Goal: Transaction & Acquisition: Download file/media

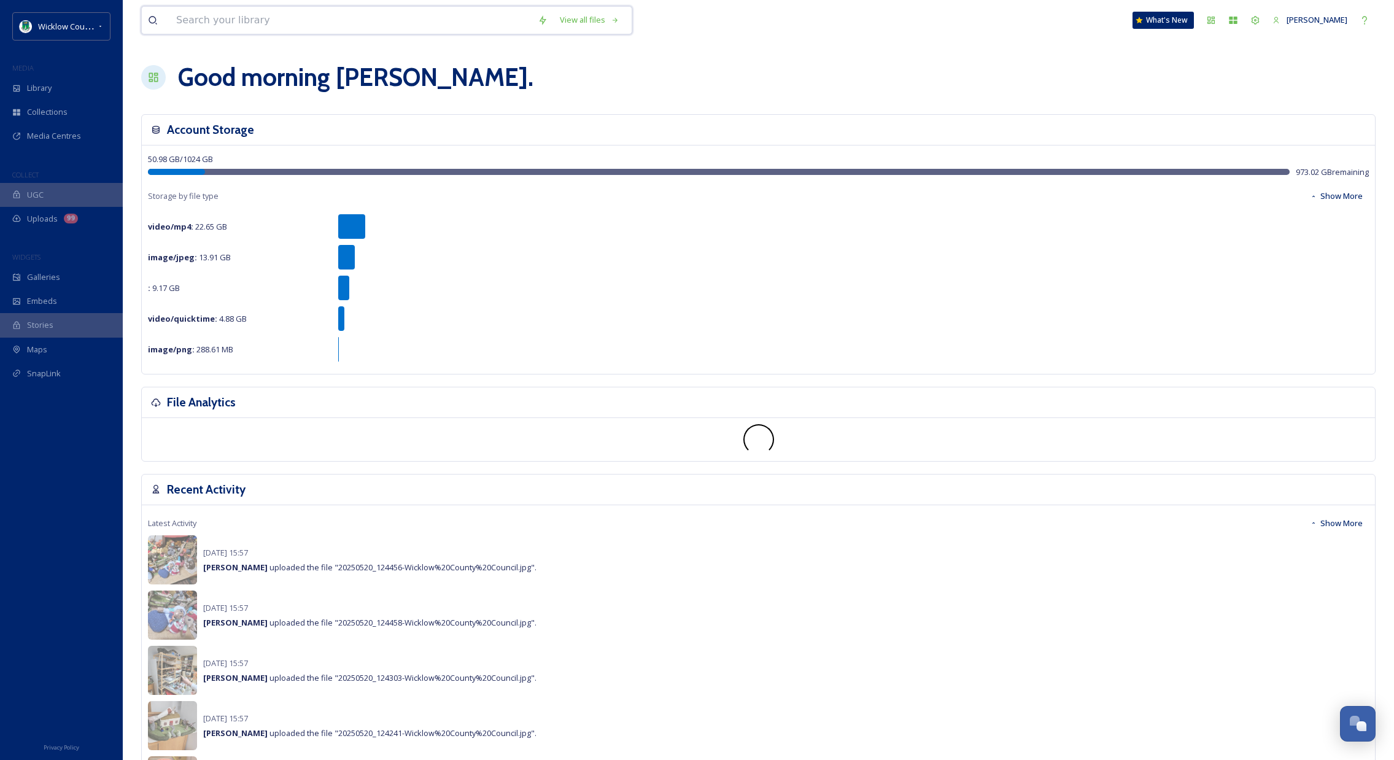
click at [234, 29] on input at bounding box center [350, 20] width 361 height 27
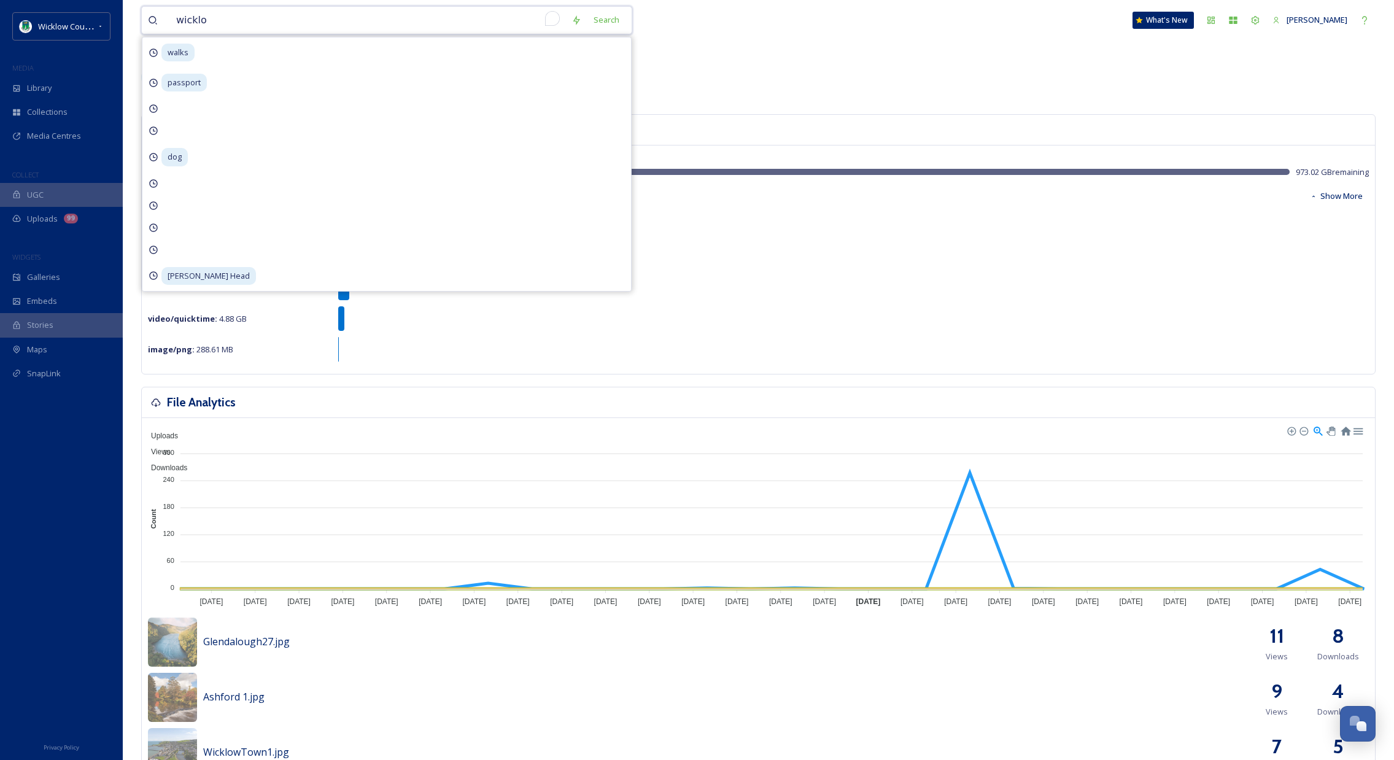
type input "wicklow"
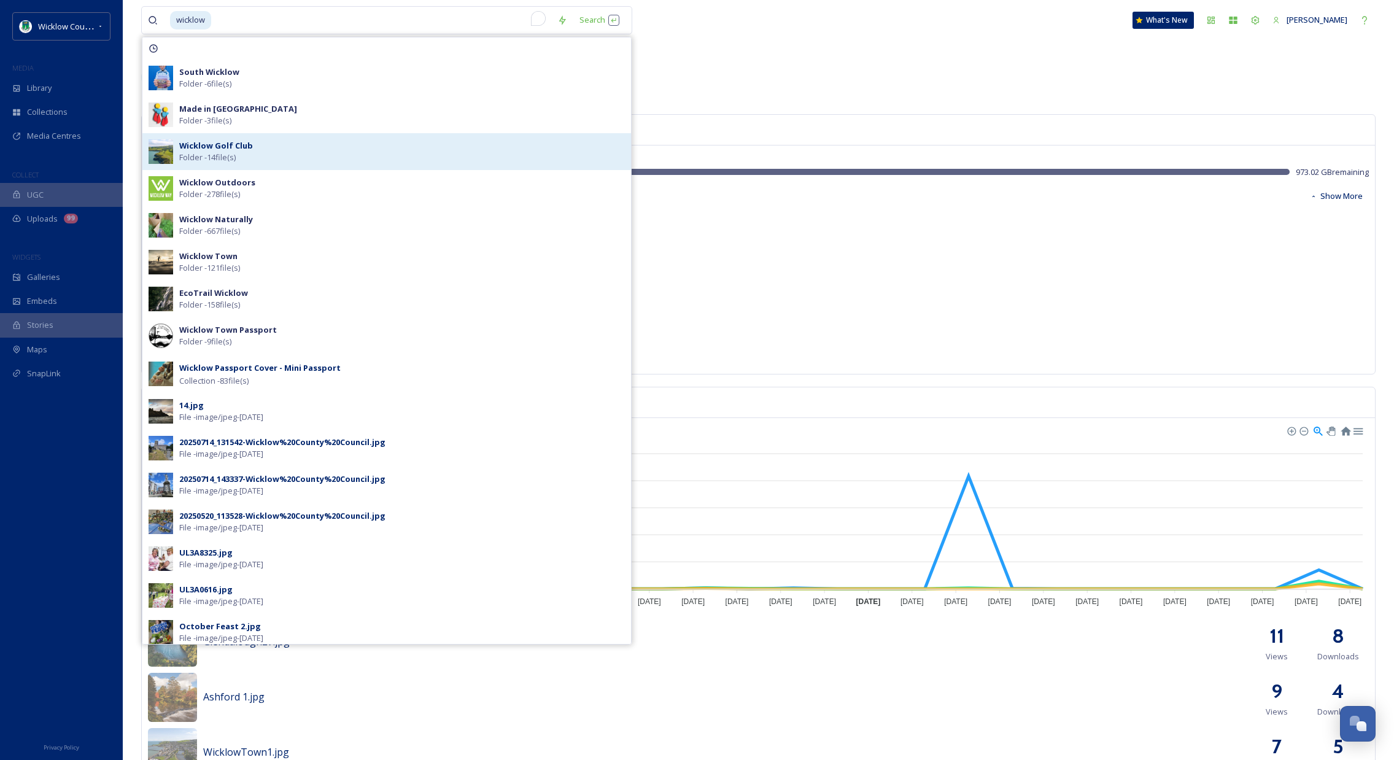
click at [199, 145] on strong "Wicklow Golf Club" at bounding box center [216, 145] width 74 height 11
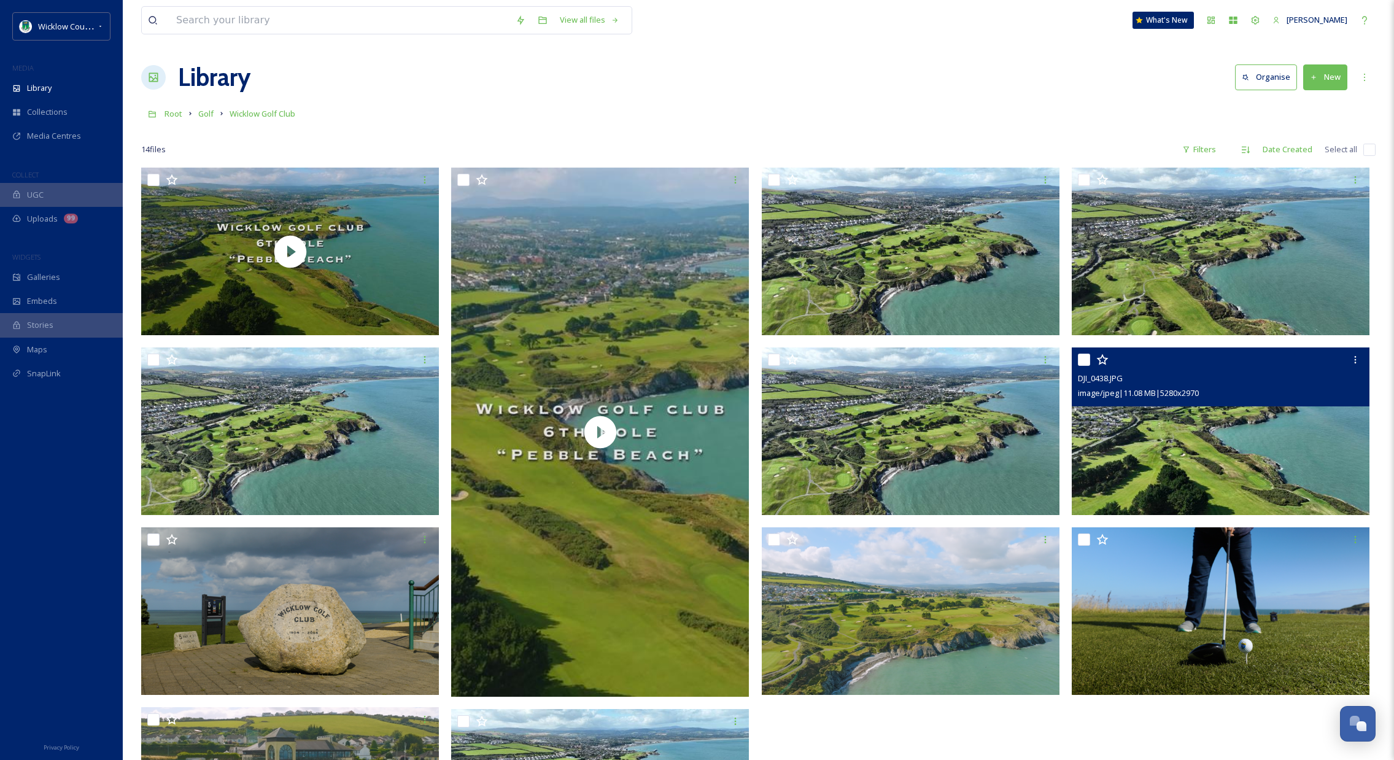
click at [1193, 438] on img at bounding box center [1220, 431] width 298 height 168
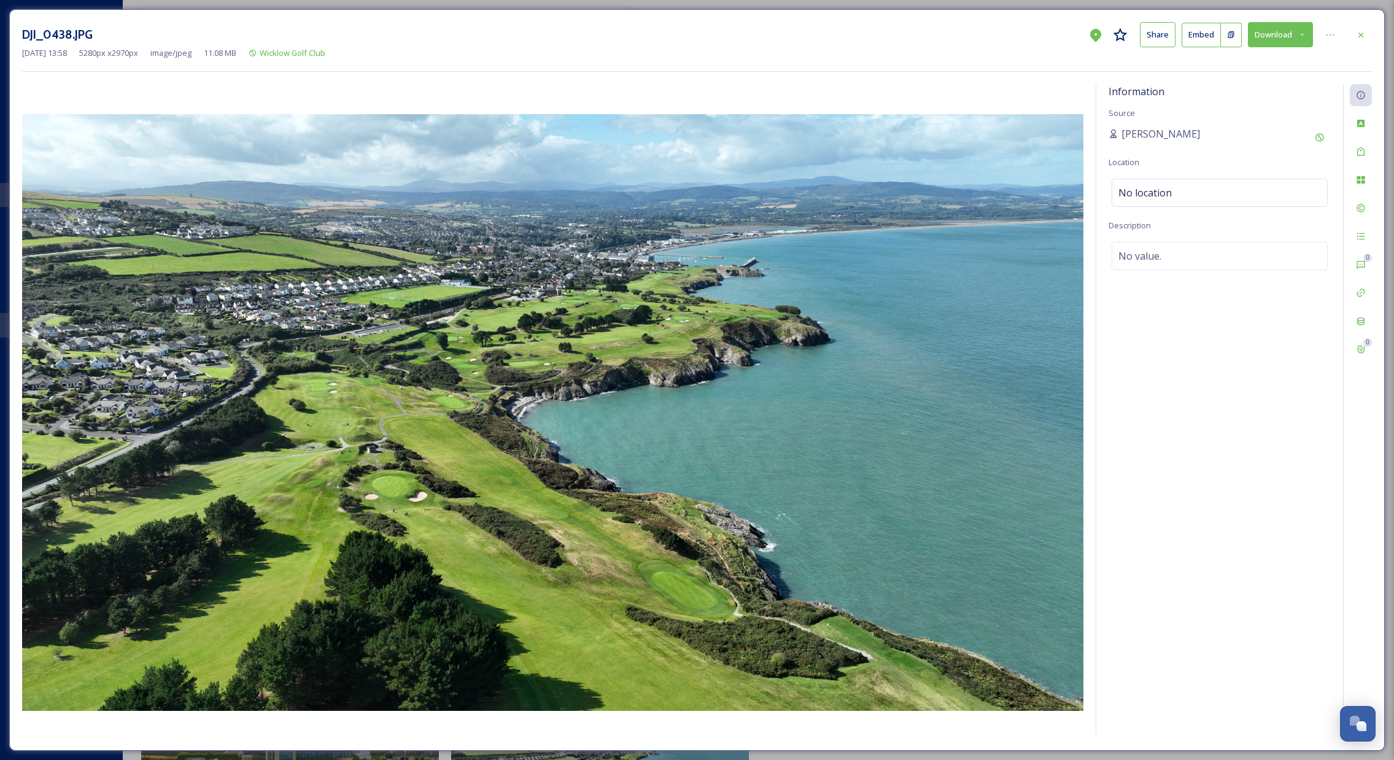
click at [1273, 30] on button "Download" at bounding box center [1280, 34] width 65 height 25
click at [1248, 85] on span "Download Large (2000 x 1125)" at bounding box center [1244, 87] width 108 height 12
click at [1364, 31] on icon at bounding box center [1361, 35] width 10 height 10
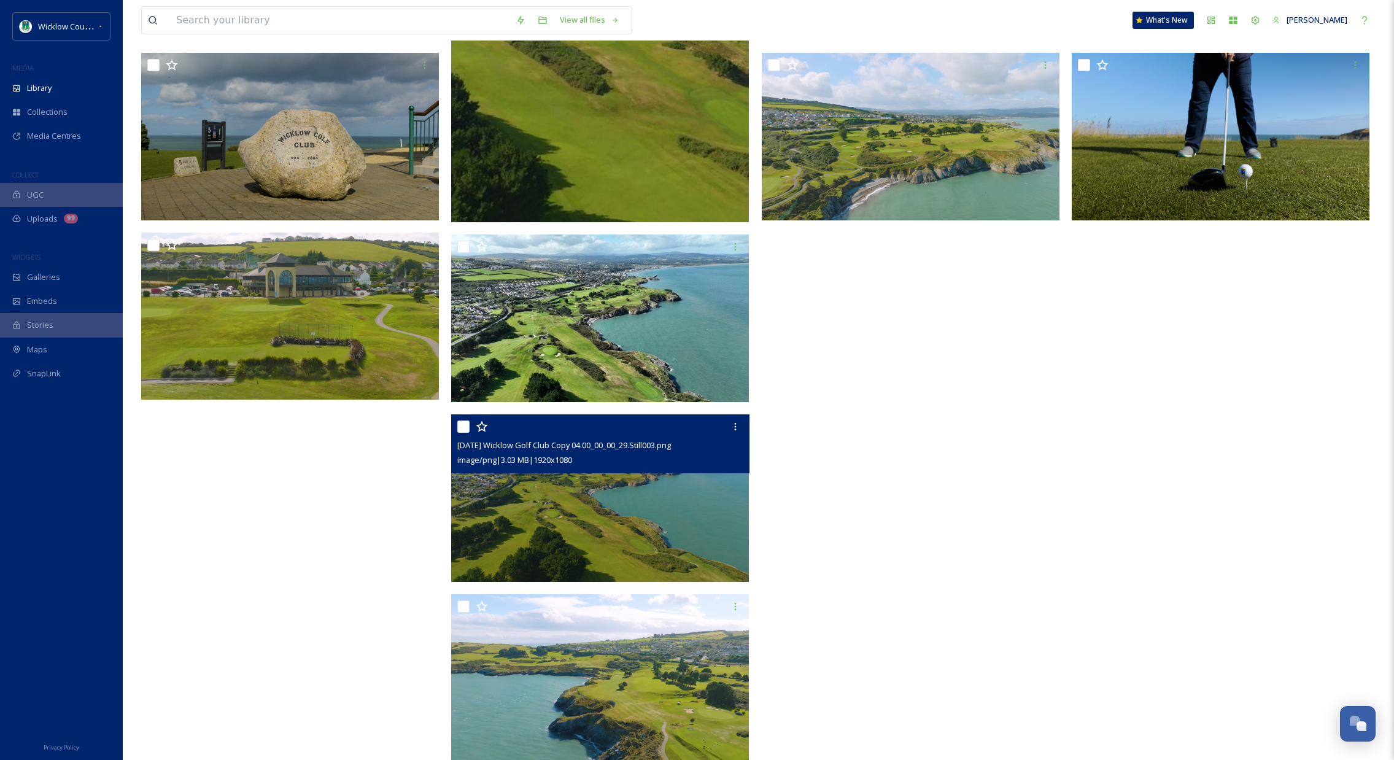
scroll to position [497, 0]
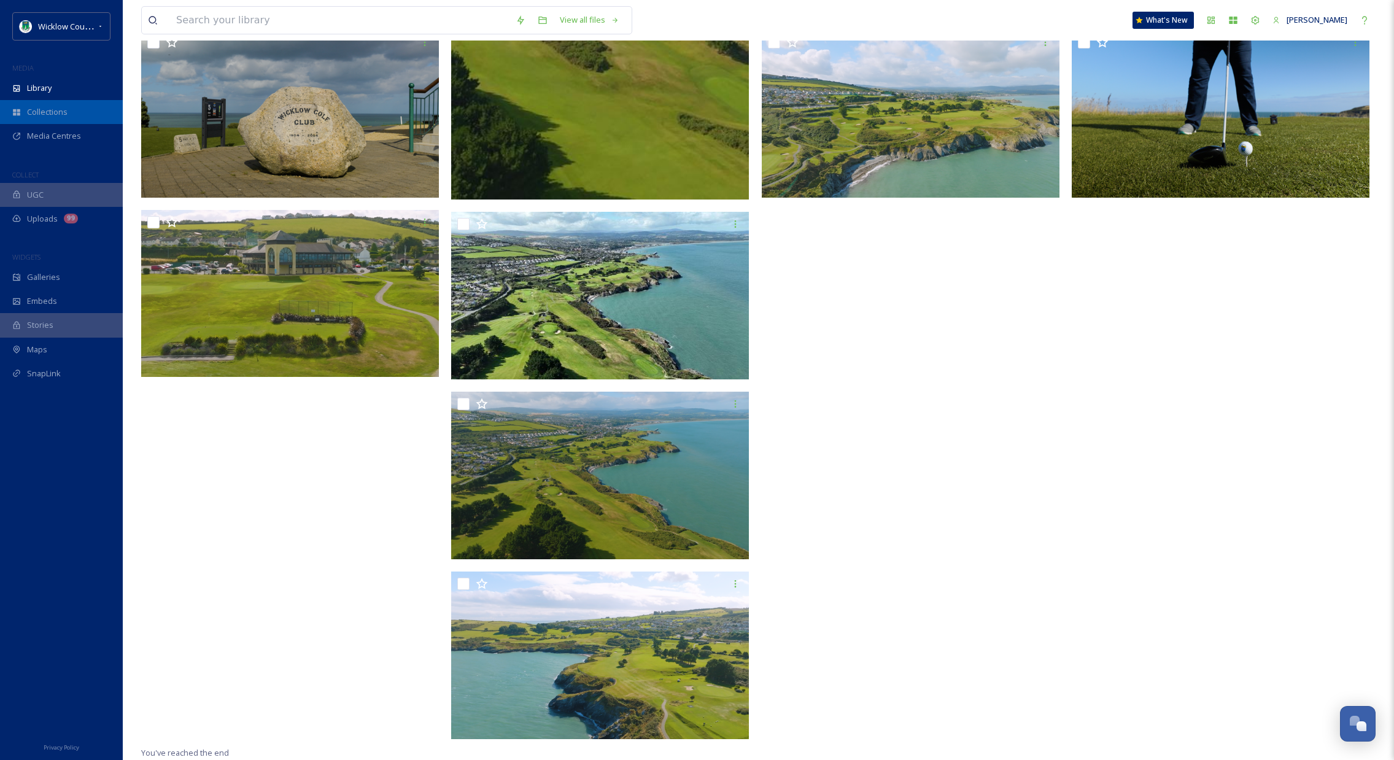
click at [53, 112] on span "Collections" at bounding box center [47, 112] width 41 height 12
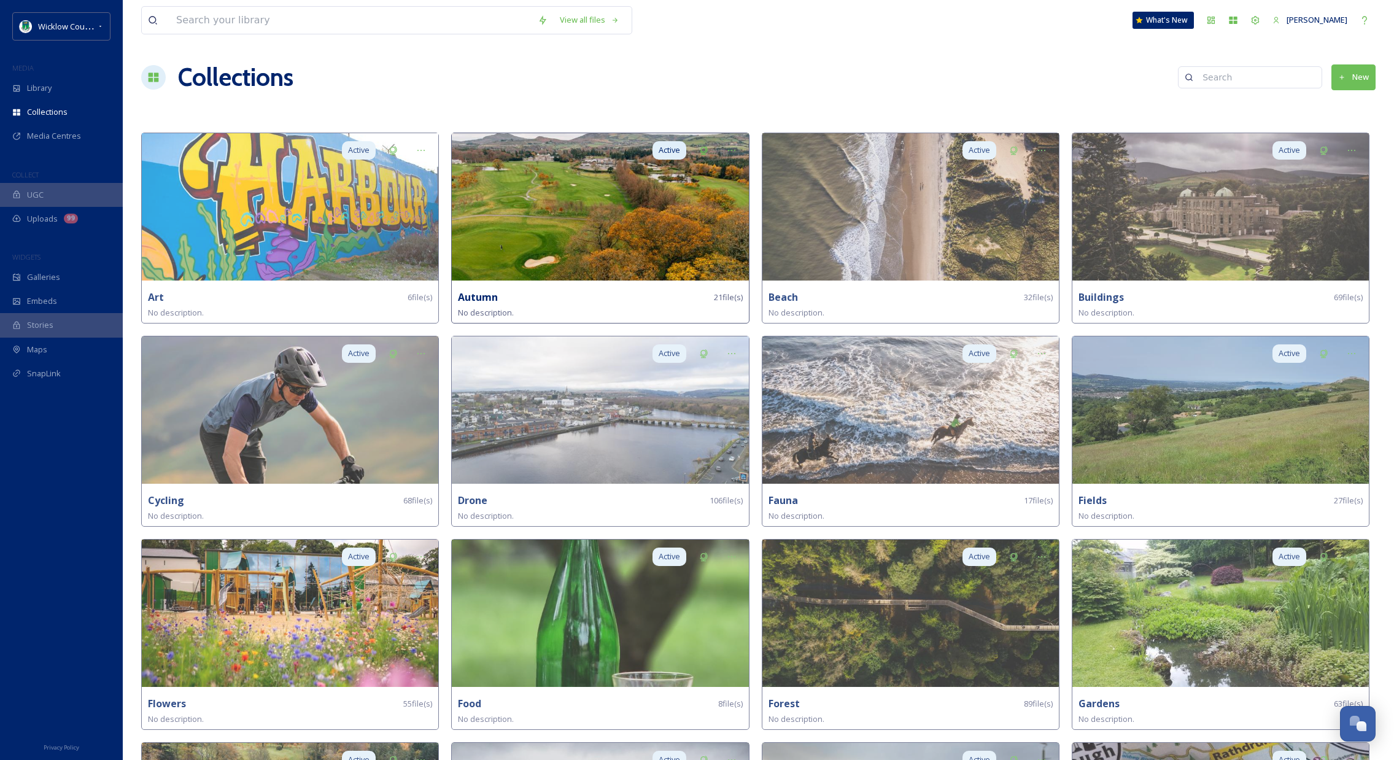
click at [588, 229] on img at bounding box center [600, 206] width 296 height 147
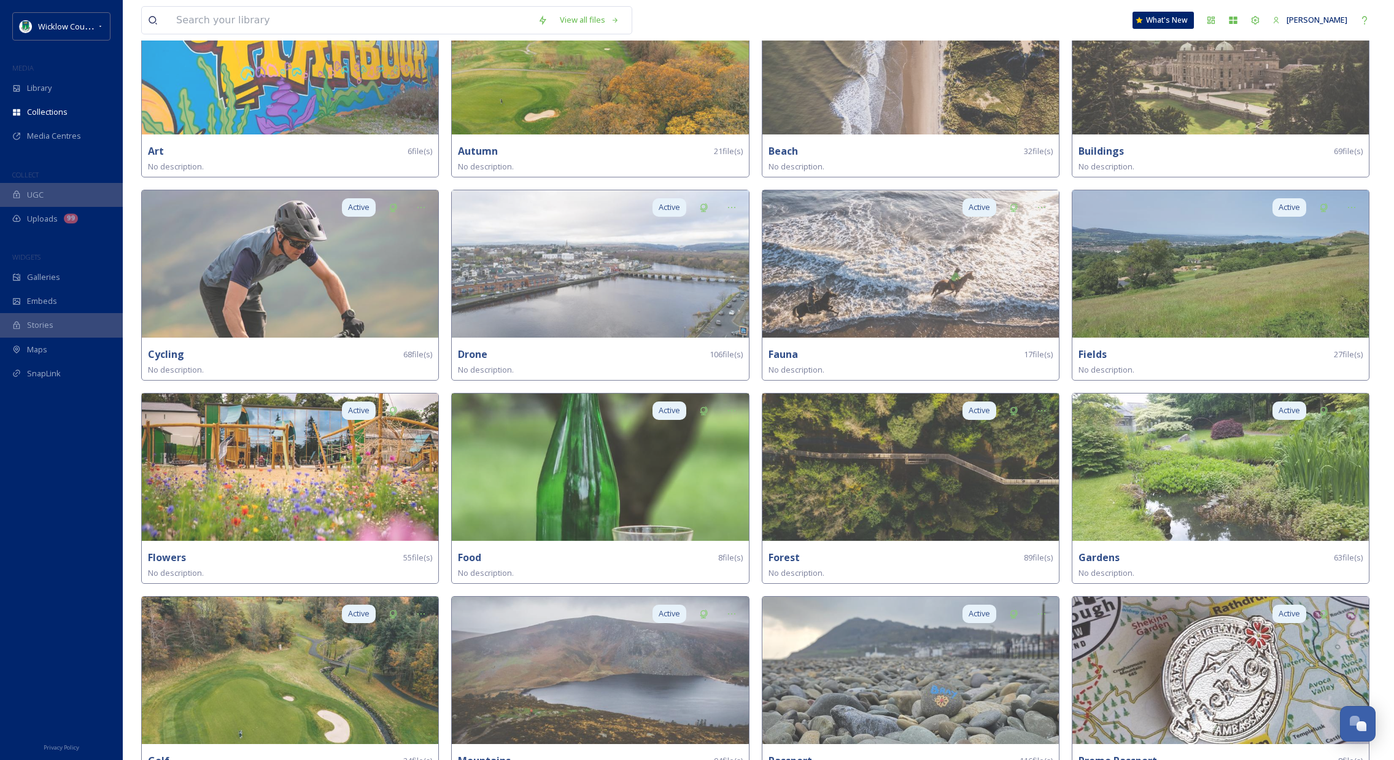
scroll to position [150, 0]
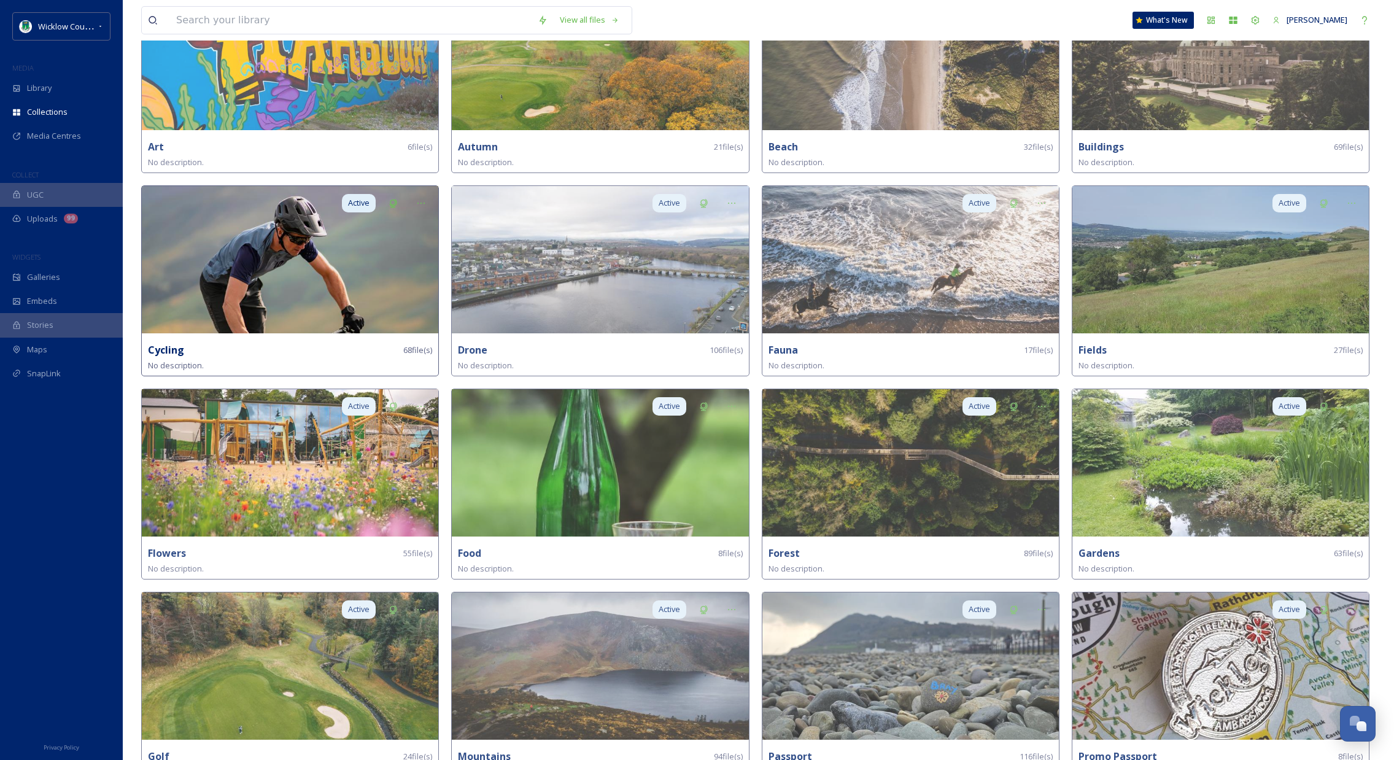
click at [252, 238] on img at bounding box center [290, 259] width 296 height 147
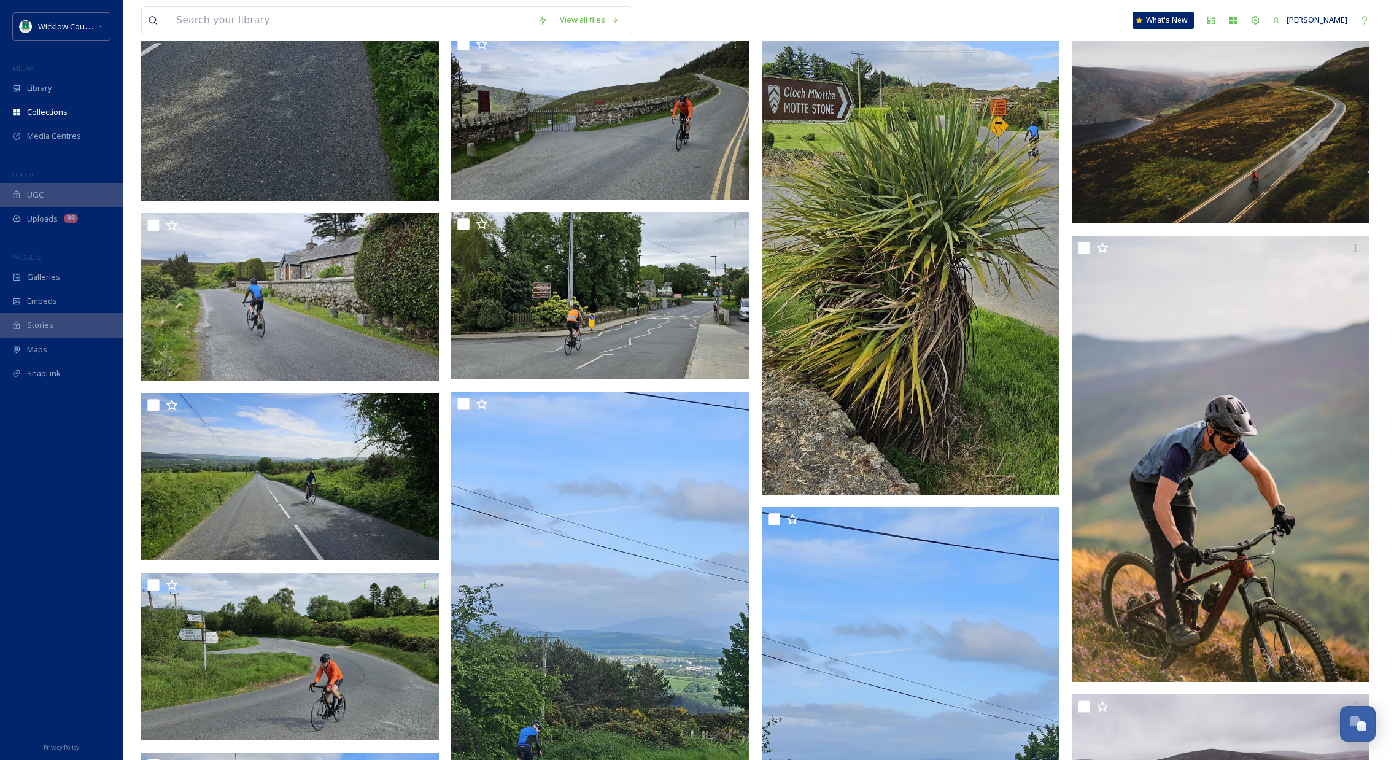
scroll to position [3413, 0]
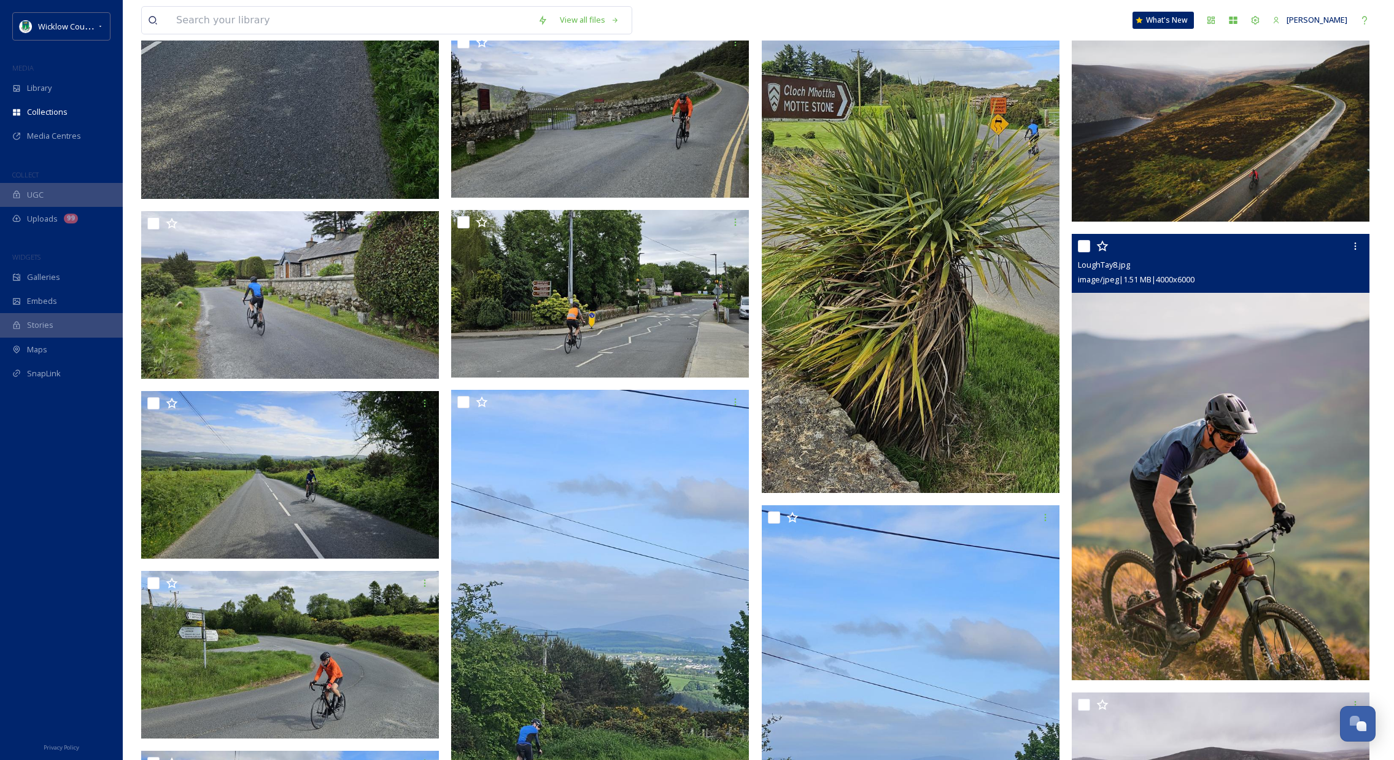
click at [1271, 466] on img at bounding box center [1220, 457] width 298 height 447
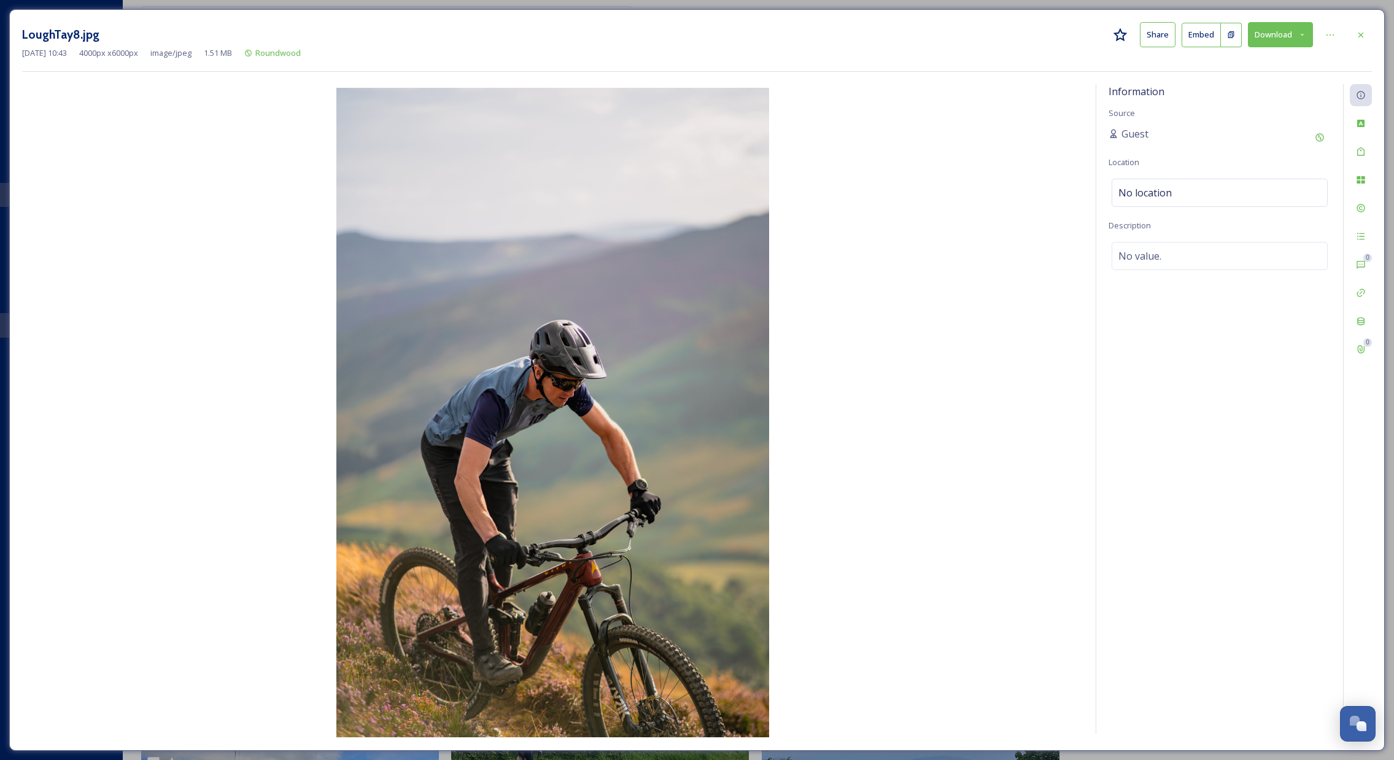
click at [1260, 38] on button "Download" at bounding box center [1280, 34] width 65 height 25
click at [1360, 37] on icon at bounding box center [1361, 35] width 10 height 10
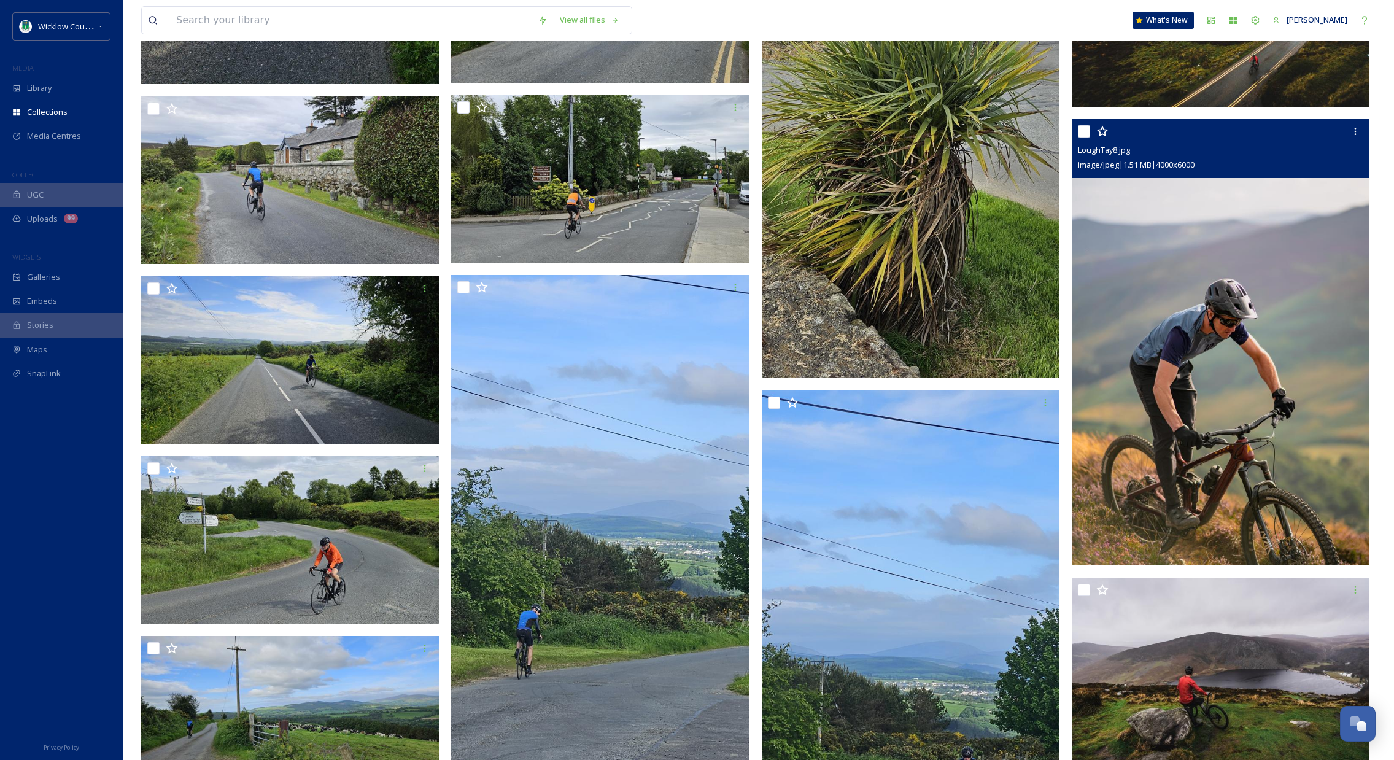
scroll to position [3223, 0]
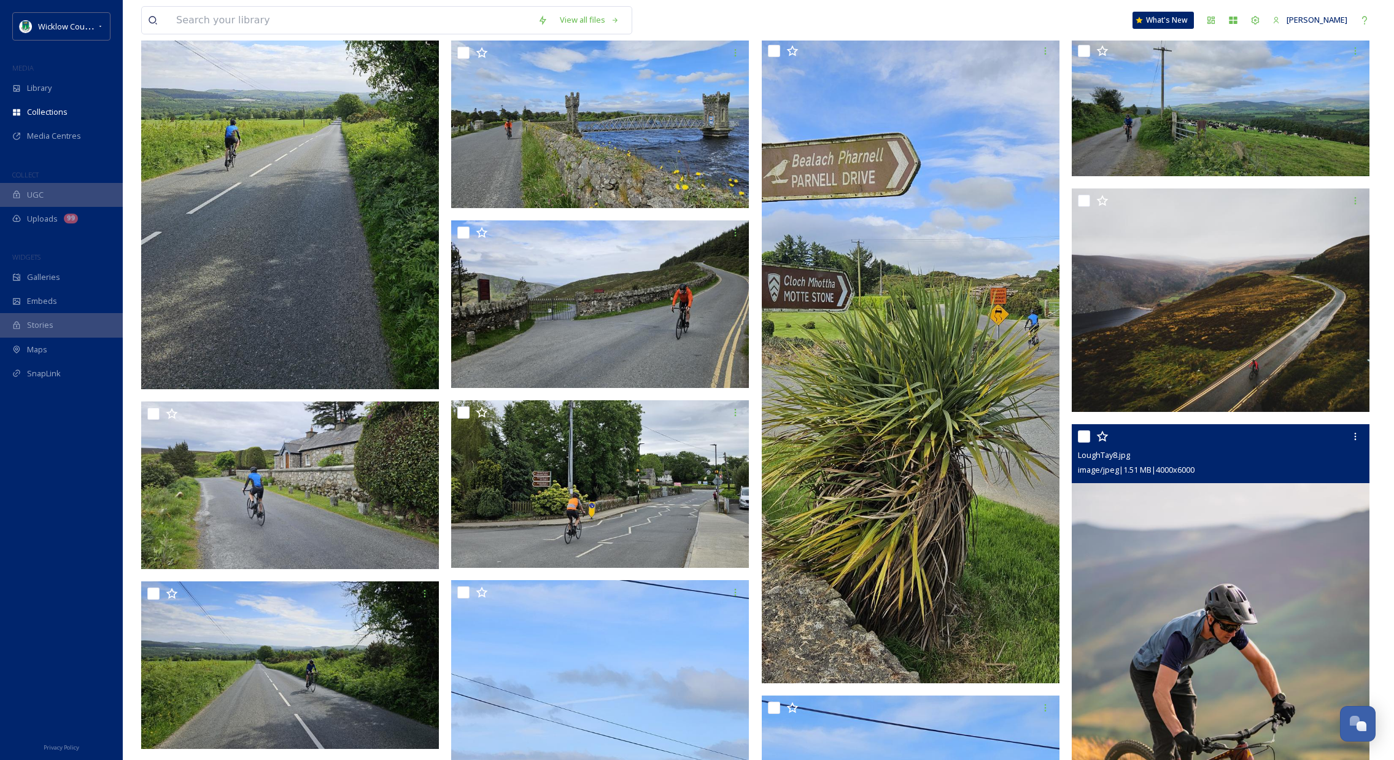
click at [1197, 588] on img at bounding box center [1220, 647] width 298 height 447
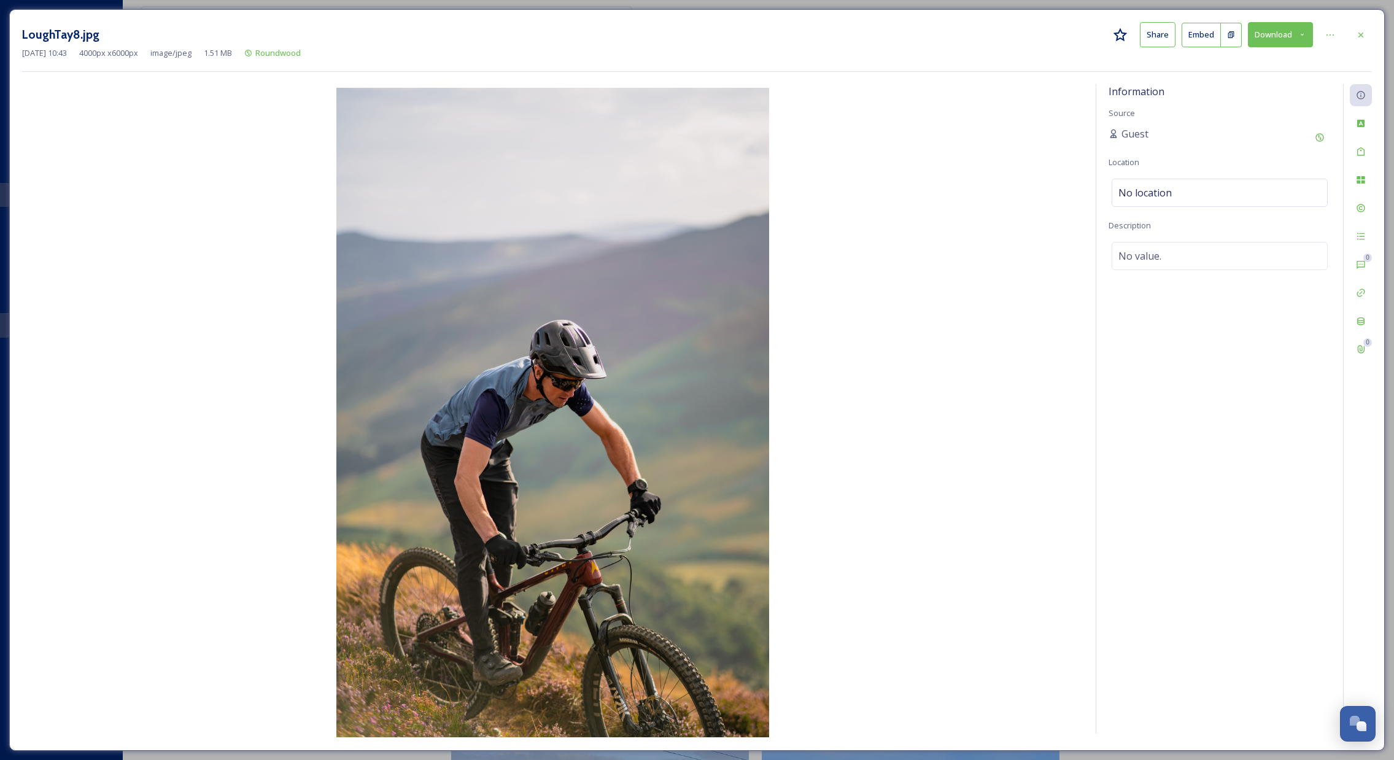
click at [1258, 37] on button "Download" at bounding box center [1280, 34] width 65 height 25
click at [1239, 83] on span "Download Large (1333 x 2000)" at bounding box center [1244, 87] width 108 height 12
click at [1367, 36] on div at bounding box center [1360, 35] width 22 height 22
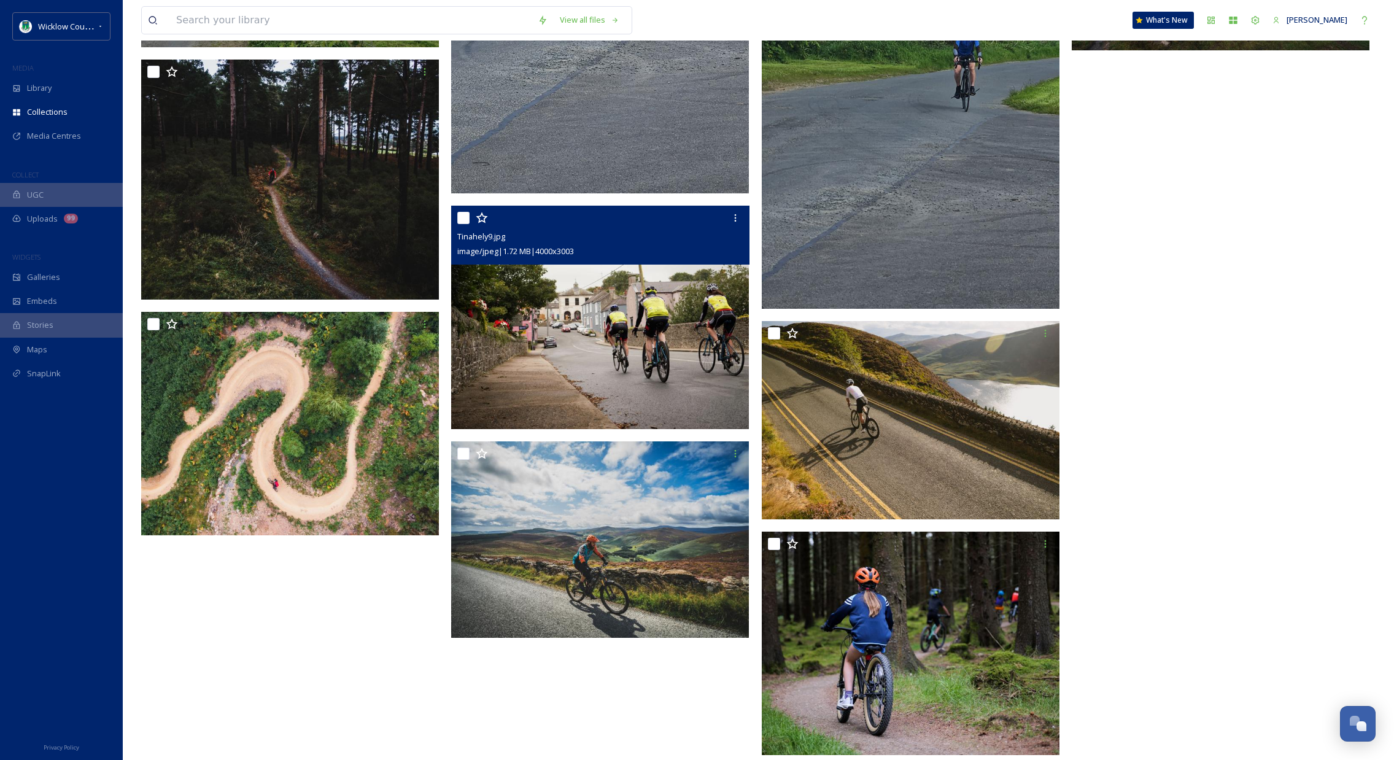
scroll to position [4254, 0]
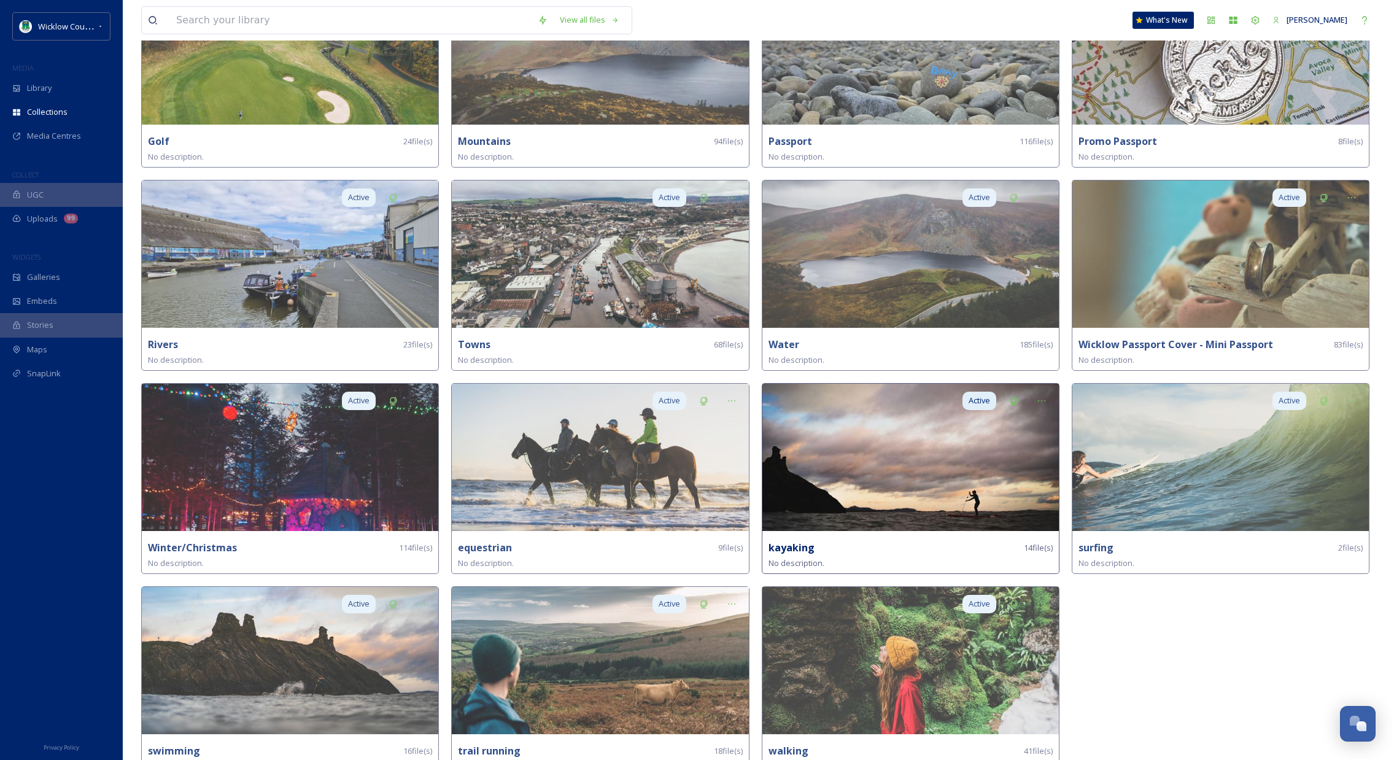
scroll to position [780, 0]
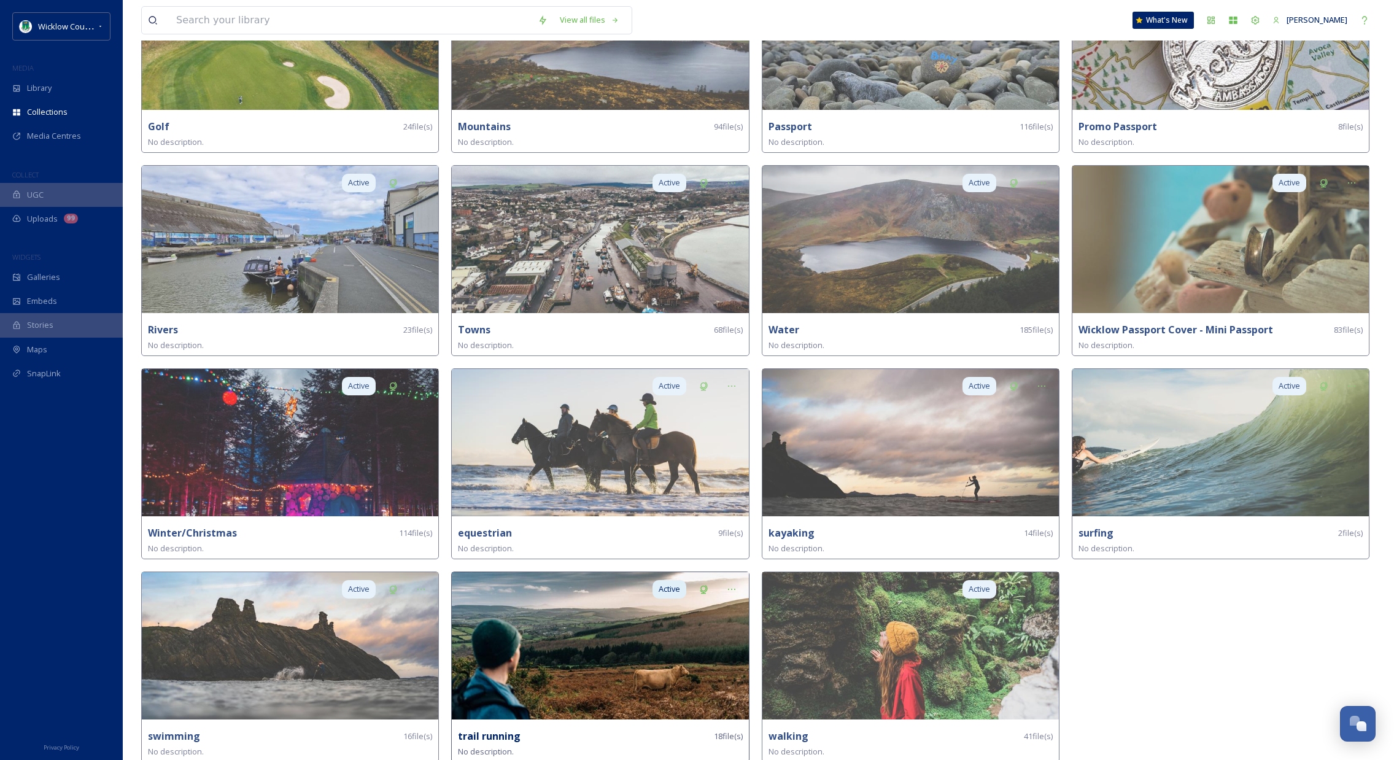
click at [689, 678] on img at bounding box center [600, 645] width 296 height 147
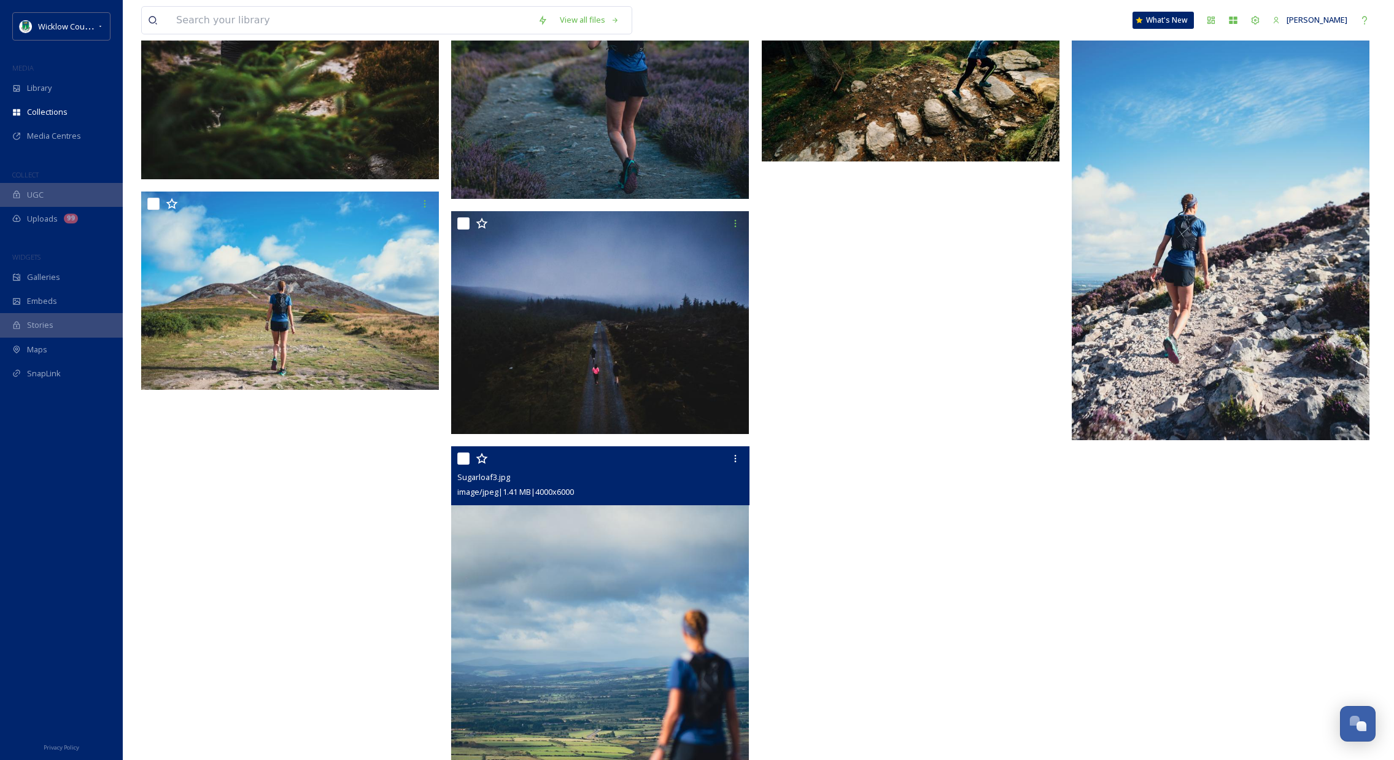
scroll to position [1226, 0]
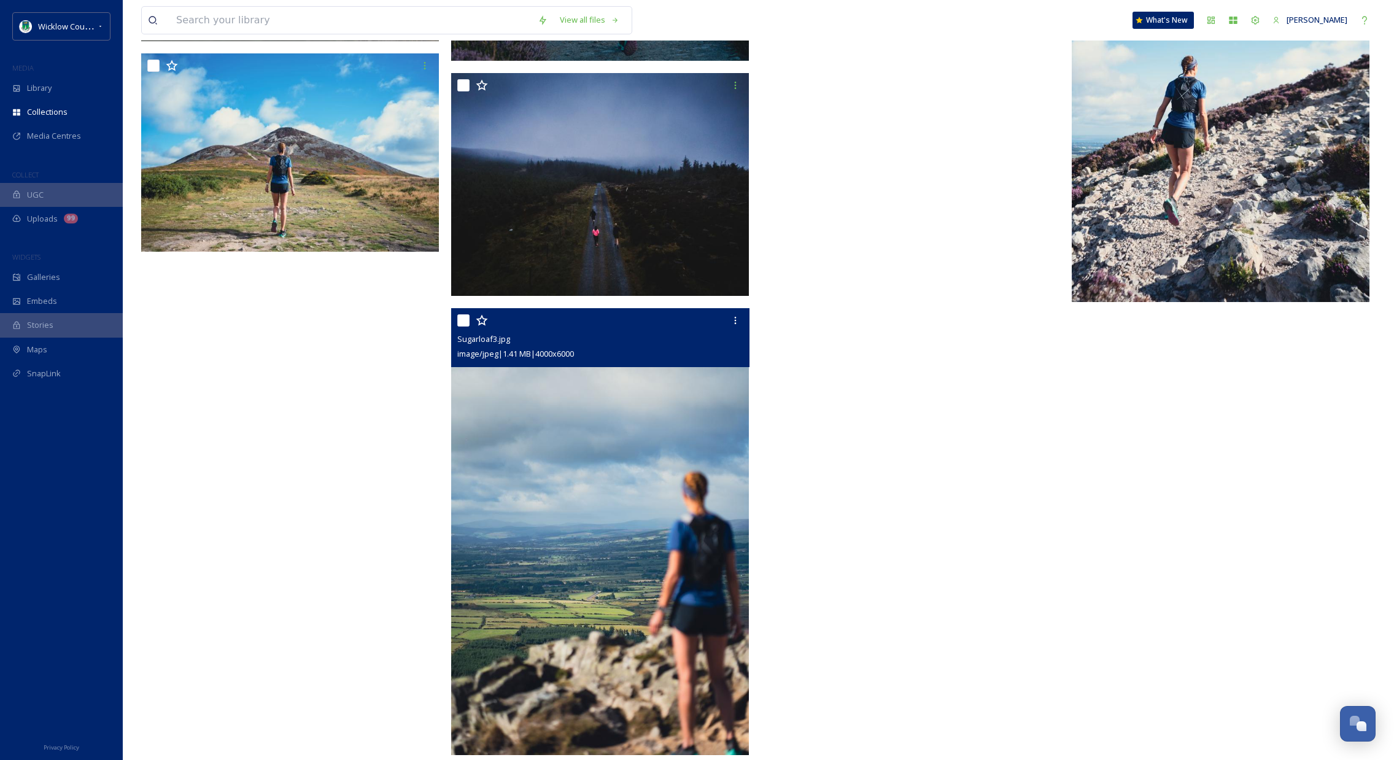
click at [695, 678] on img at bounding box center [600, 531] width 298 height 447
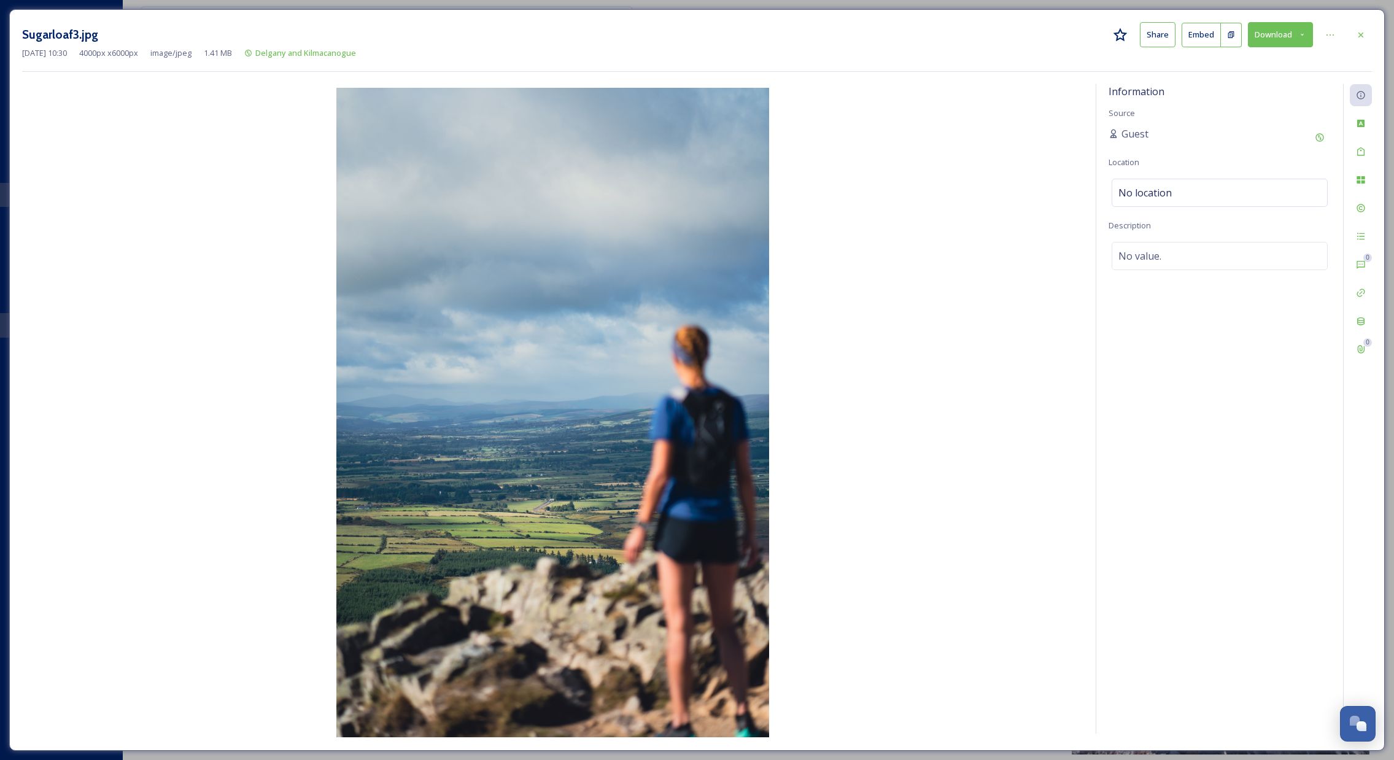
click at [1281, 33] on button "Download" at bounding box center [1280, 34] width 65 height 25
click at [1264, 59] on span "Download Original (4000 x 6000)" at bounding box center [1248, 63] width 116 height 12
click at [1362, 33] on icon at bounding box center [1361, 35] width 10 height 10
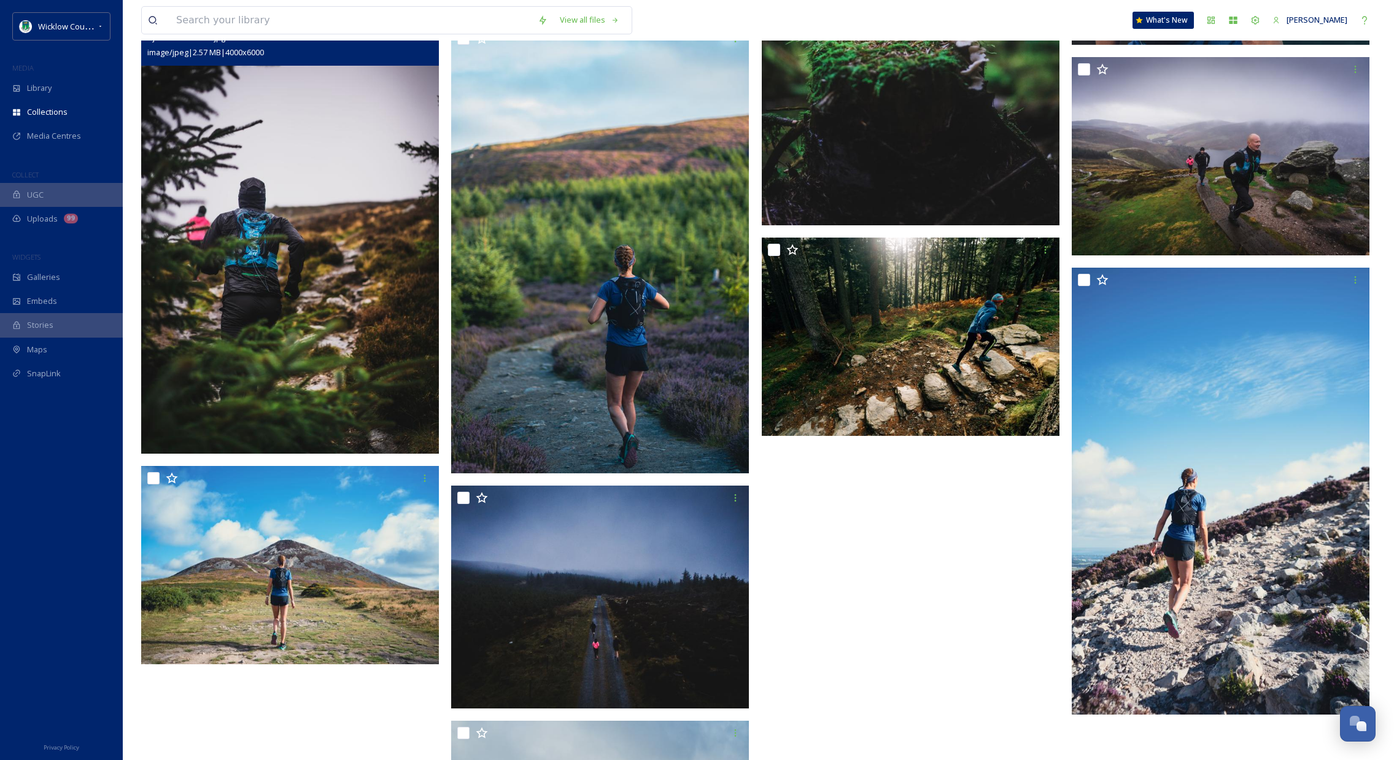
scroll to position [747, 0]
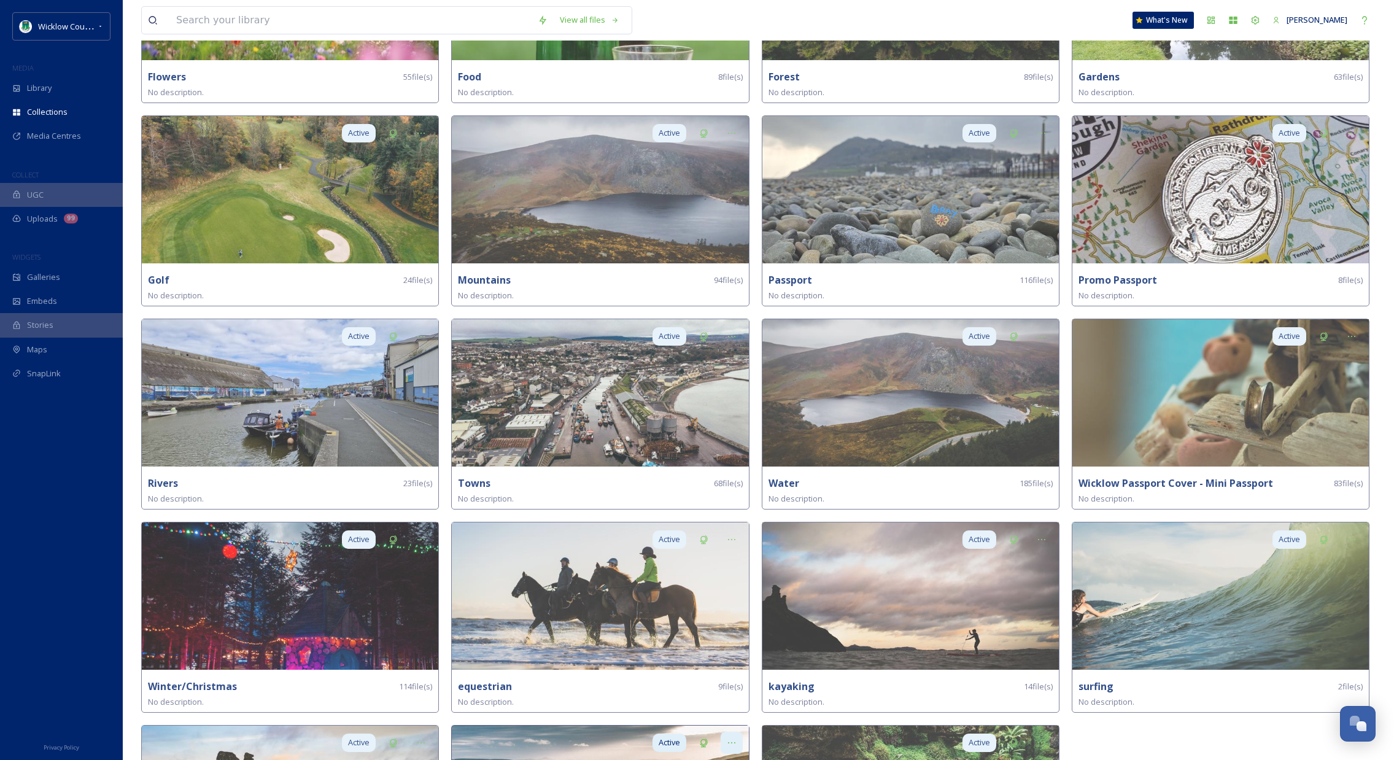
scroll to position [780, 0]
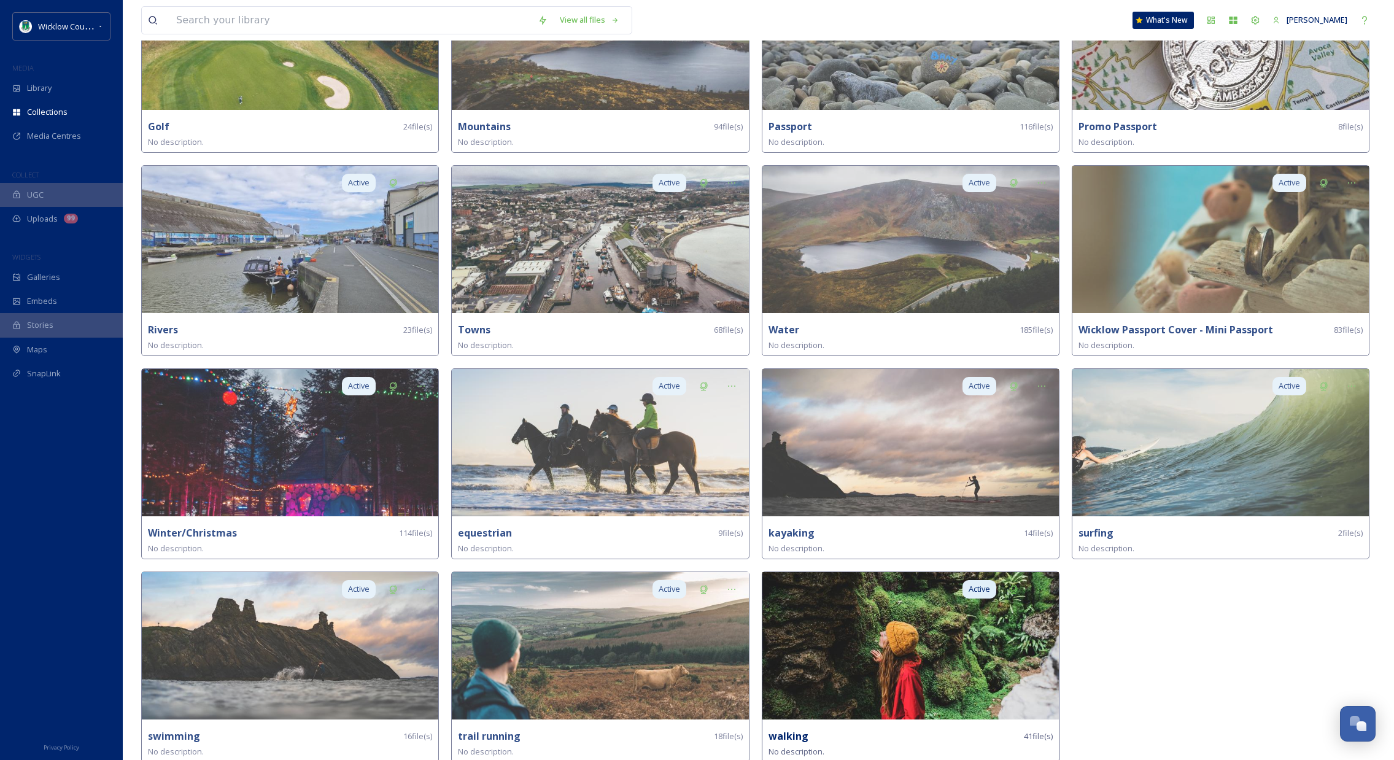
click at [947, 639] on img at bounding box center [910, 645] width 296 height 147
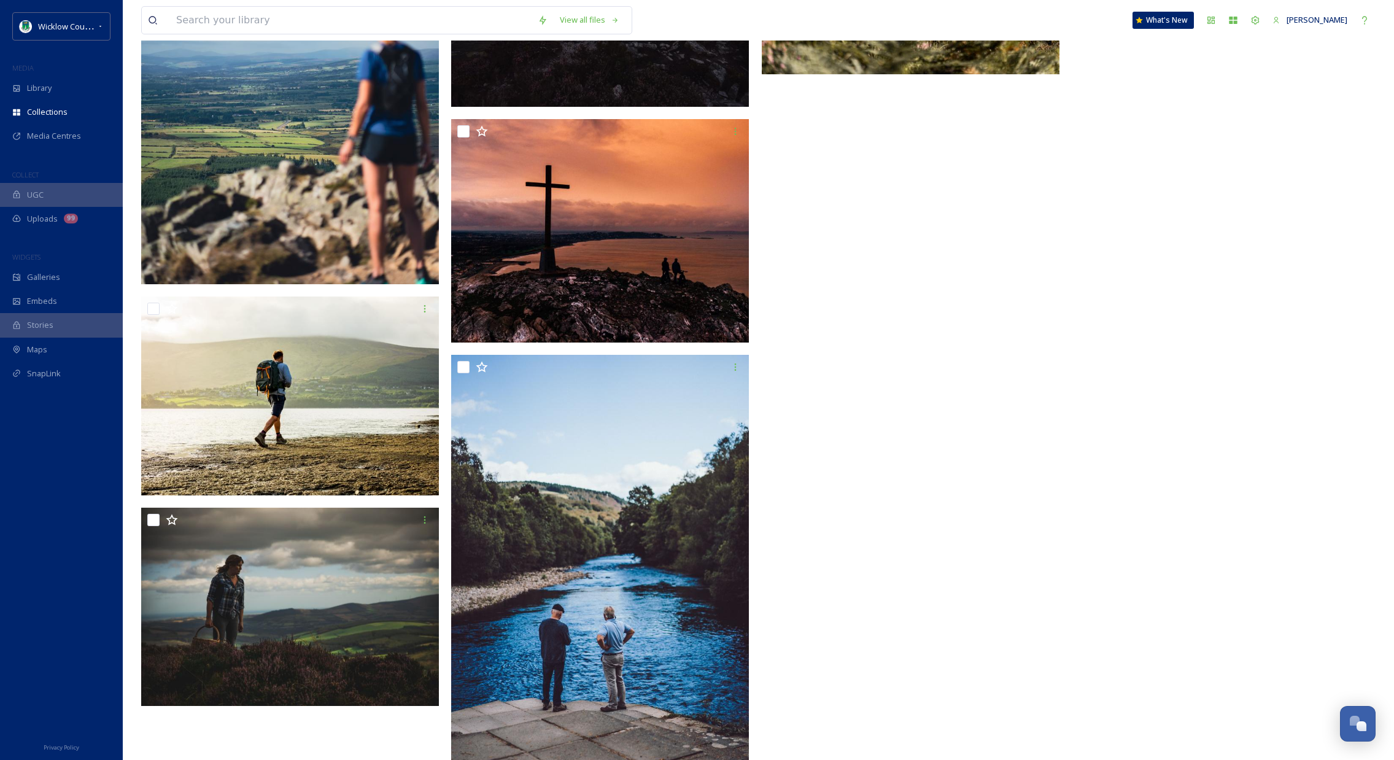
scroll to position [2777, 0]
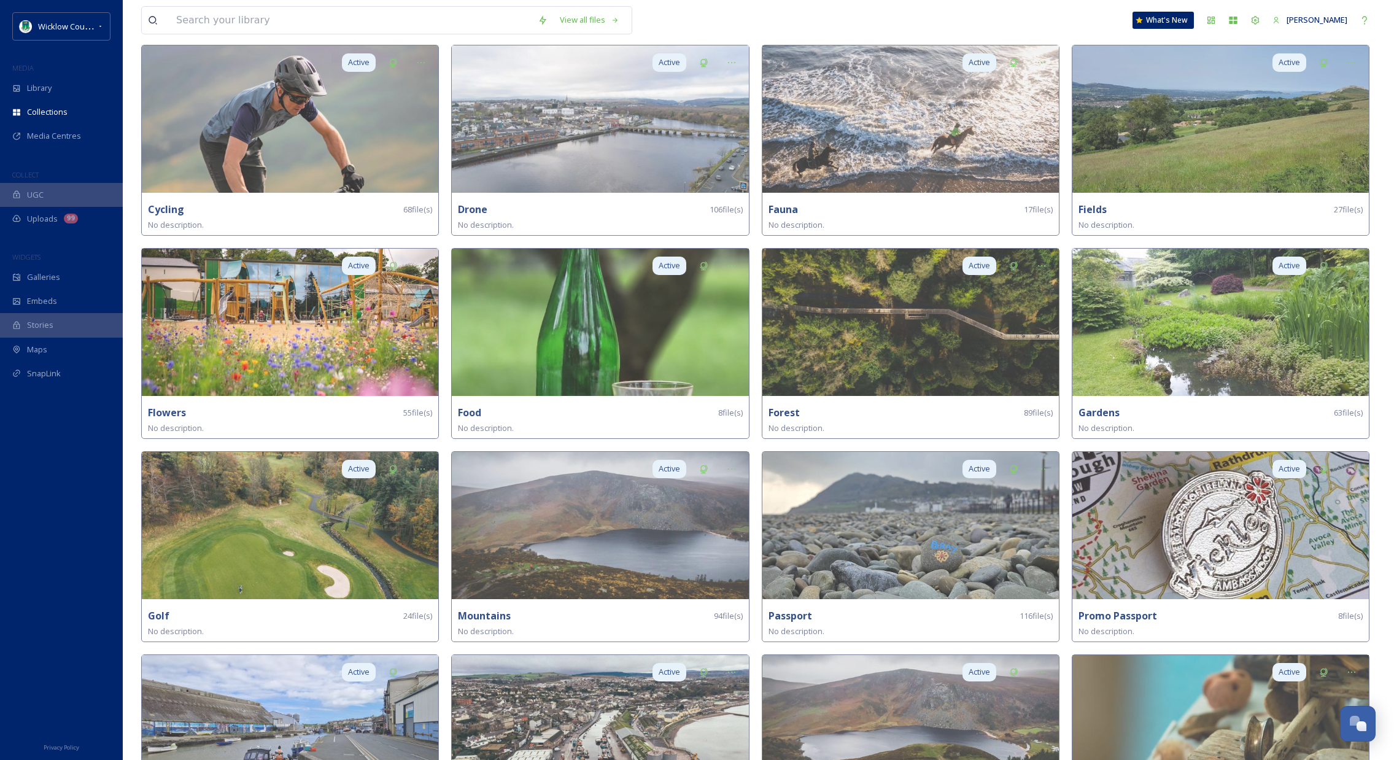
scroll to position [780, 0]
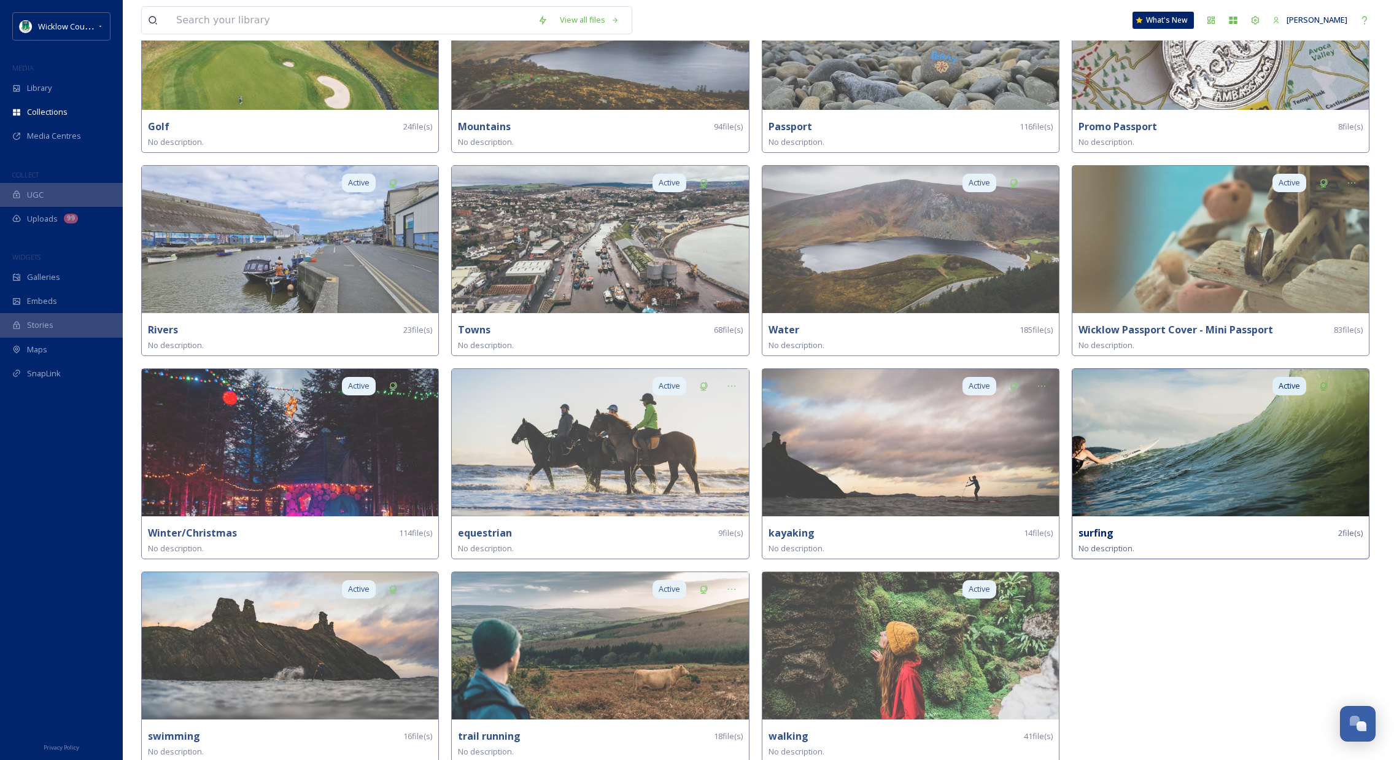
click at [1195, 452] on img at bounding box center [1220, 442] width 296 height 147
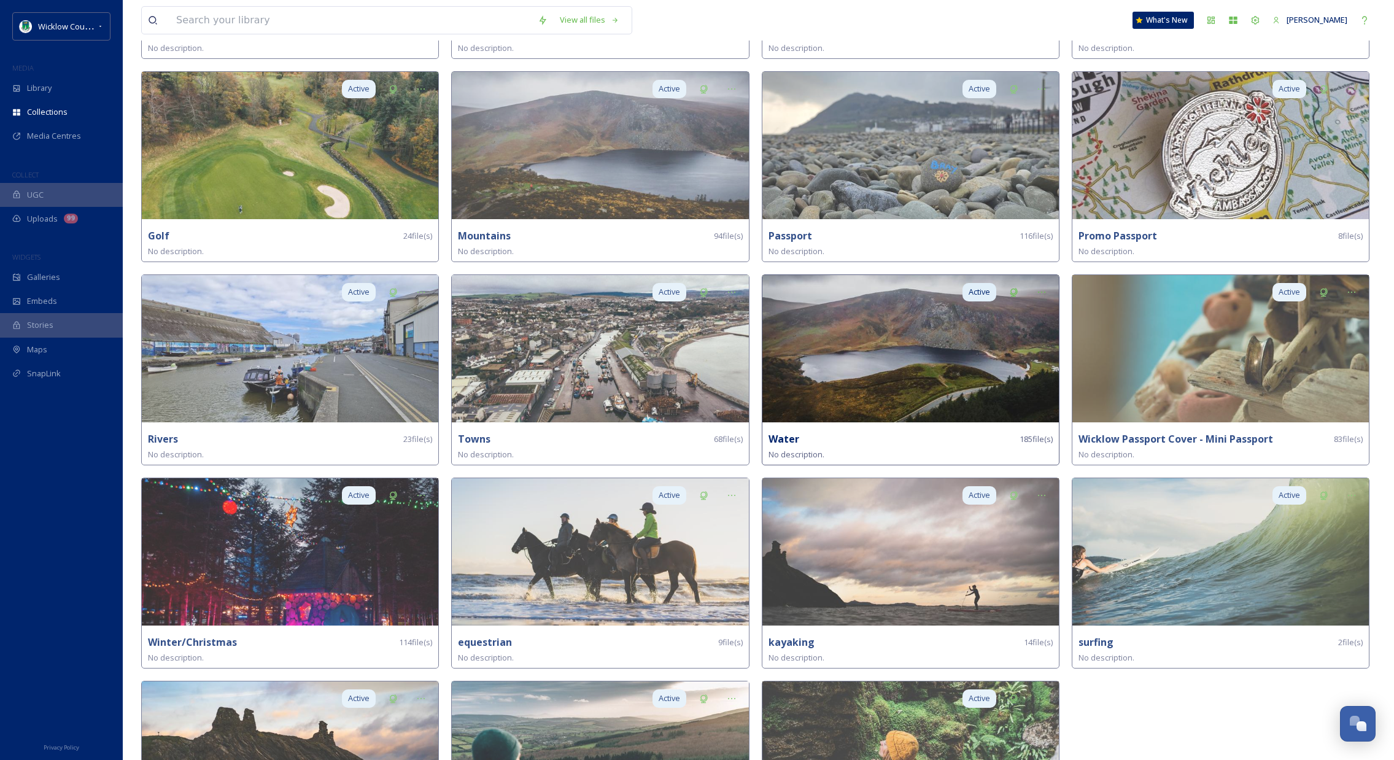
scroll to position [780, 0]
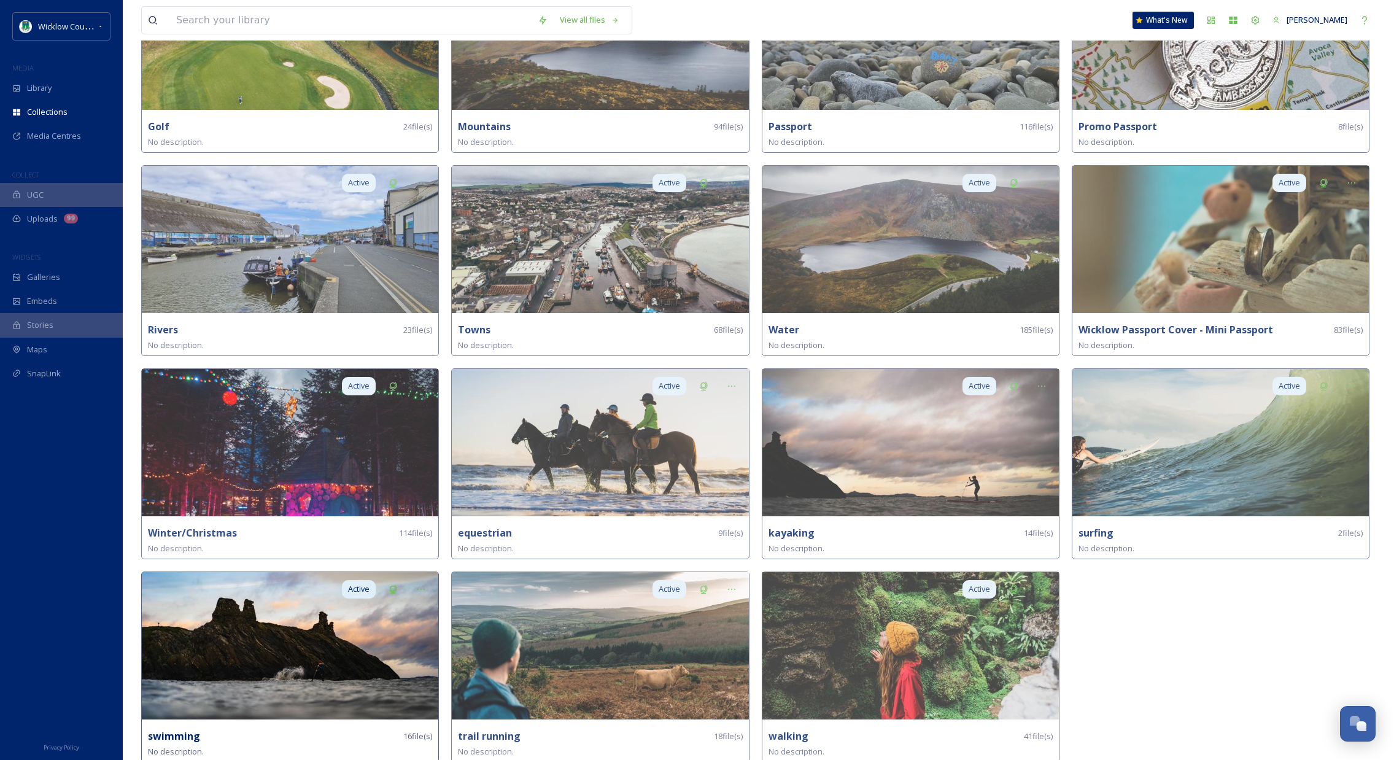
click at [350, 633] on img at bounding box center [290, 645] width 296 height 147
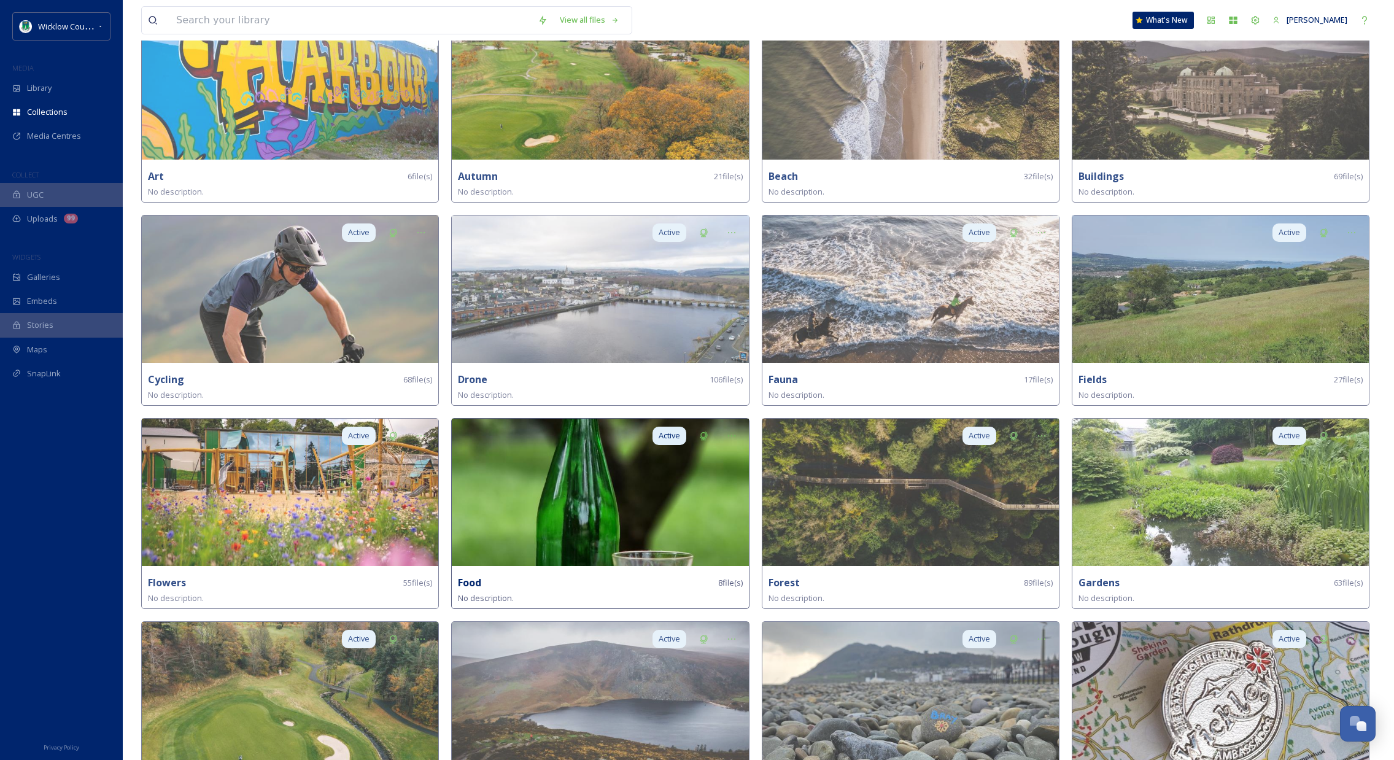
scroll to position [192, 0]
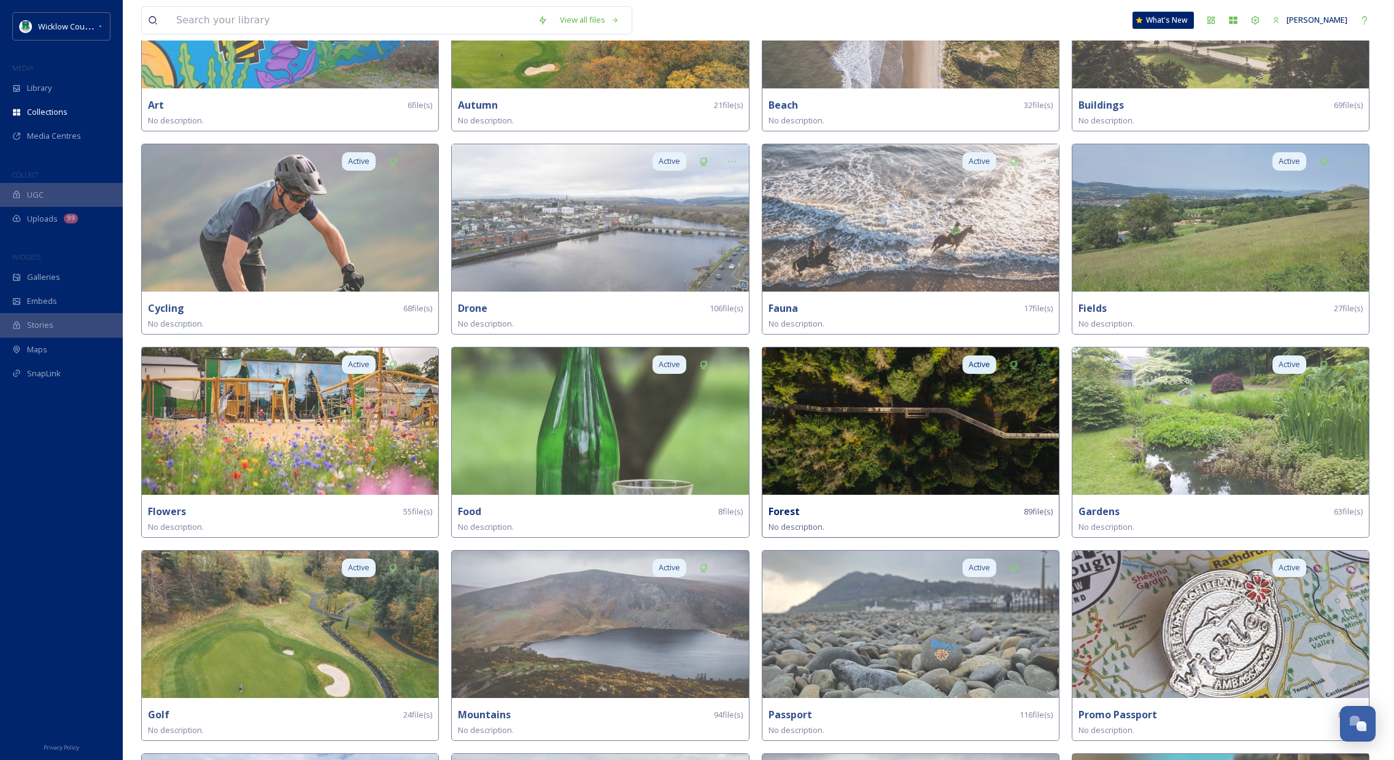
click at [874, 455] on img at bounding box center [910, 420] width 296 height 147
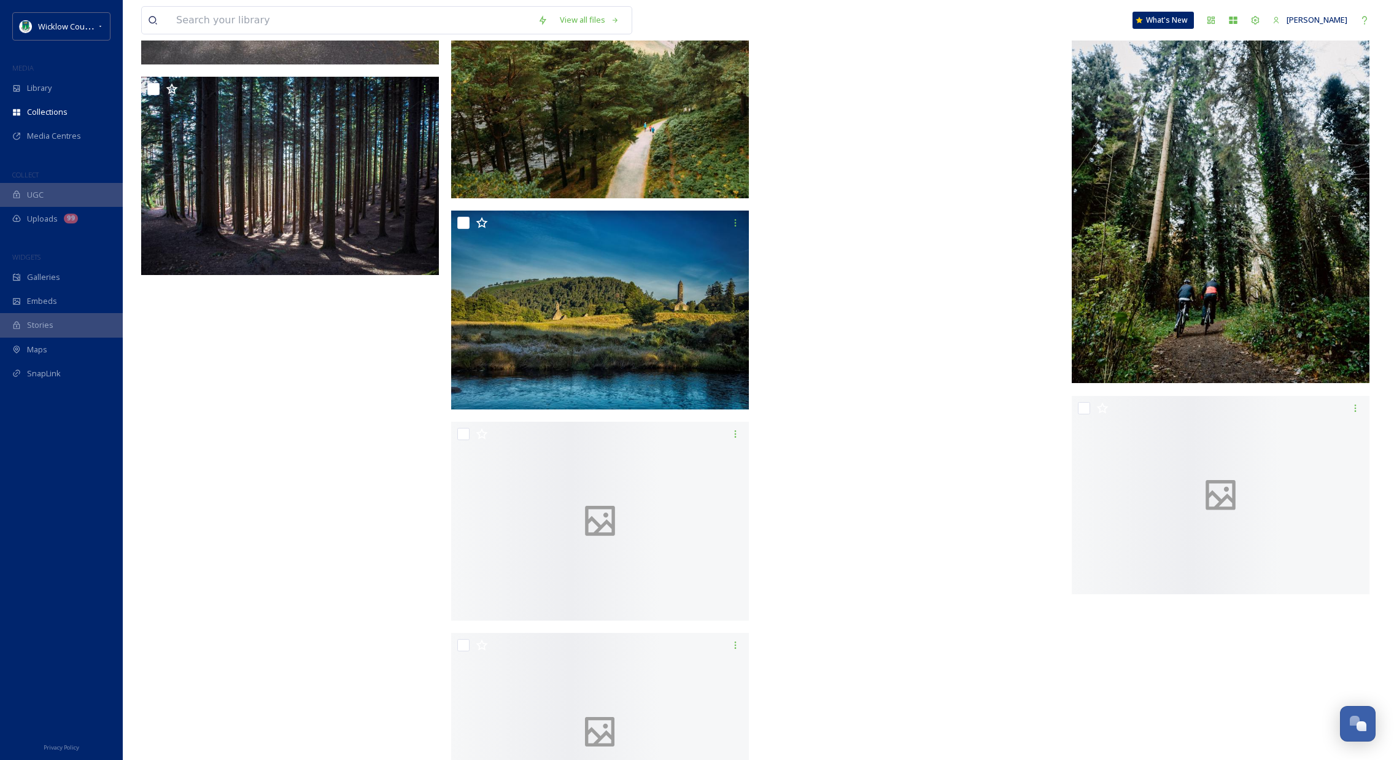
scroll to position [6267, 0]
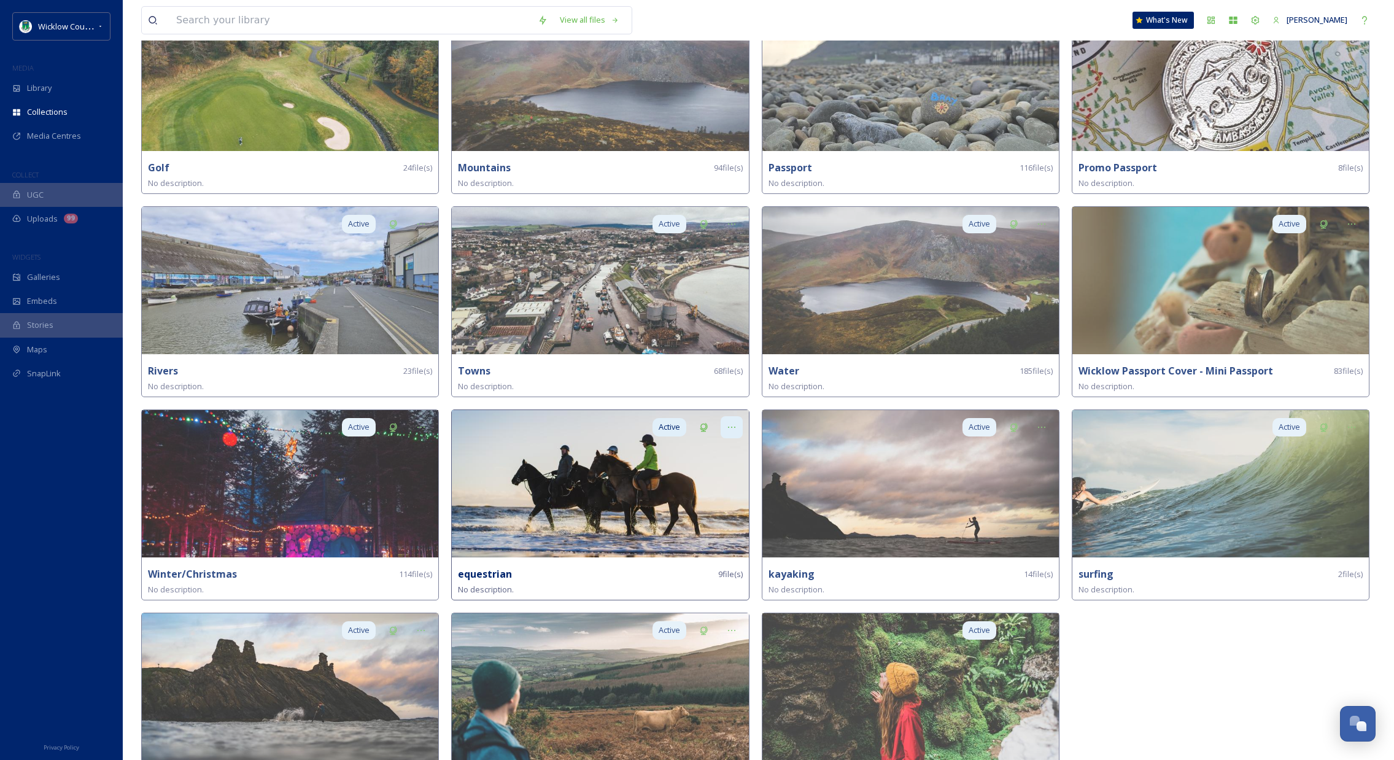
scroll to position [742, 0]
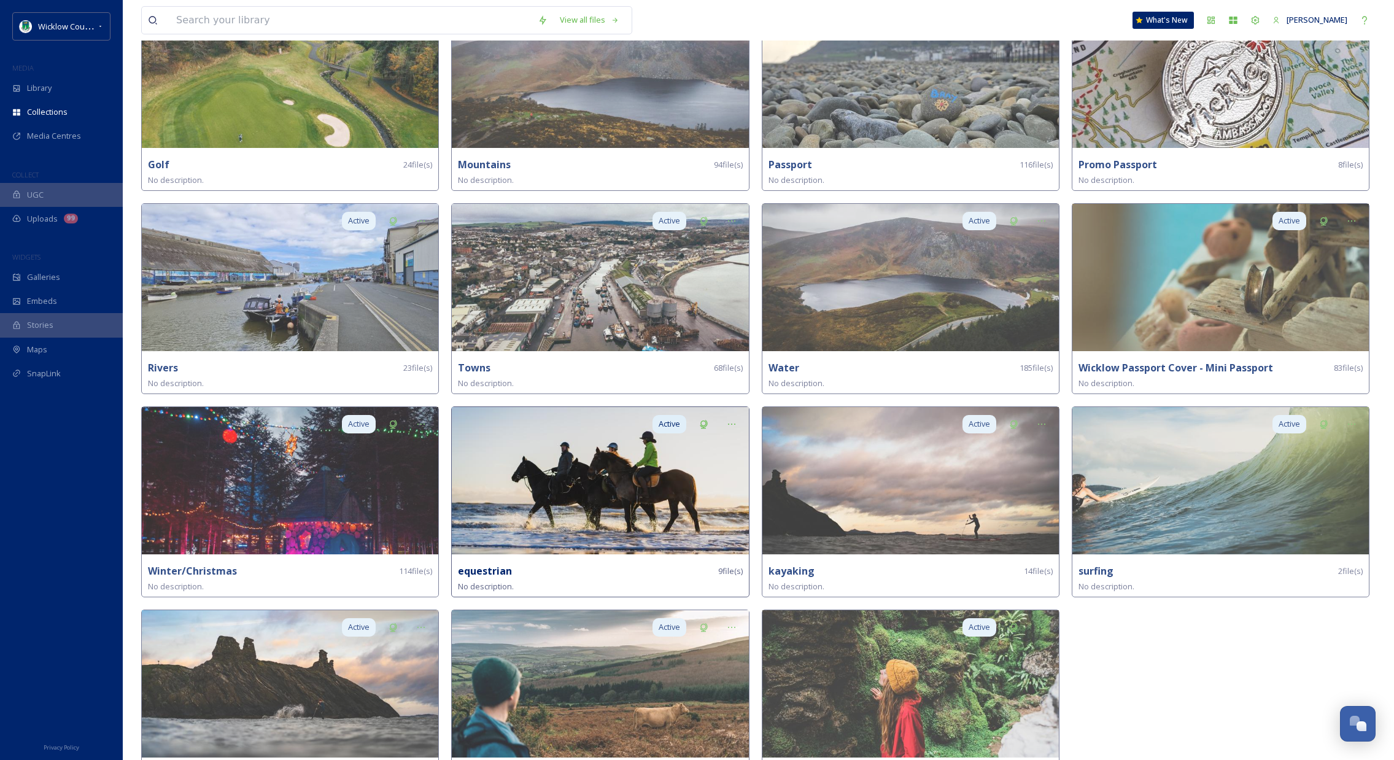
click at [624, 514] on img at bounding box center [600, 480] width 296 height 147
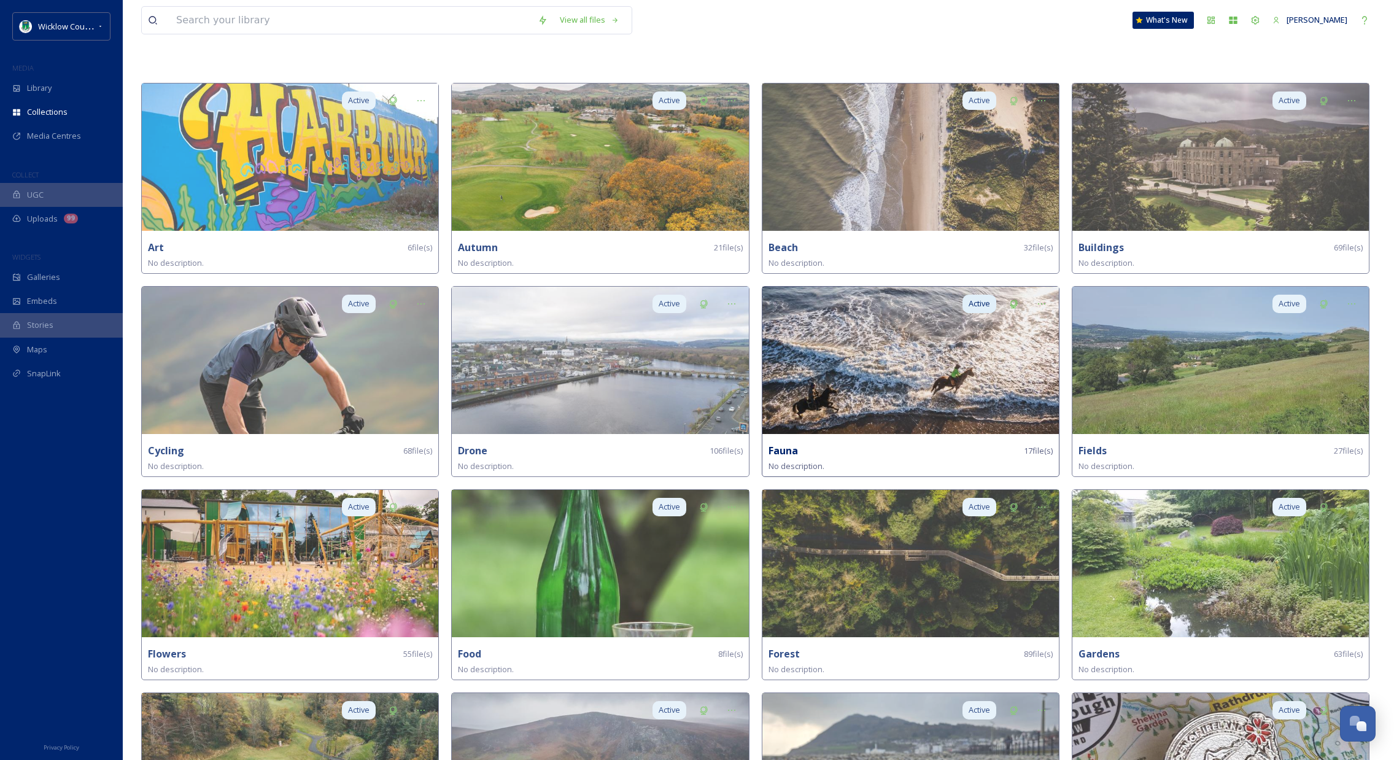
scroll to position [47, 0]
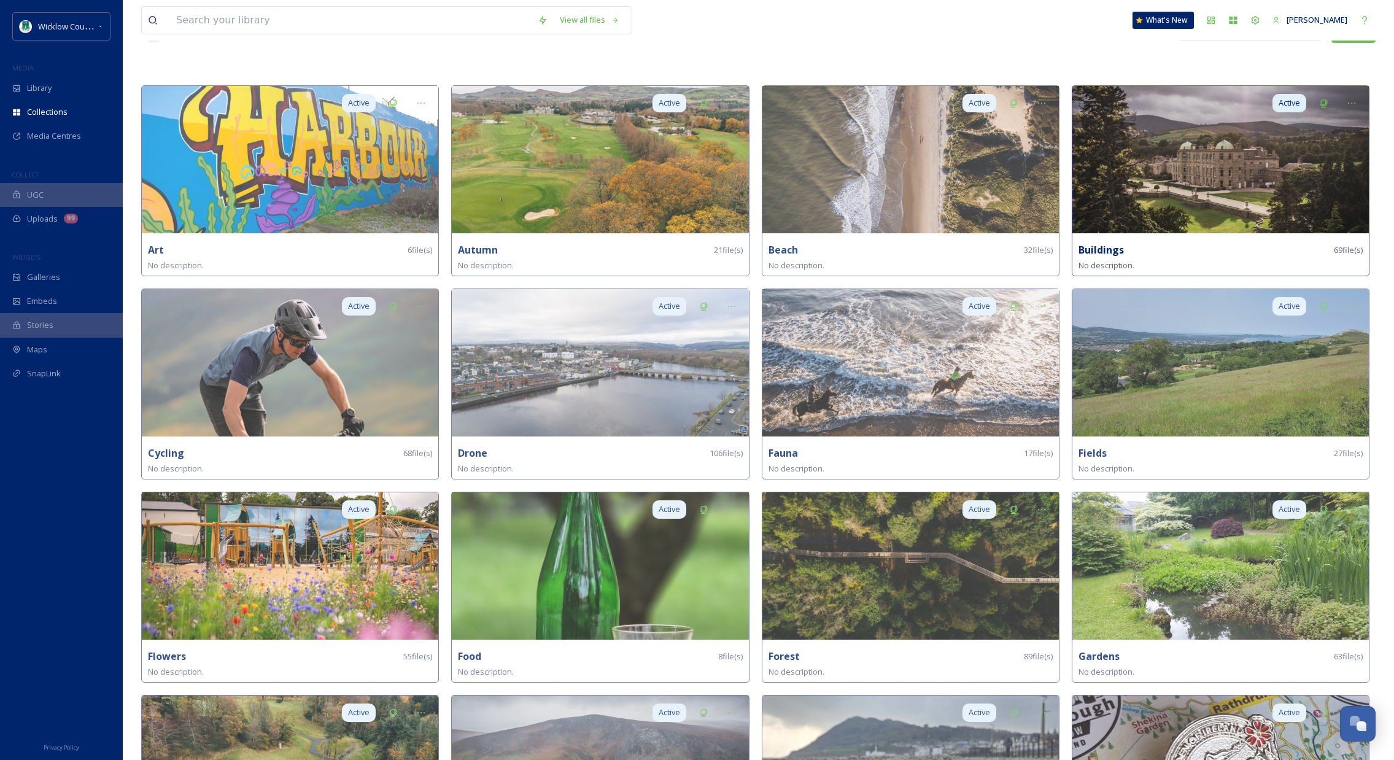
click at [1226, 185] on img at bounding box center [1220, 159] width 296 height 147
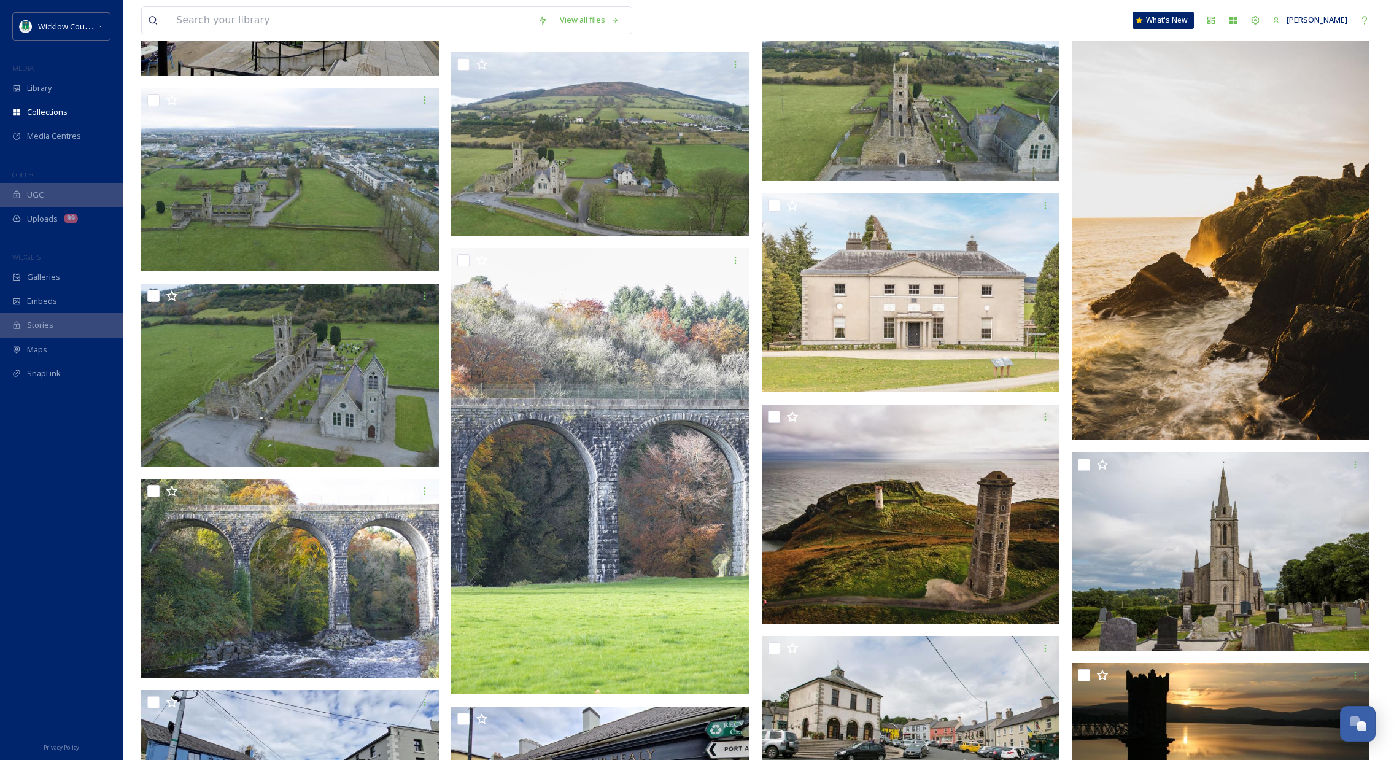
scroll to position [2038, 0]
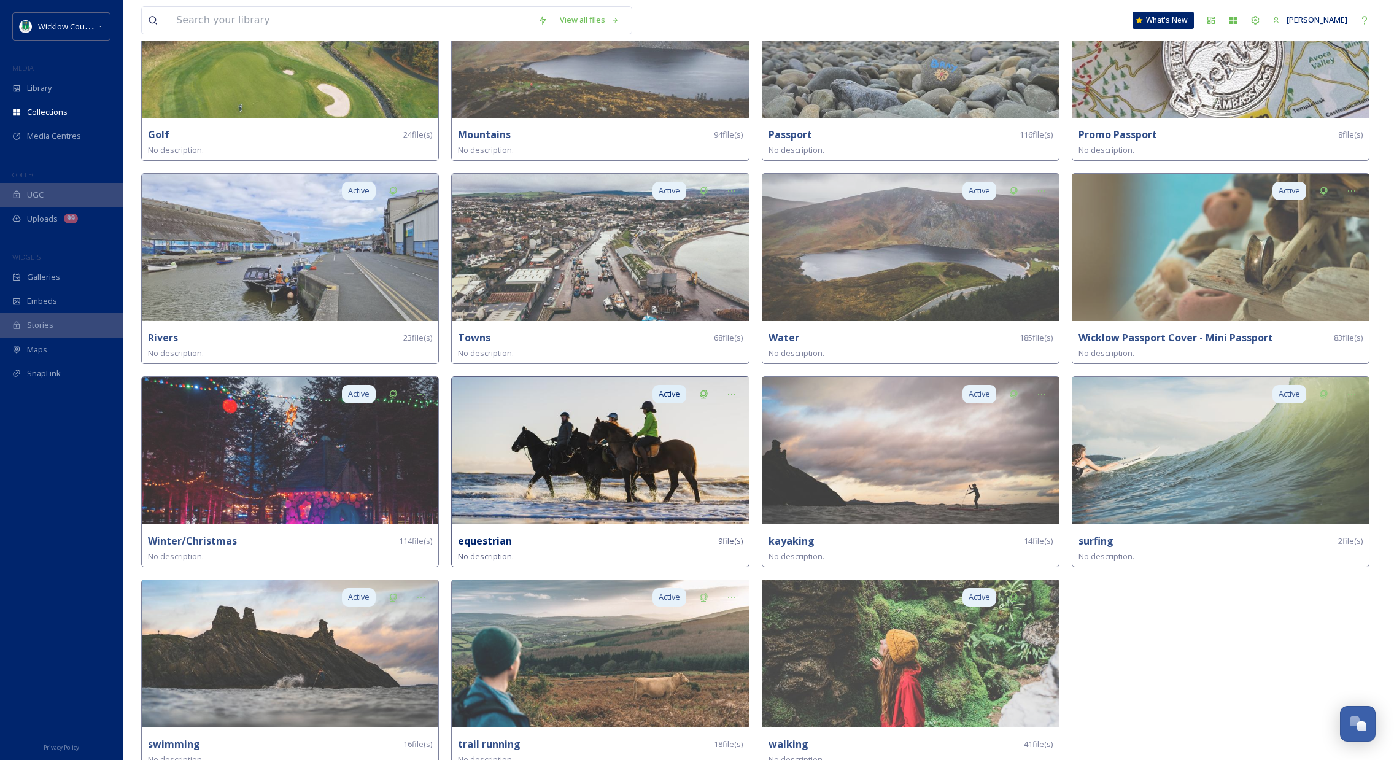
scroll to position [780, 0]
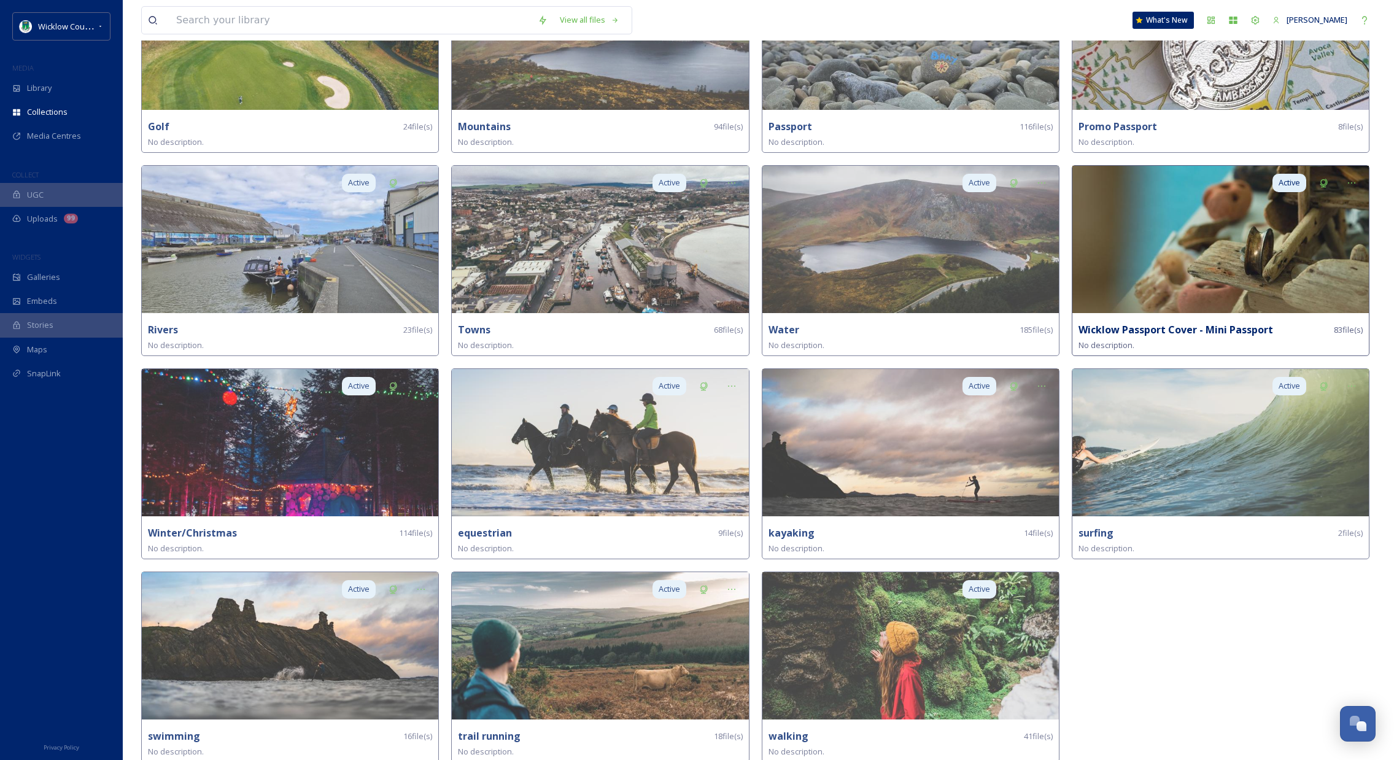
click at [1210, 261] on img at bounding box center [1220, 239] width 296 height 147
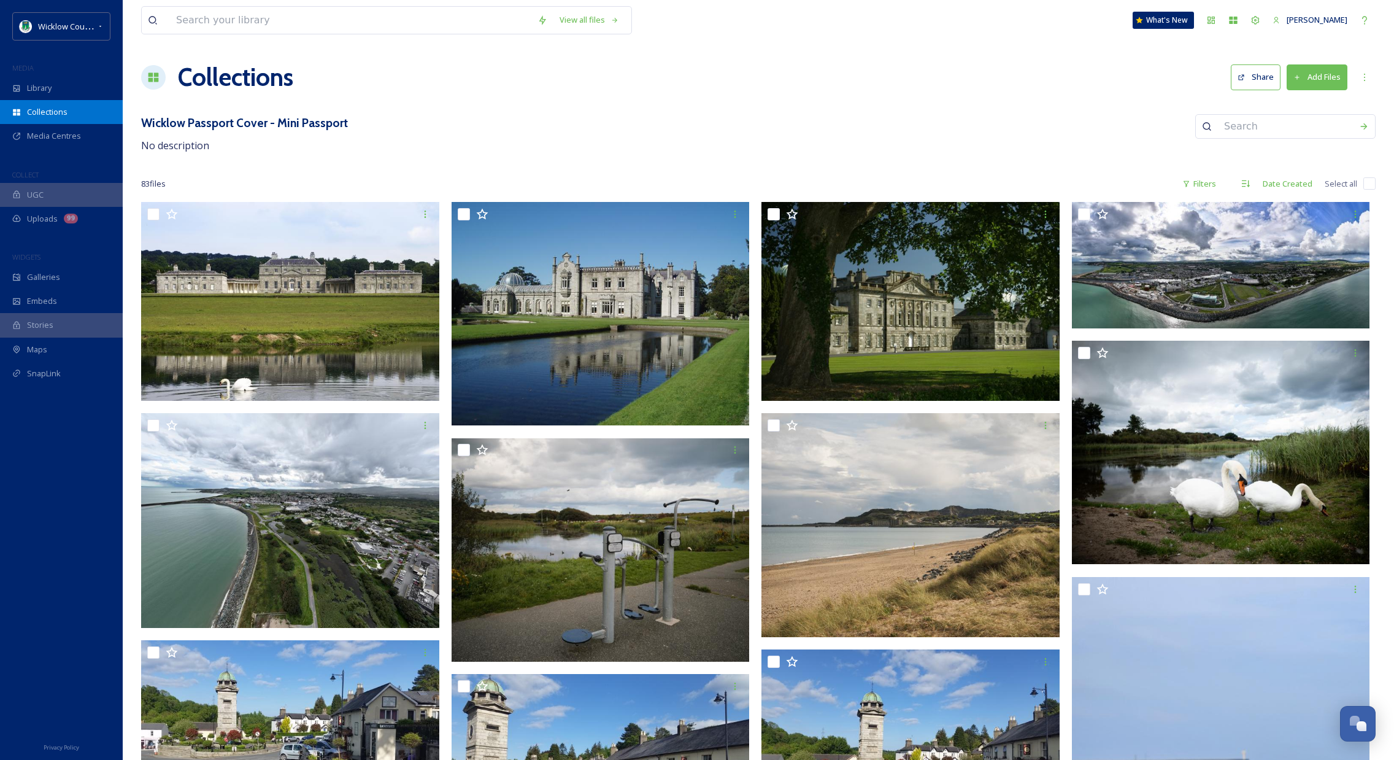
click at [44, 109] on span "Collections" at bounding box center [47, 112] width 41 height 12
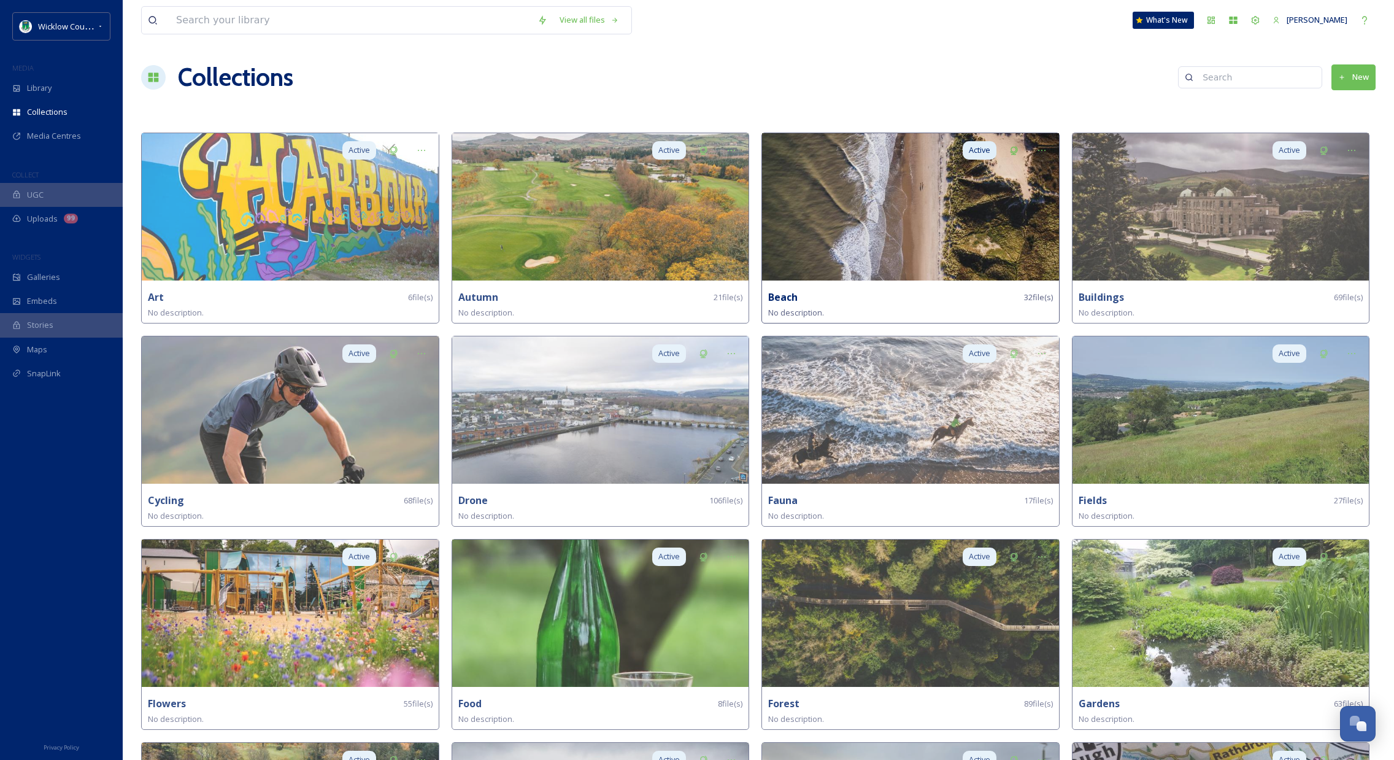
click at [900, 231] on img at bounding box center [910, 206] width 297 height 147
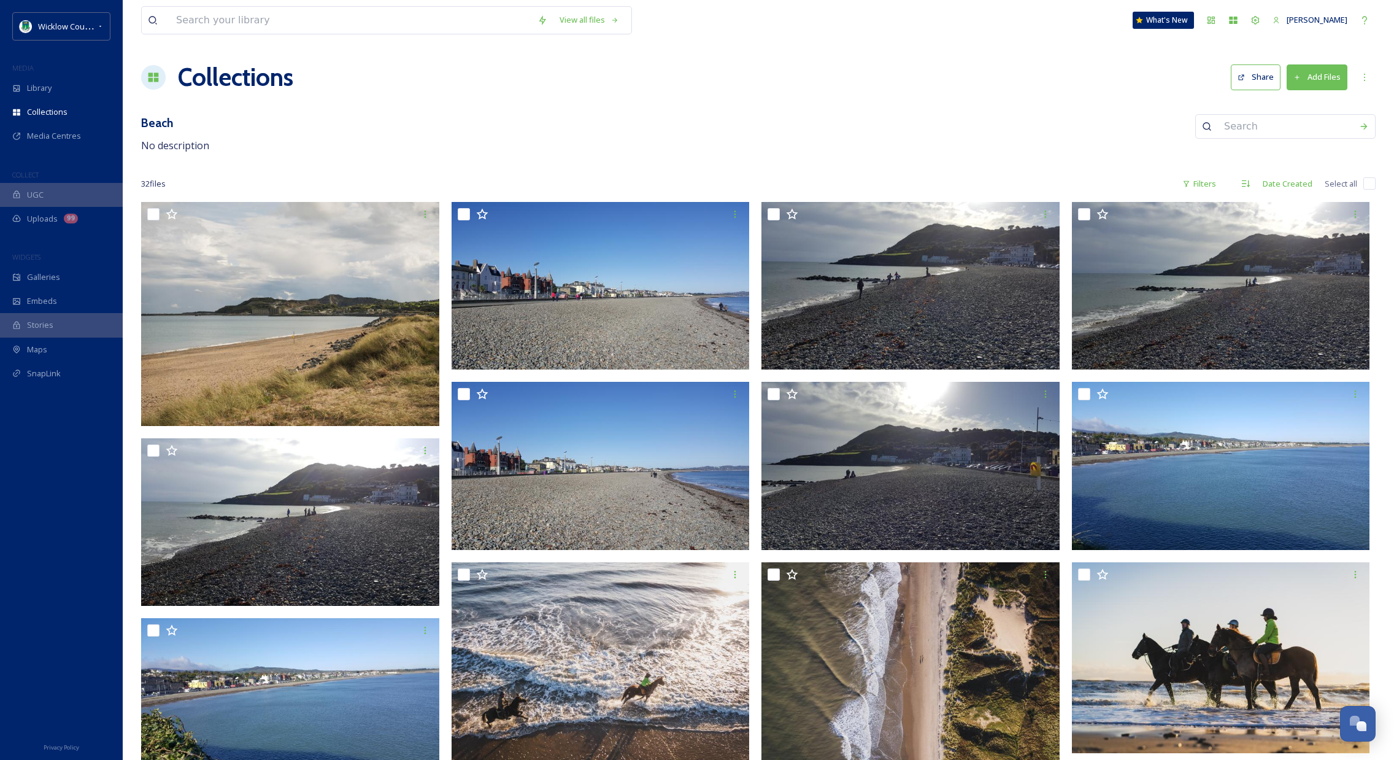
click at [51, 117] on span "Collections" at bounding box center [47, 112] width 41 height 12
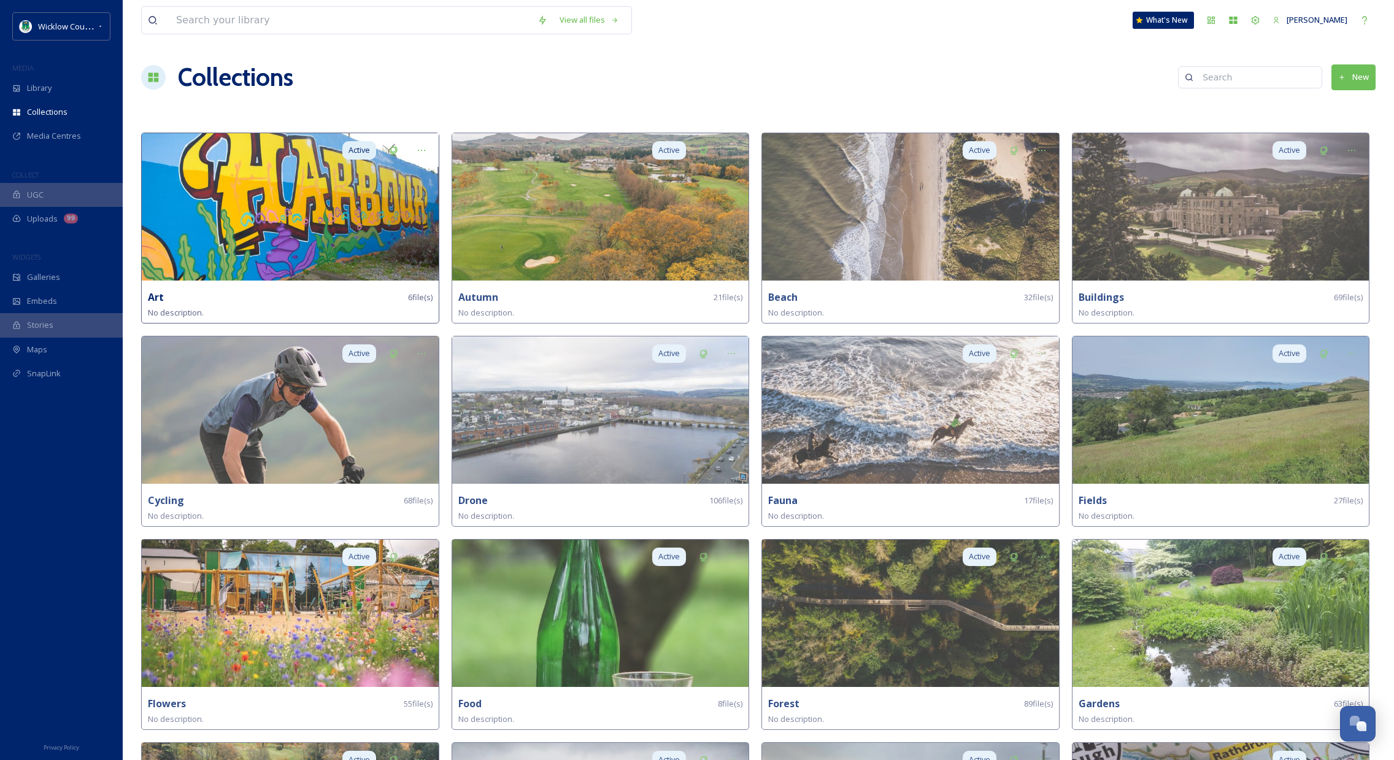
click at [369, 190] on img at bounding box center [290, 206] width 297 height 147
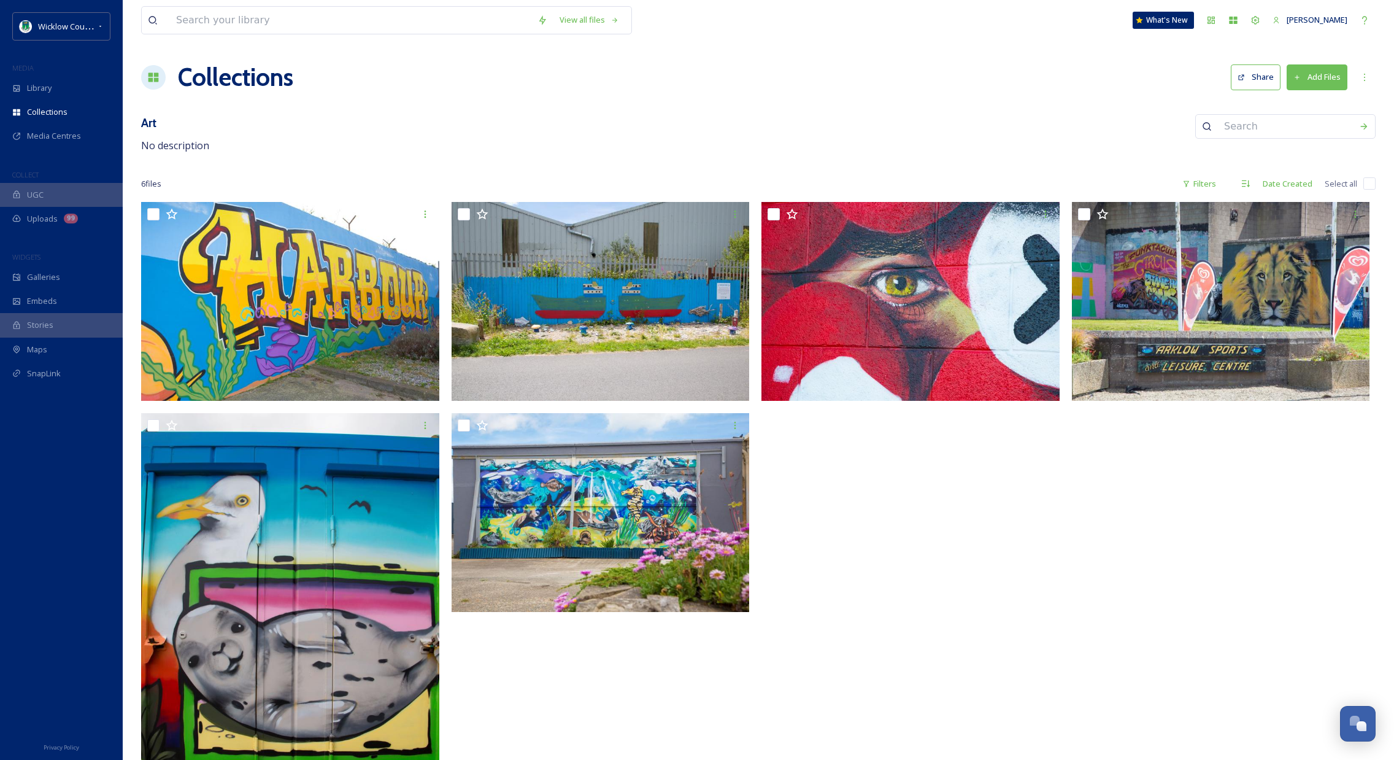
click at [905, 531] on div at bounding box center [914, 534] width 304 height 665
click at [40, 109] on span "Collections" at bounding box center [47, 112] width 41 height 12
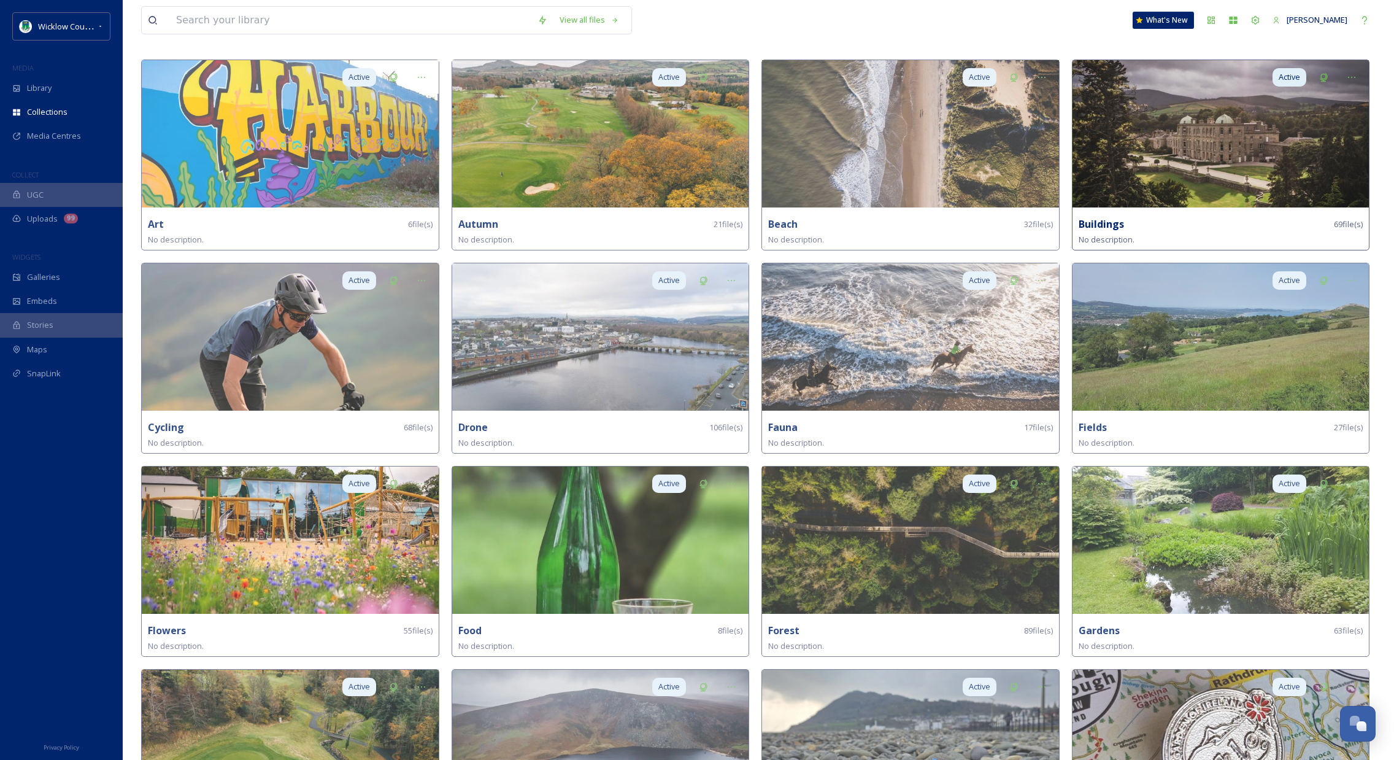
scroll to position [85, 0]
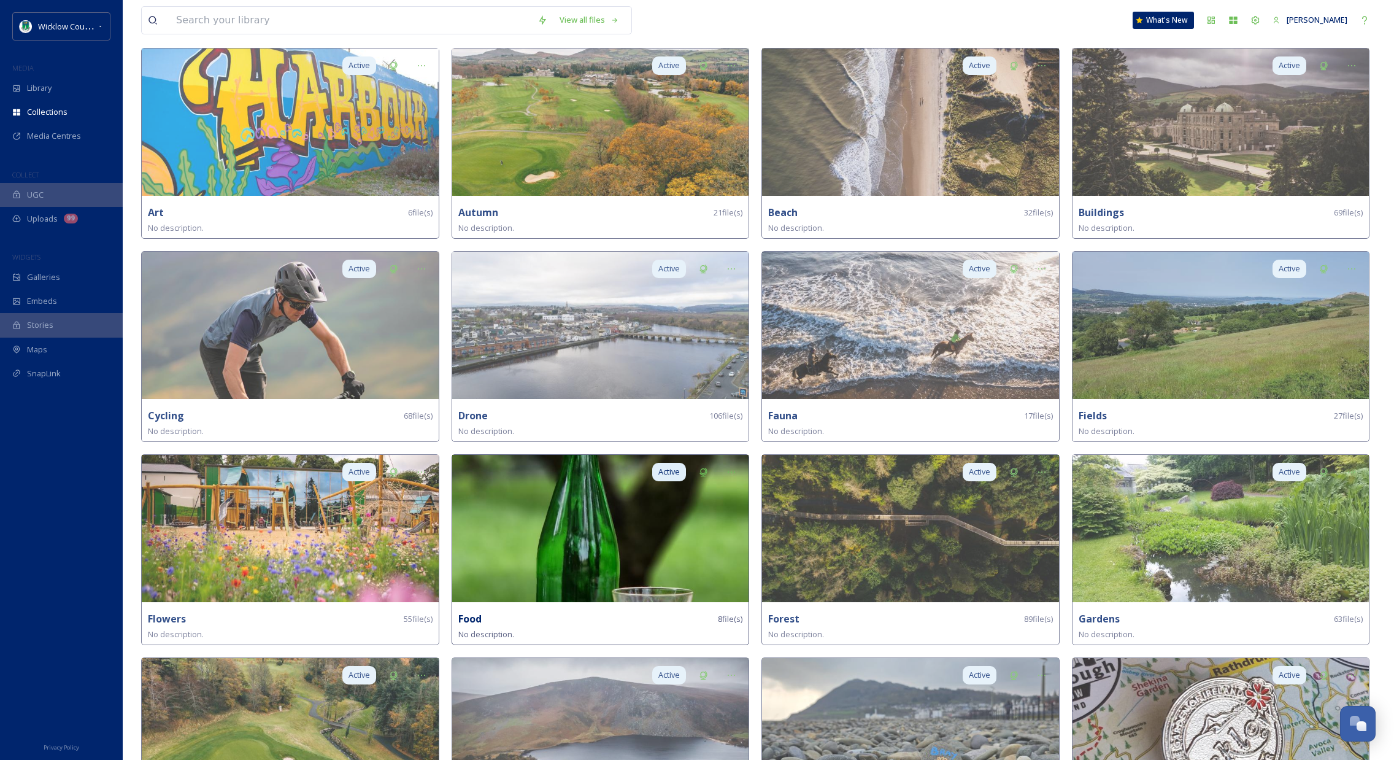
click at [590, 520] on img at bounding box center [600, 528] width 297 height 147
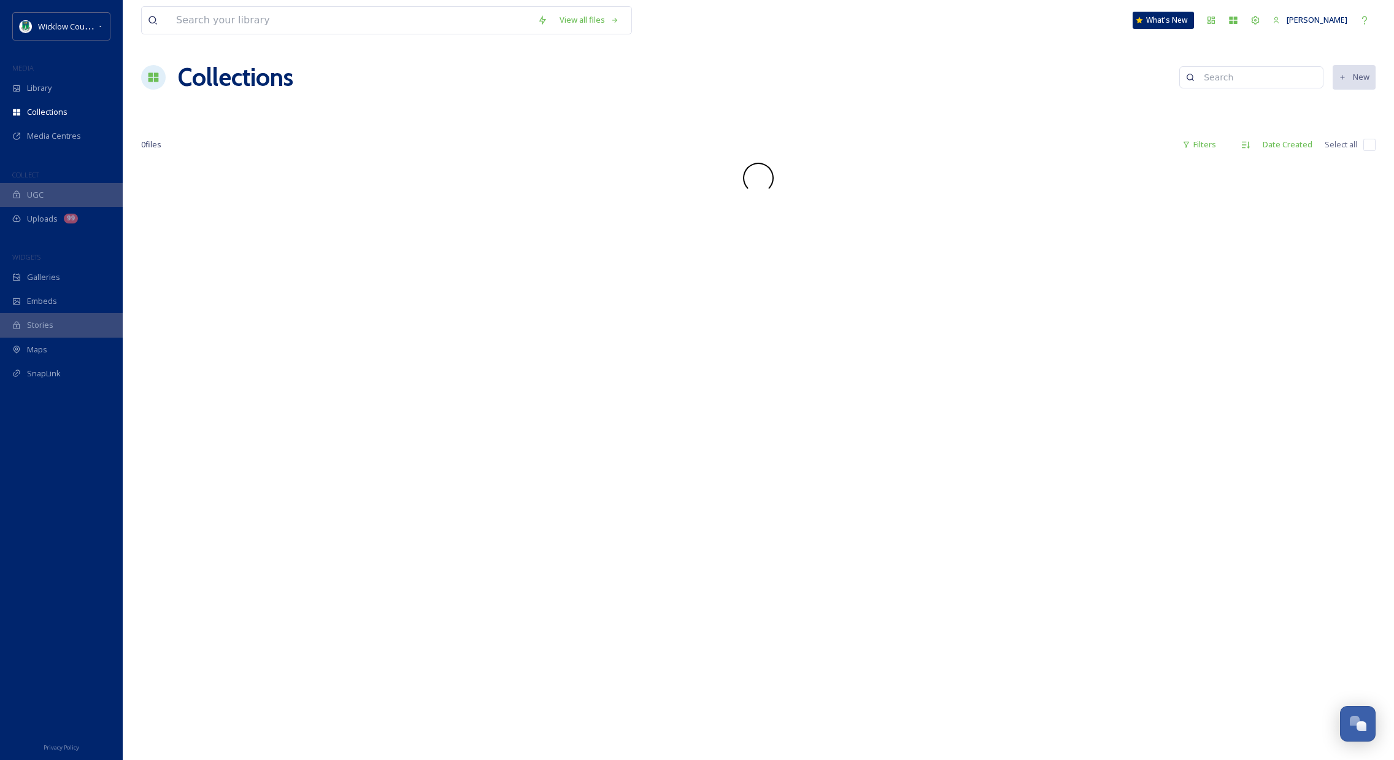
click at [590, 521] on div "View all files What's New [PERSON_NAME] Collections New 0 file s Filters Date C…" at bounding box center [758, 380] width 1271 height 760
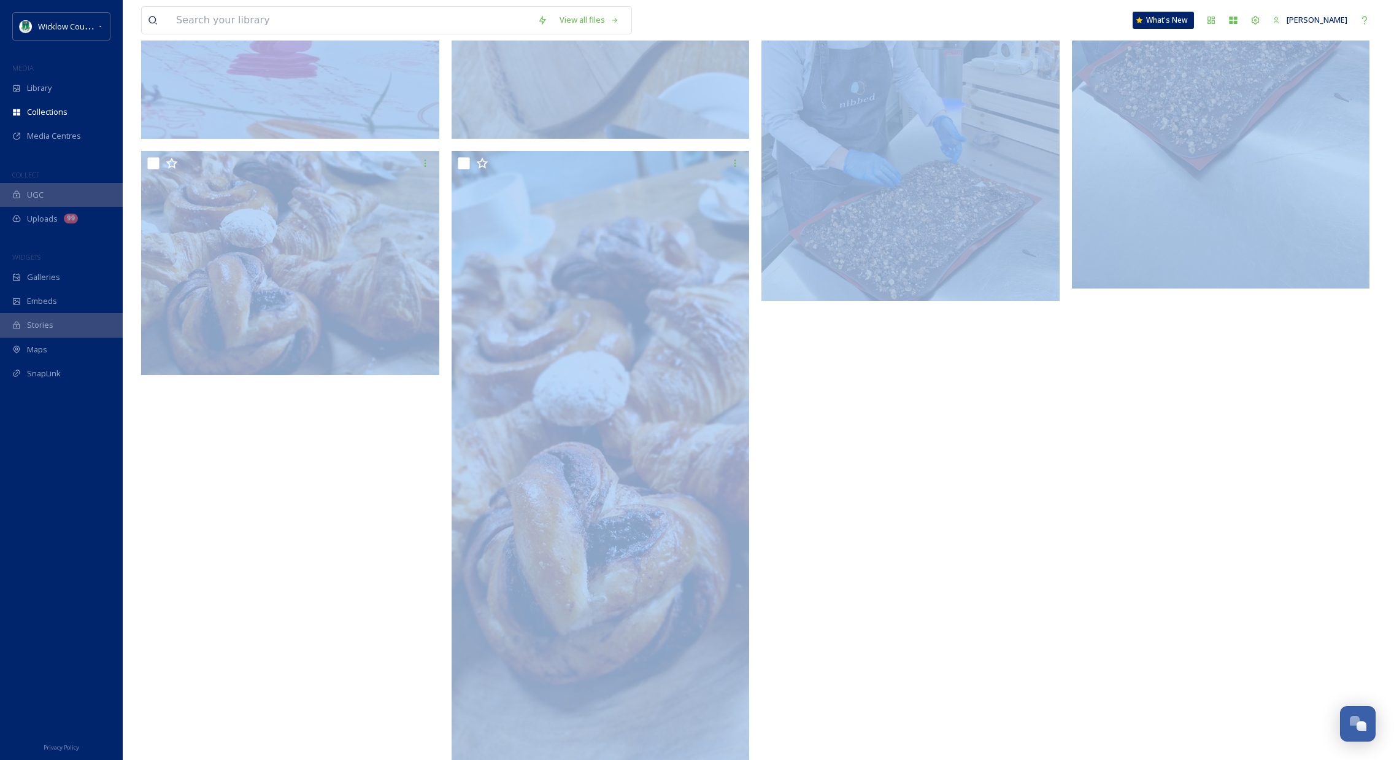
scroll to position [751, 0]
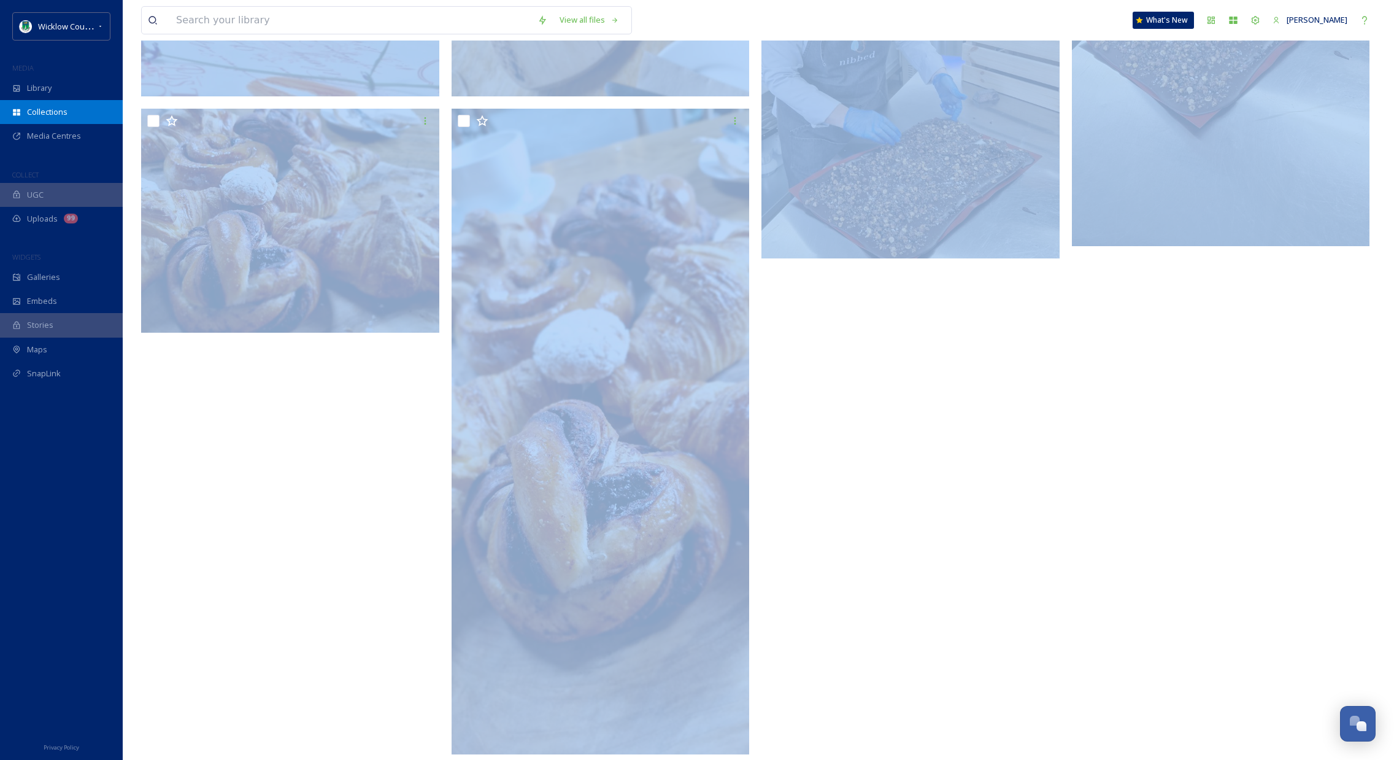
click at [44, 107] on span "Collections" at bounding box center [47, 112] width 41 height 12
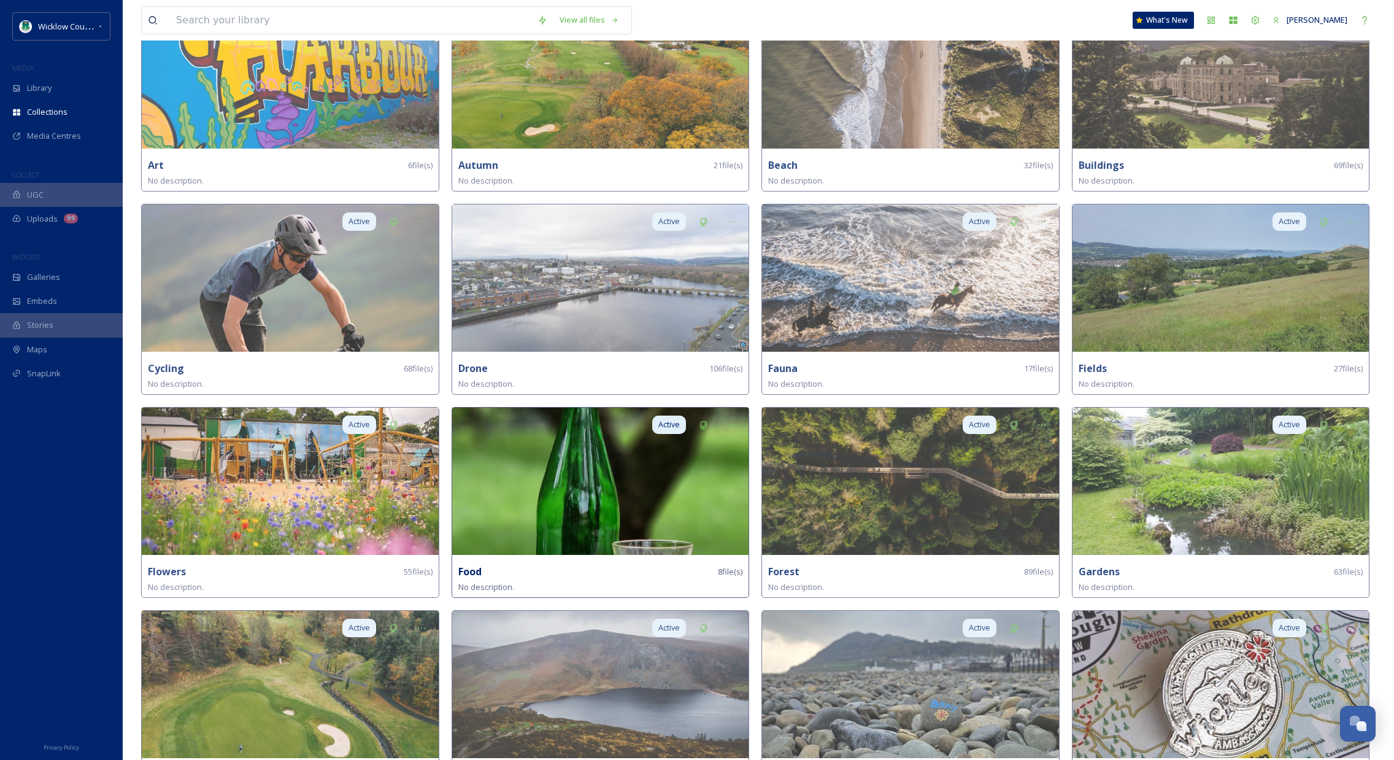
scroll to position [191, 0]
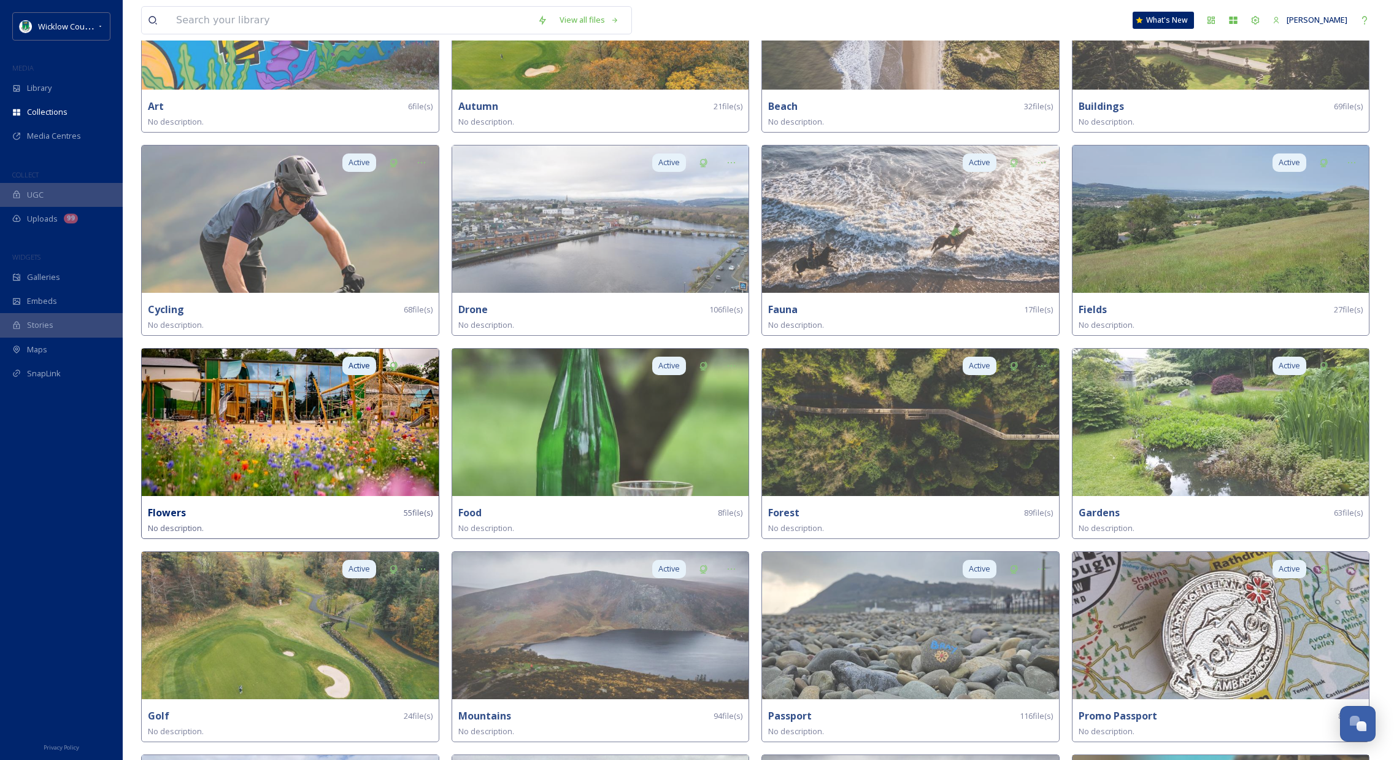
click at [309, 423] on img at bounding box center [290, 422] width 297 height 147
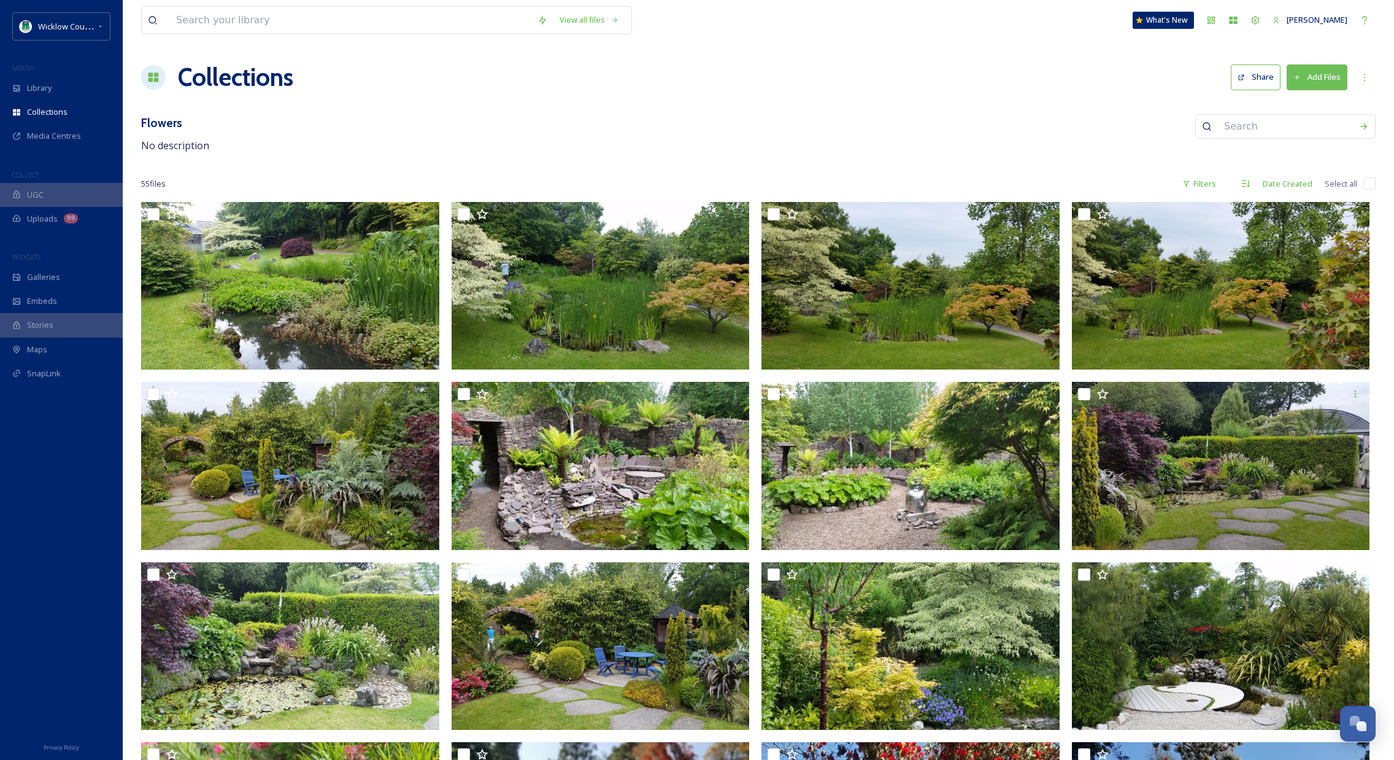
click at [879, 152] on div "Flowers No description" at bounding box center [758, 133] width 1235 height 39
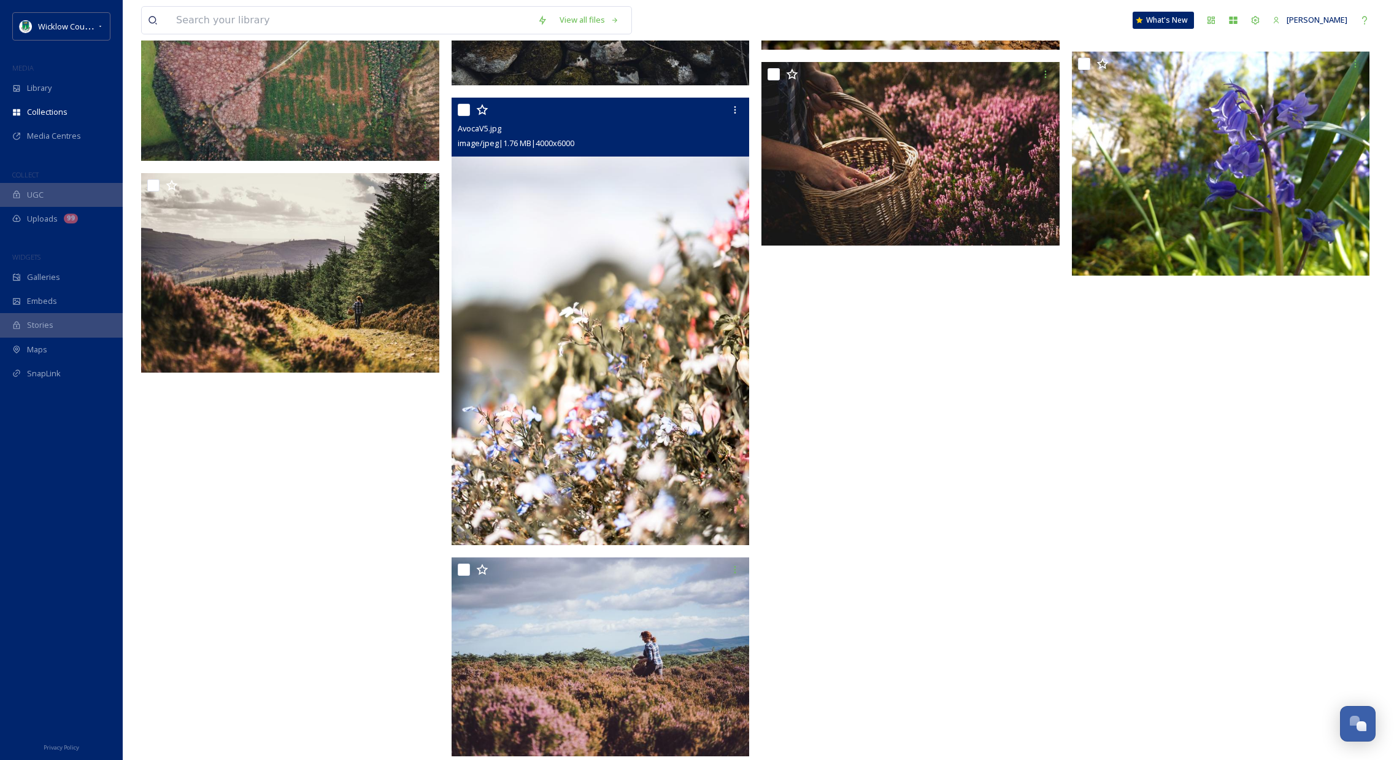
scroll to position [3473, 0]
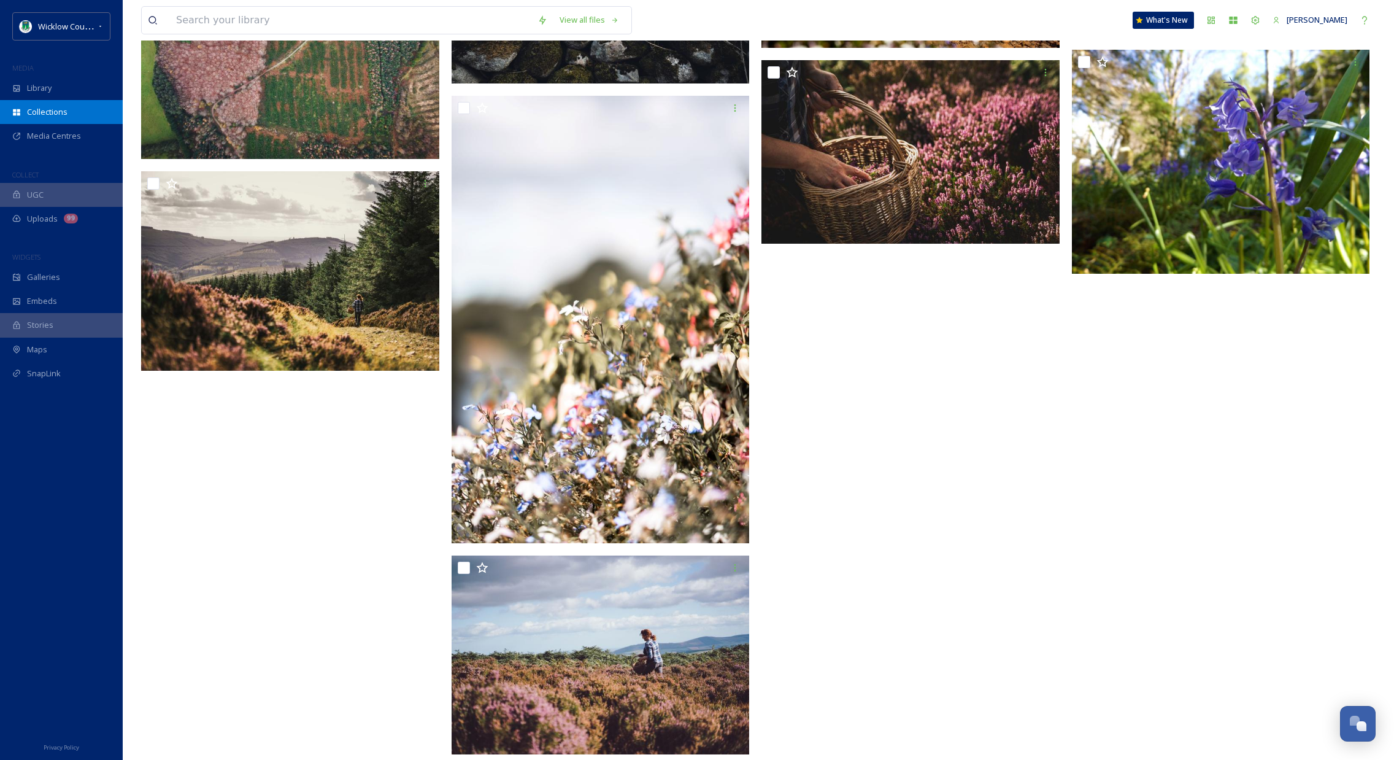
click at [56, 110] on span "Collections" at bounding box center [47, 112] width 41 height 12
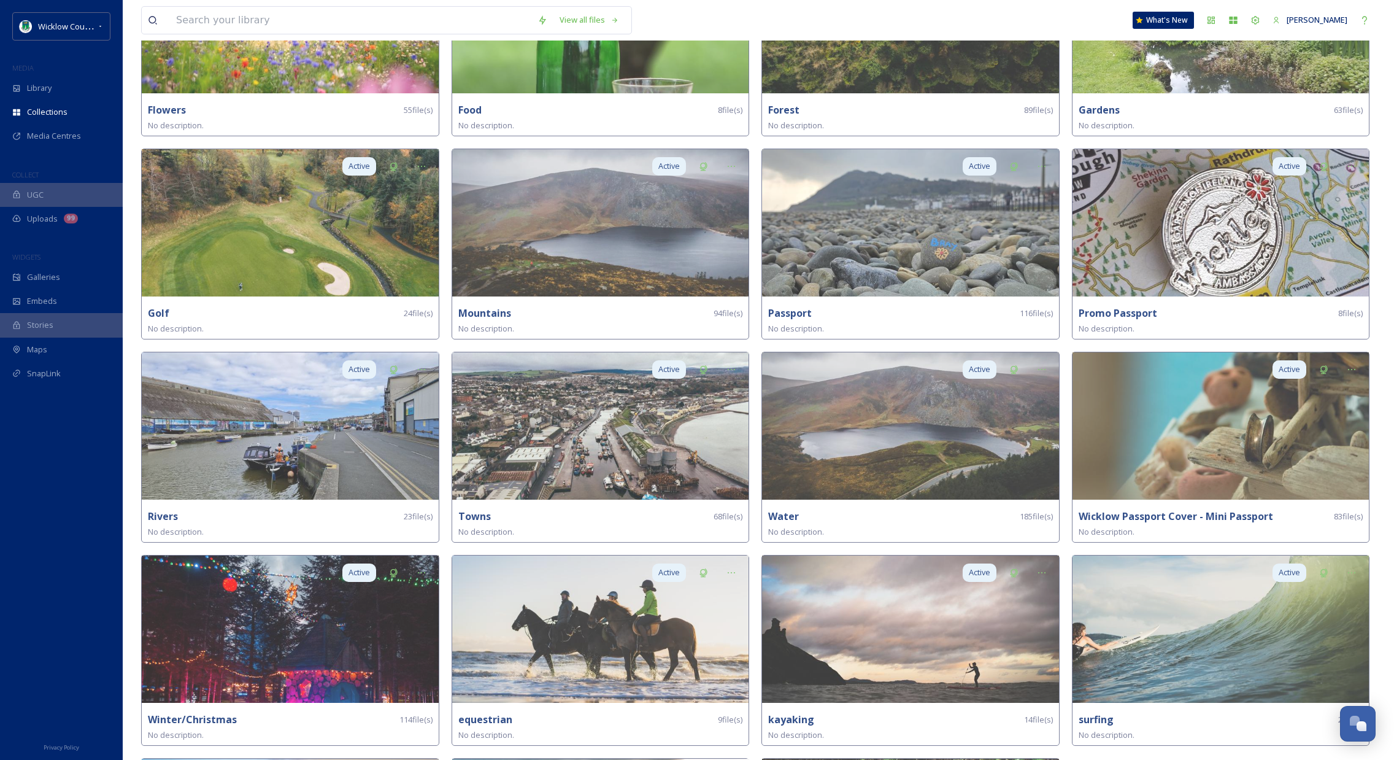
scroll to position [598, 0]
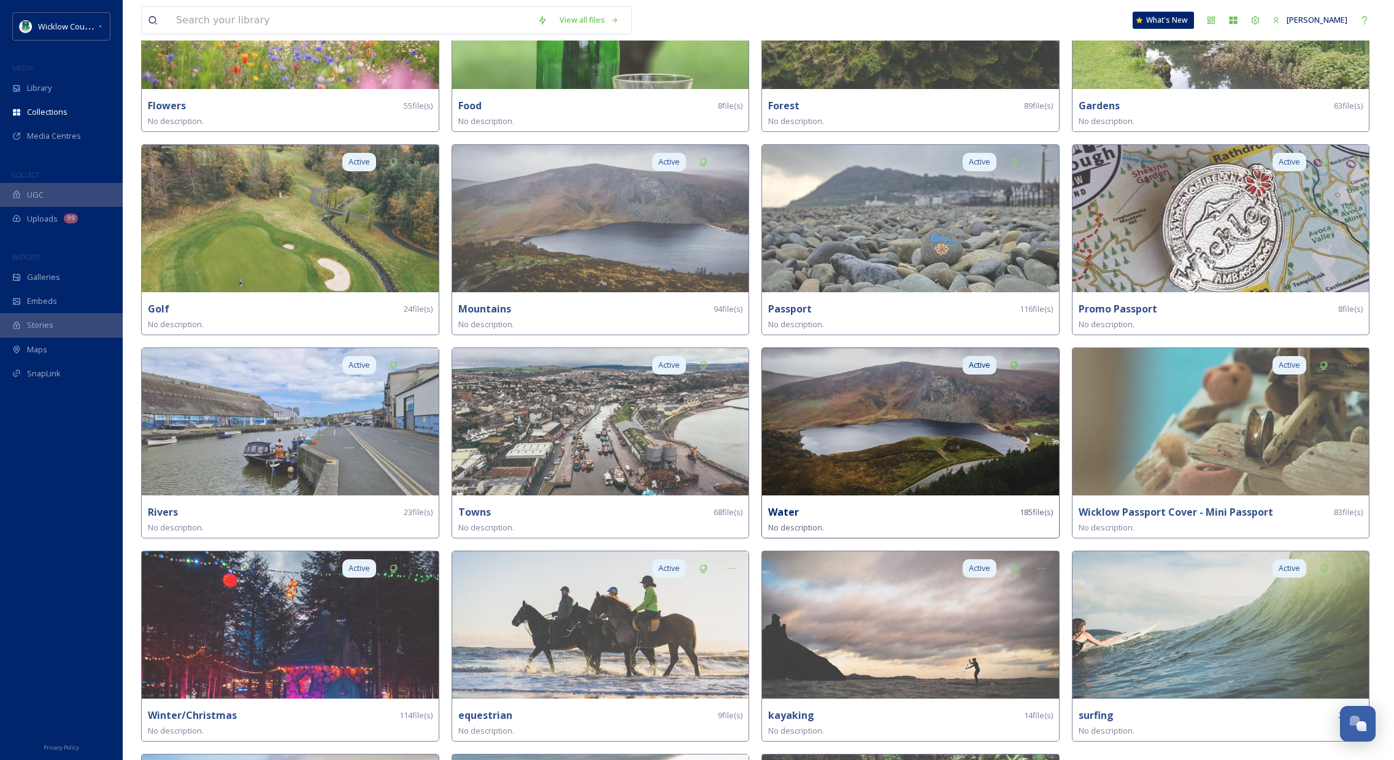
click at [955, 419] on img at bounding box center [910, 421] width 297 height 147
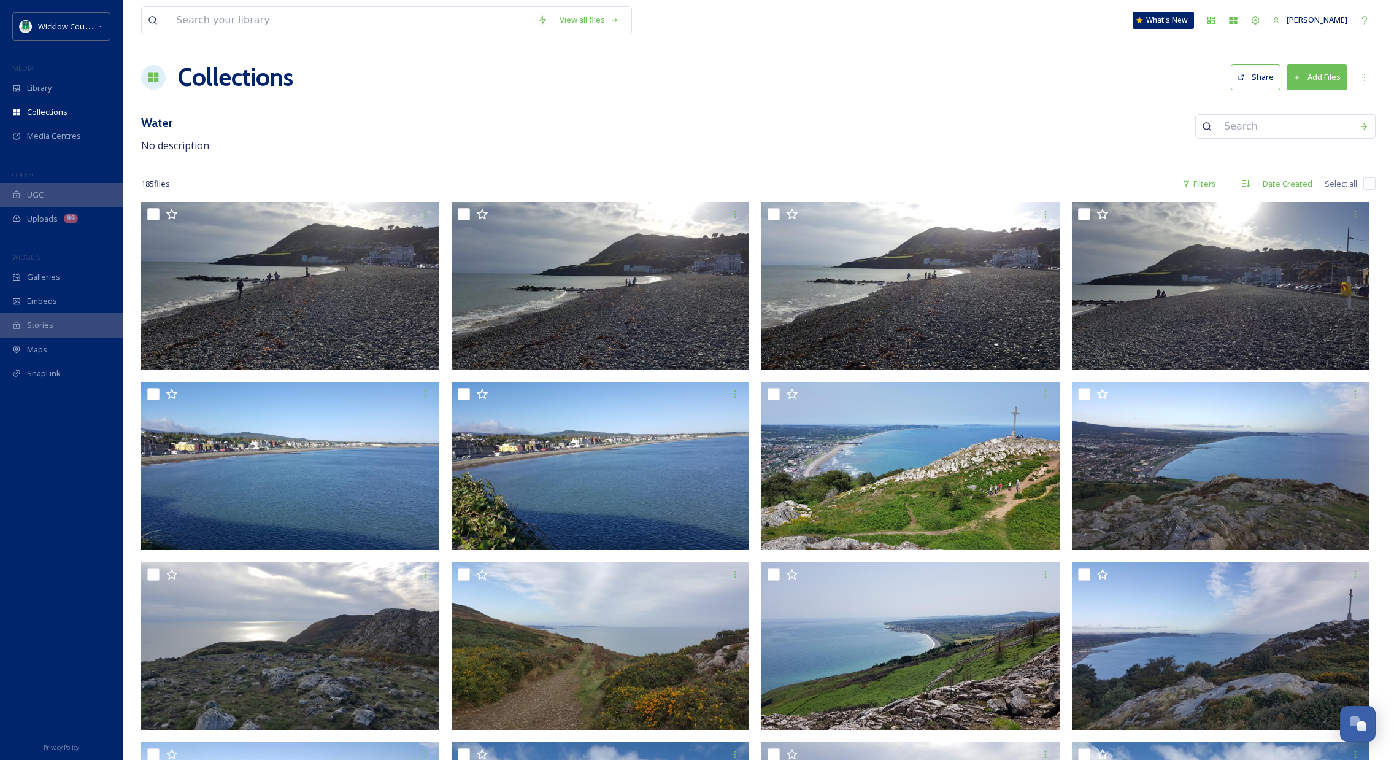
click at [992, 61] on div "Collections Share Add Files" at bounding box center [758, 77] width 1235 height 37
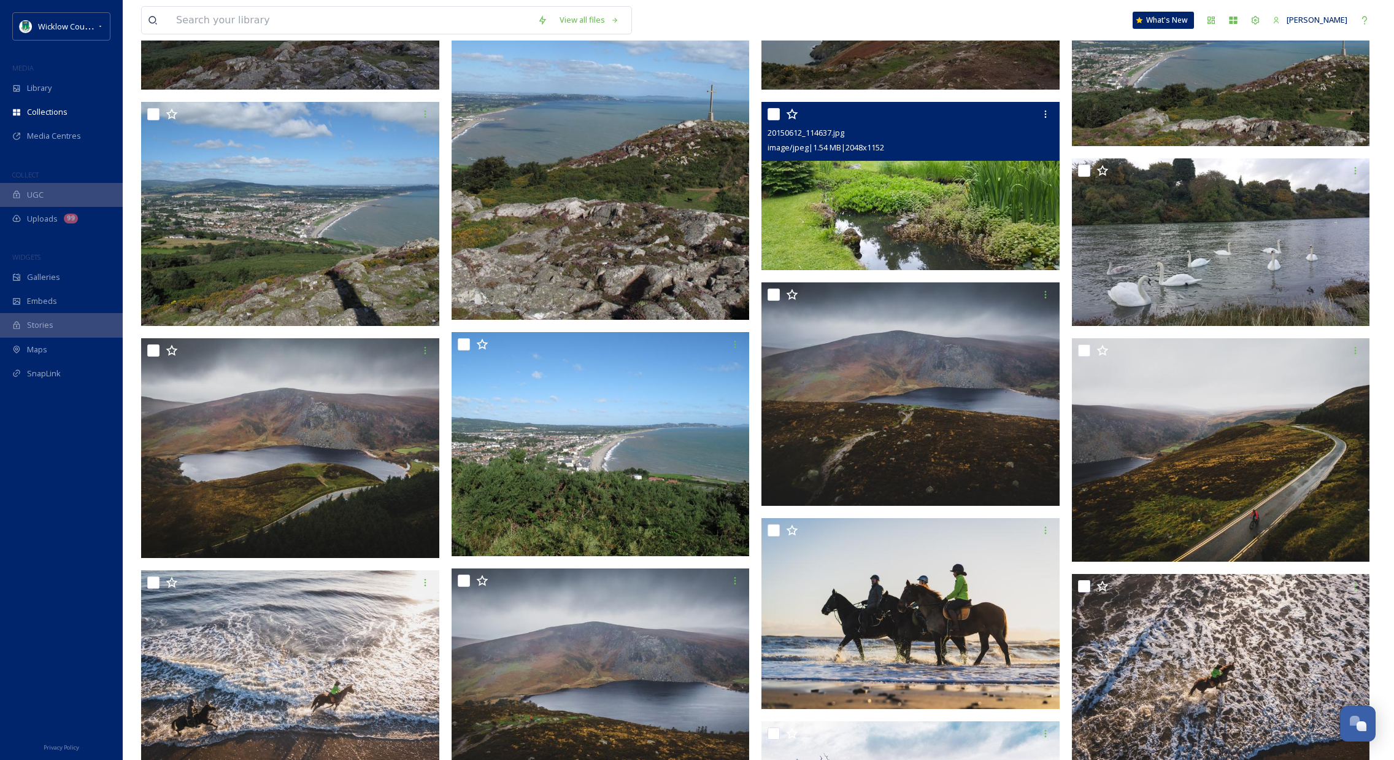
scroll to position [821, 0]
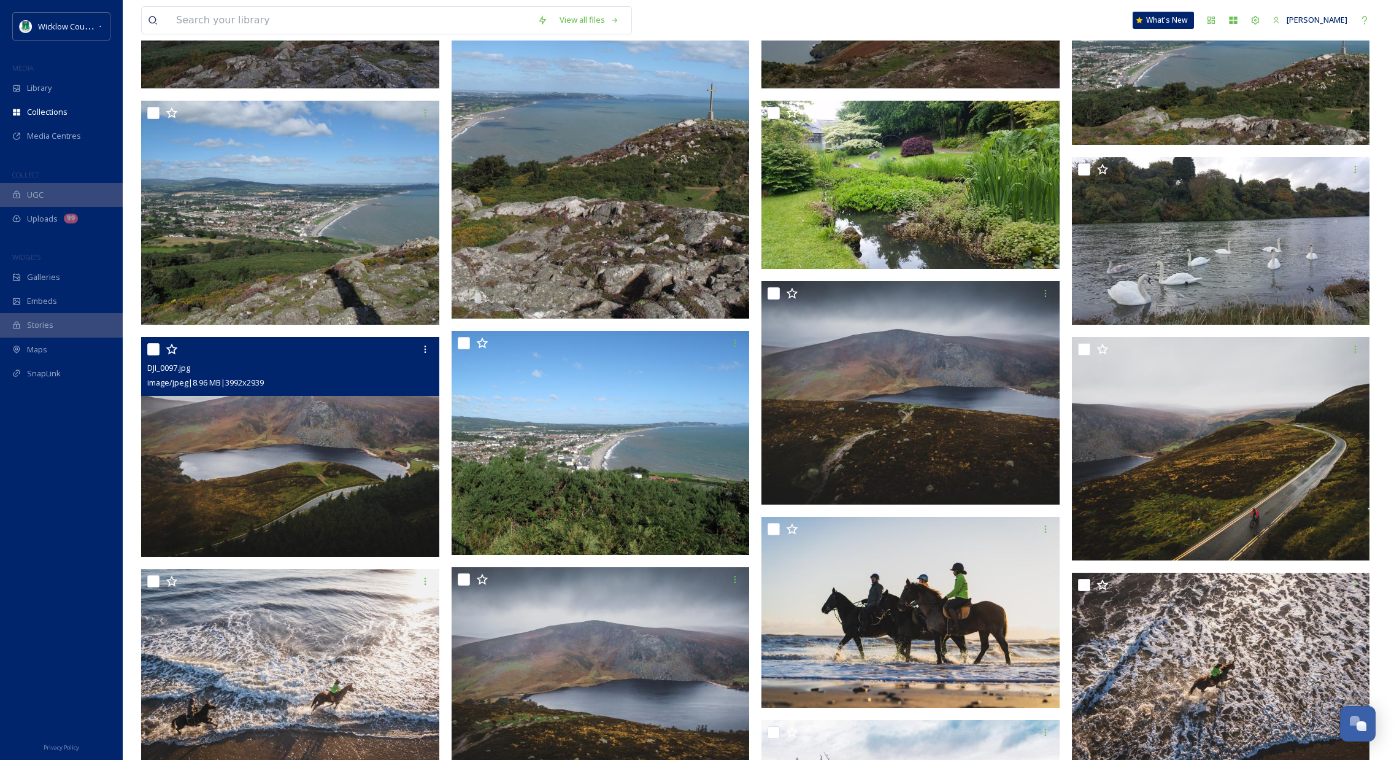
click at [362, 472] on img at bounding box center [290, 447] width 298 height 220
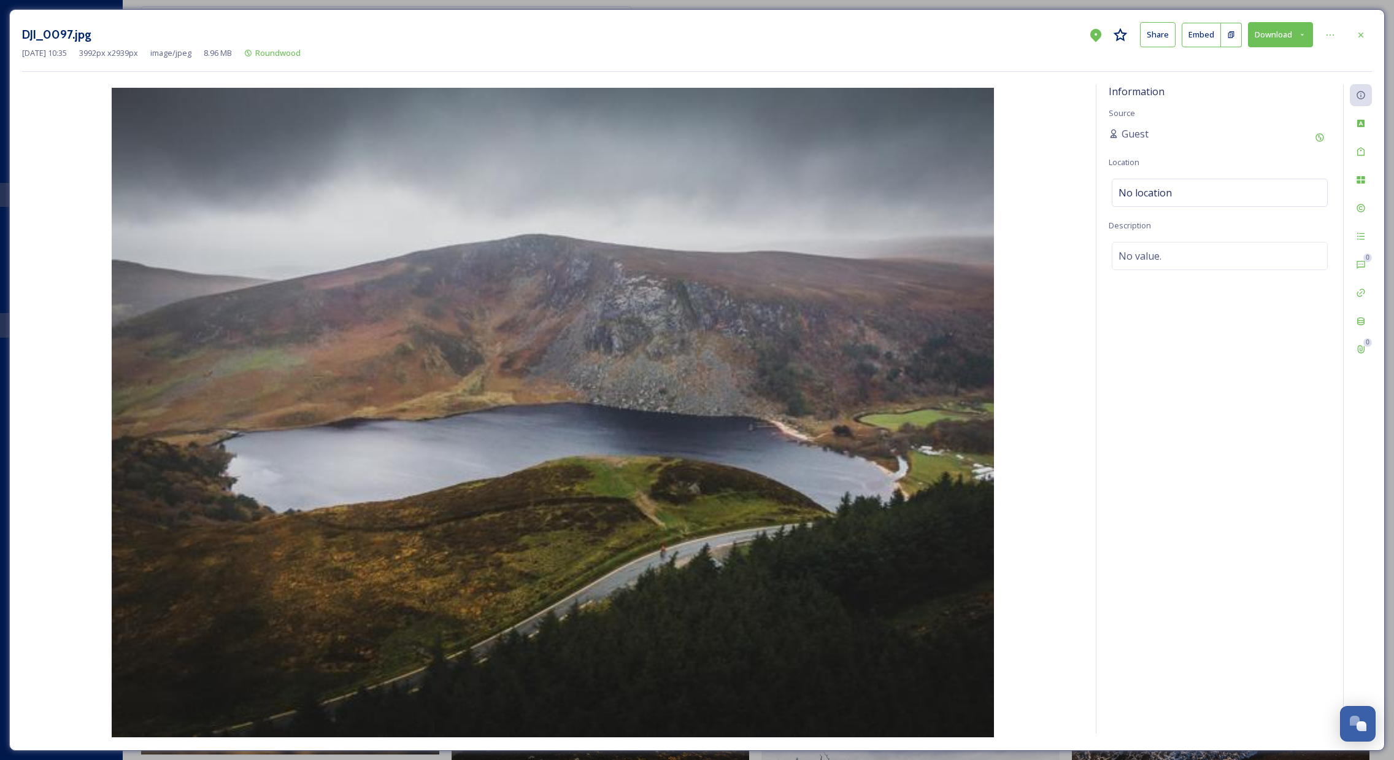
click at [1270, 36] on button "Download" at bounding box center [1280, 34] width 65 height 25
click at [1238, 87] on span "Download Large (2000 x 1472)" at bounding box center [1244, 87] width 108 height 12
click at [1366, 36] on div at bounding box center [1361, 35] width 22 height 22
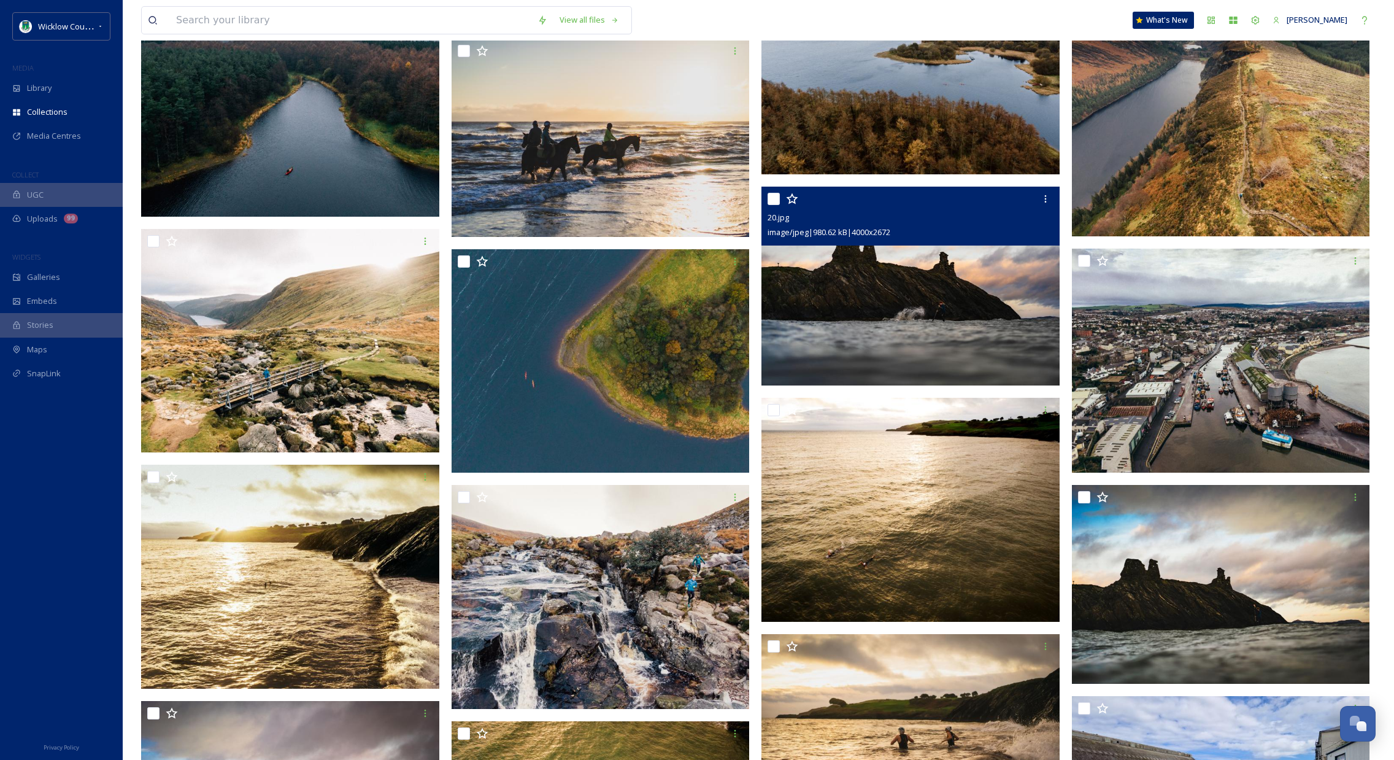
scroll to position [1828, 0]
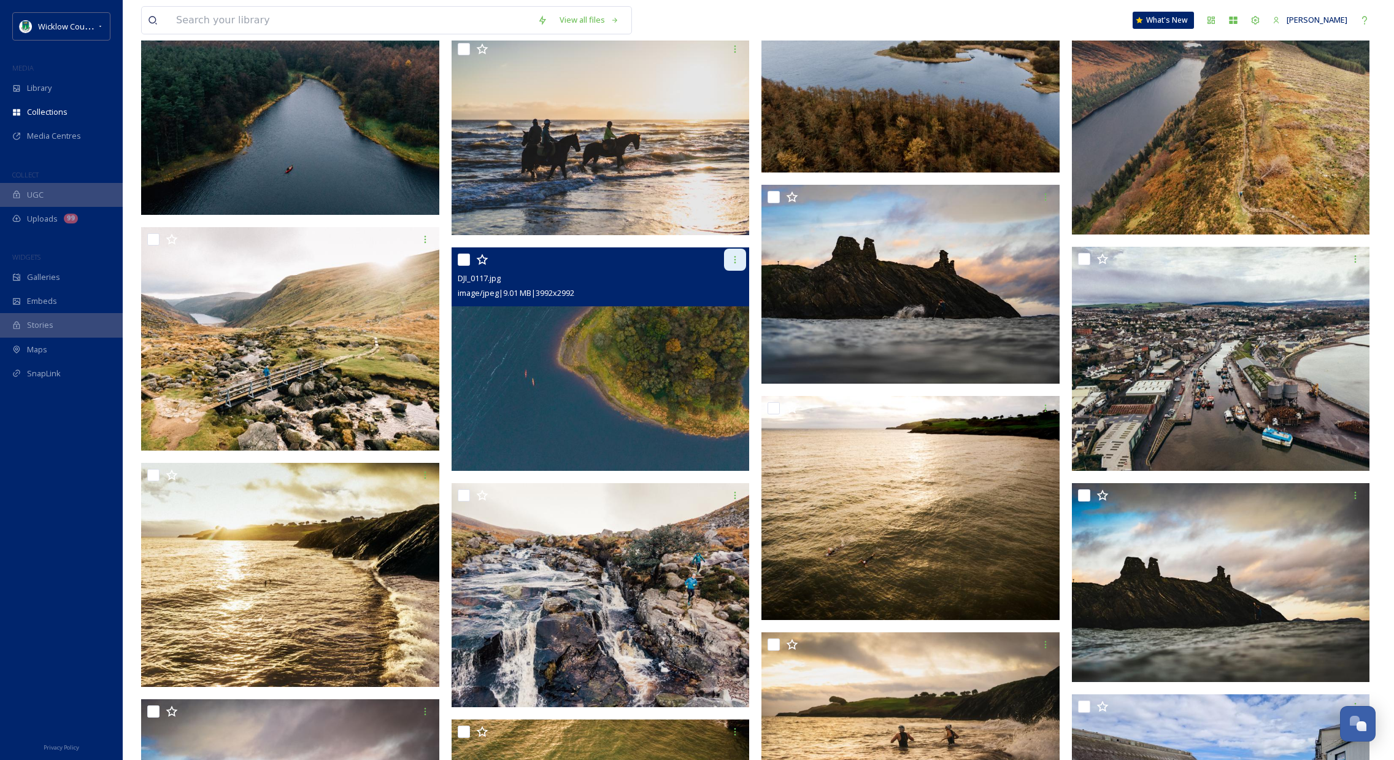
click at [733, 263] on icon at bounding box center [735, 260] width 10 height 10
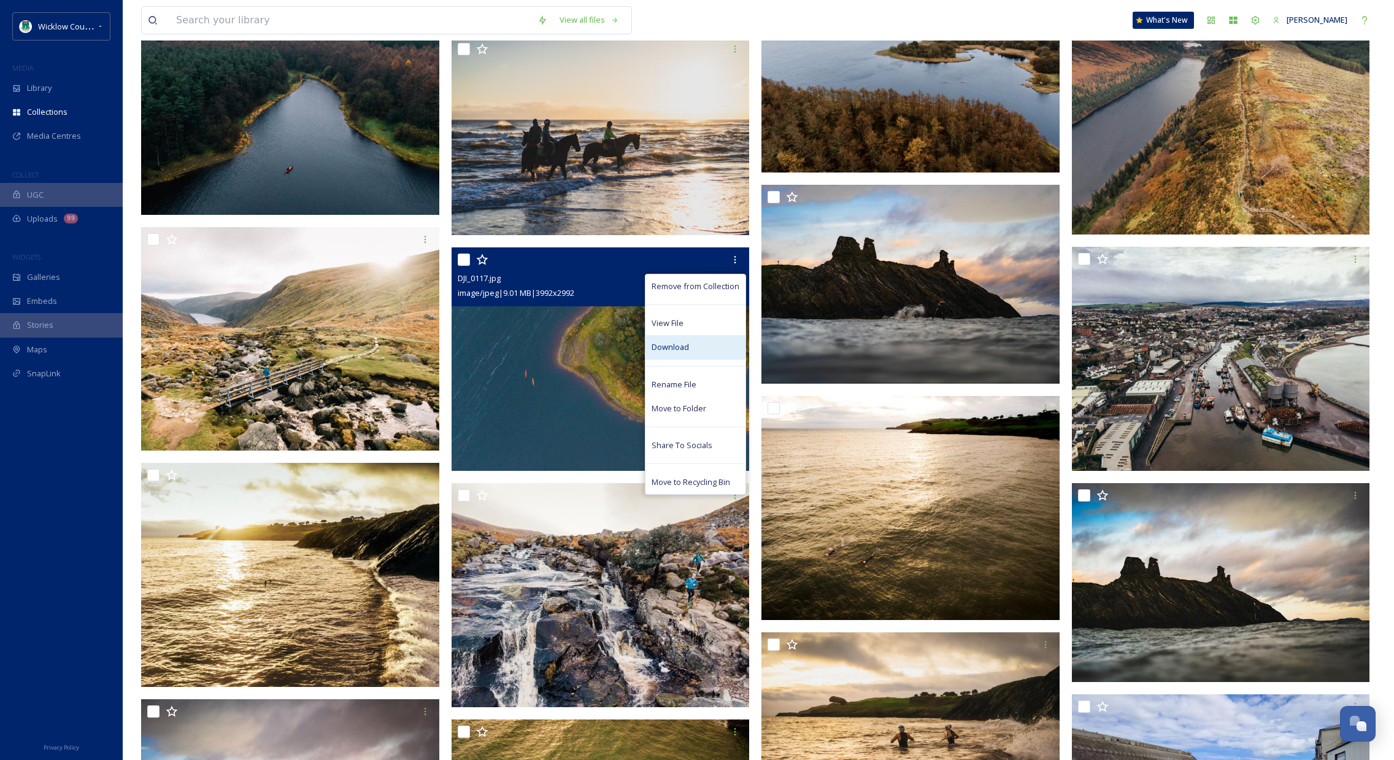
click at [667, 342] on span "Download" at bounding box center [670, 347] width 37 height 12
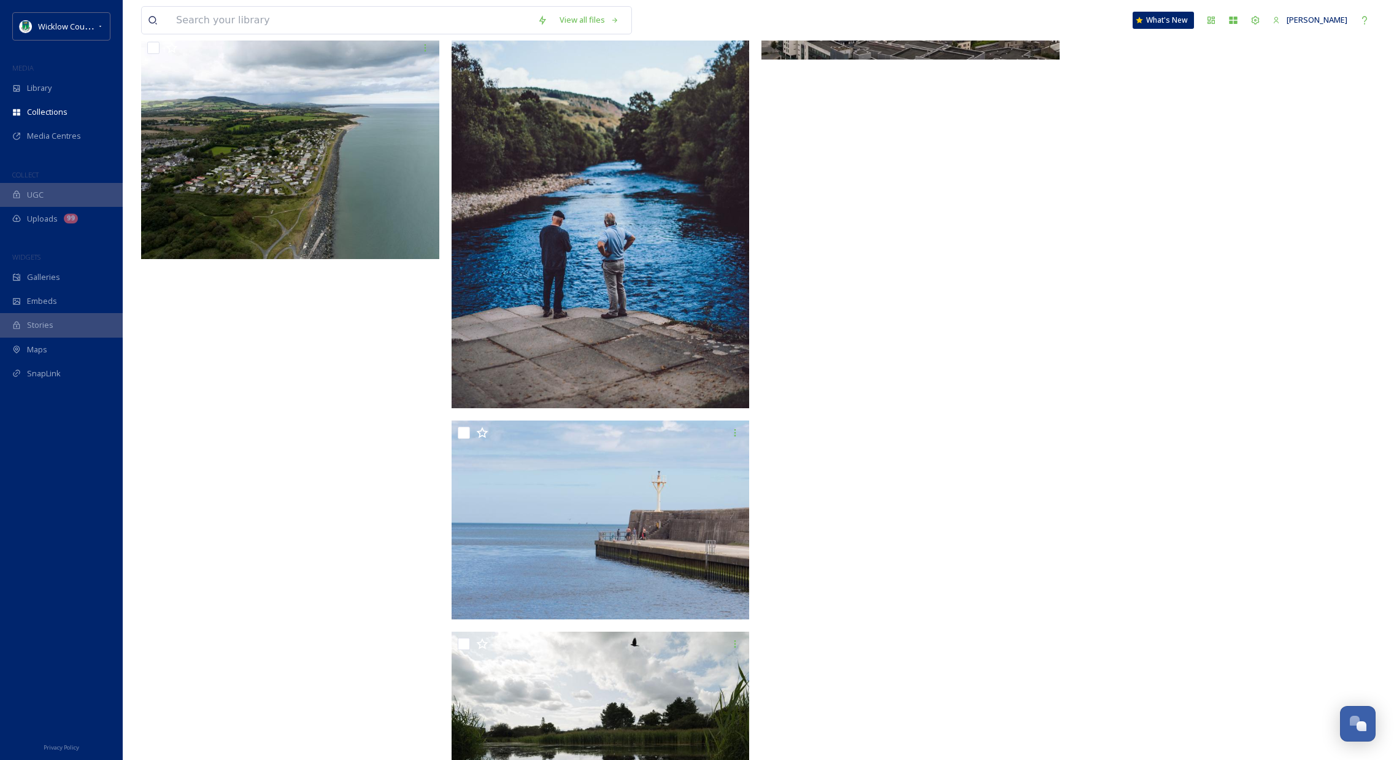
scroll to position [10482, 0]
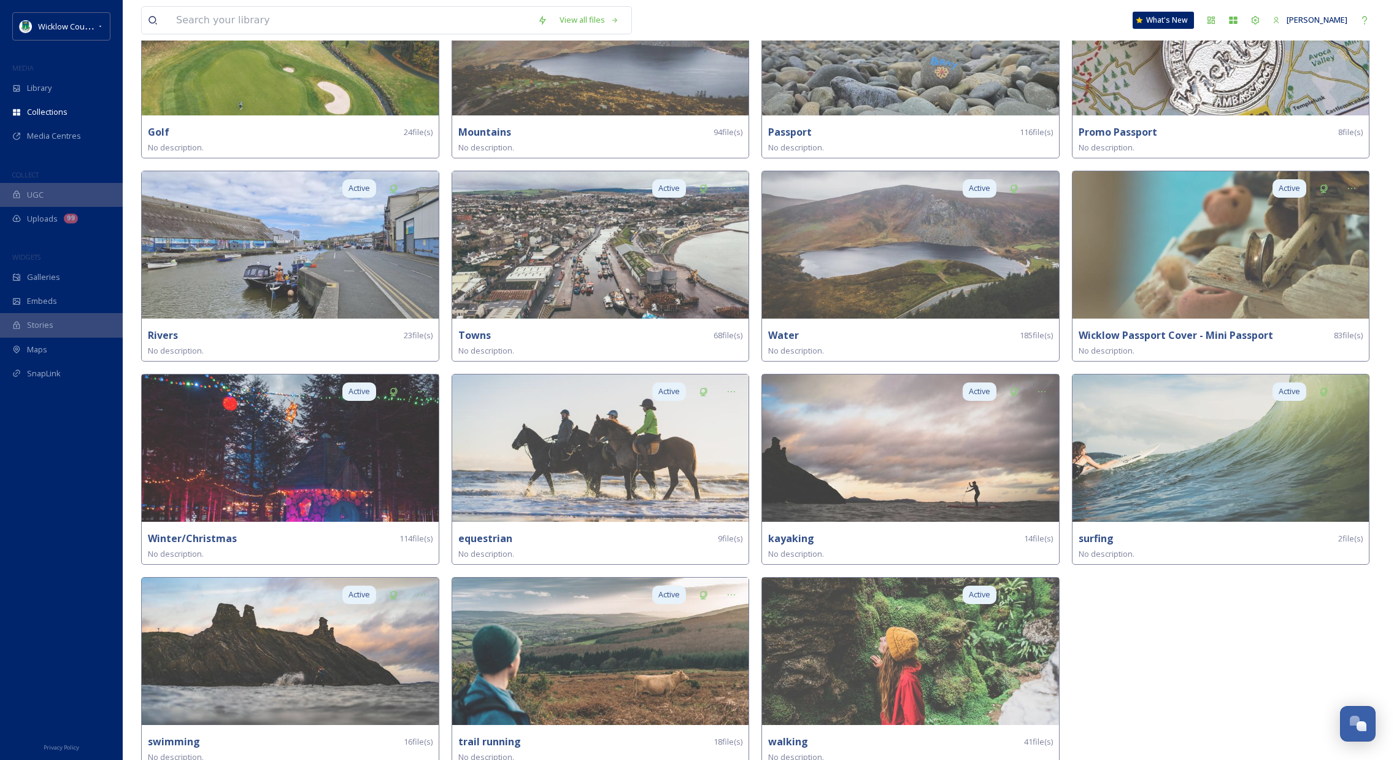
scroll to position [780, 0]
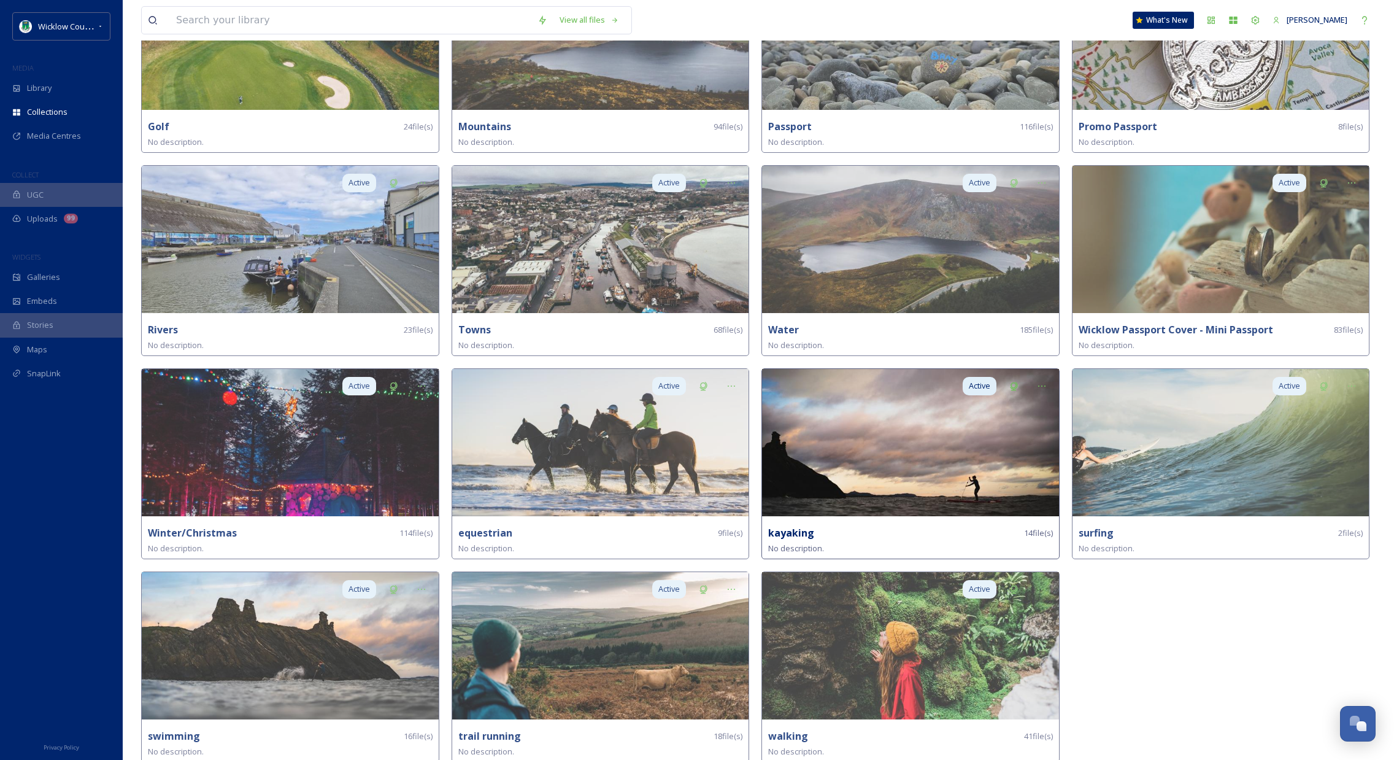
click at [954, 469] on img at bounding box center [910, 442] width 297 height 147
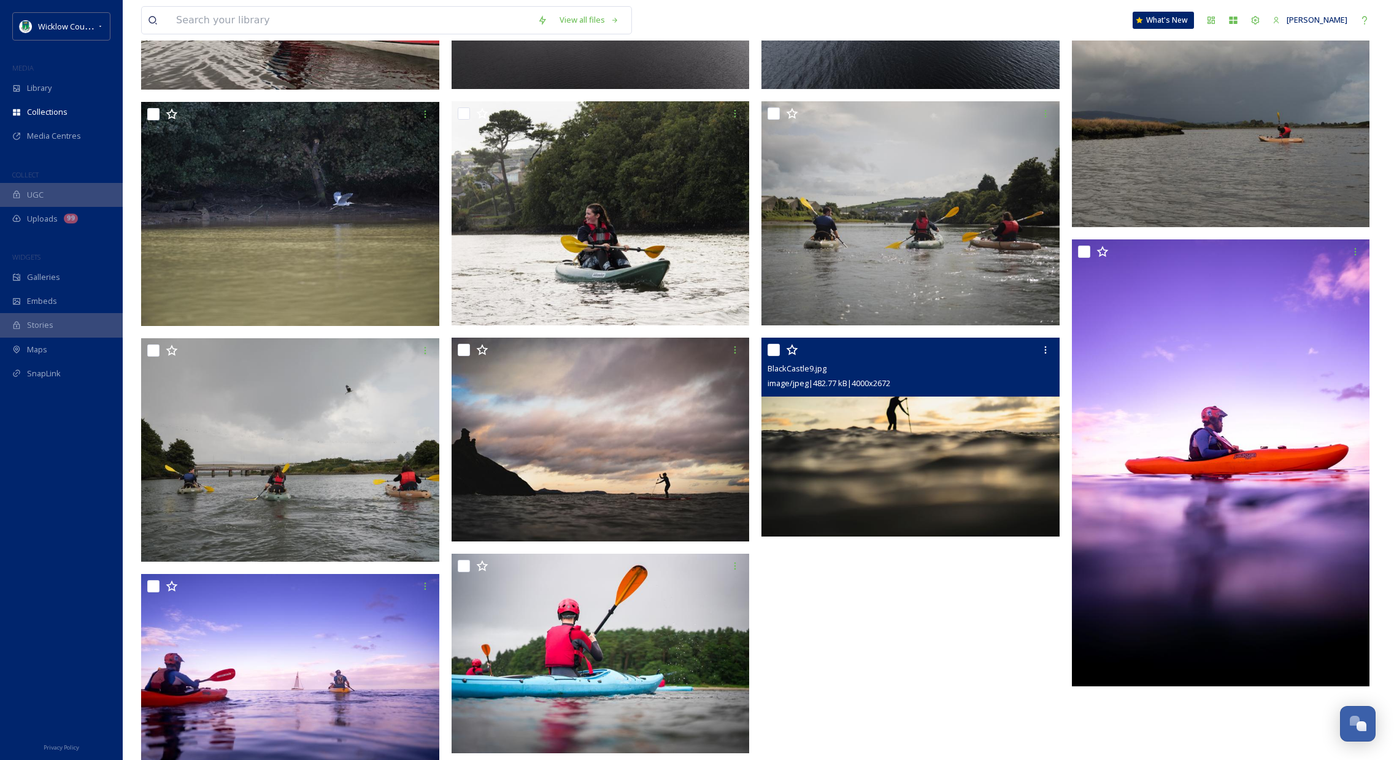
scroll to position [355, 0]
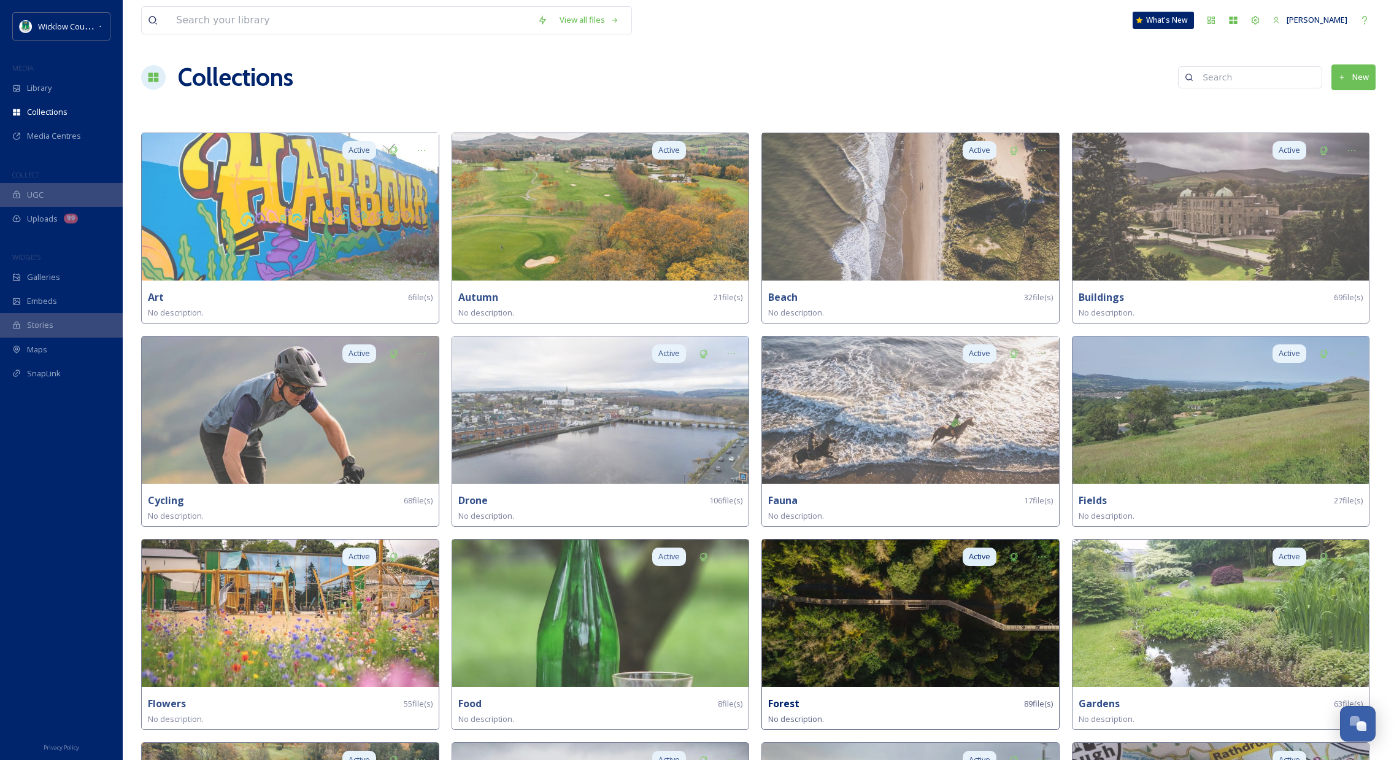
scroll to position [780, 0]
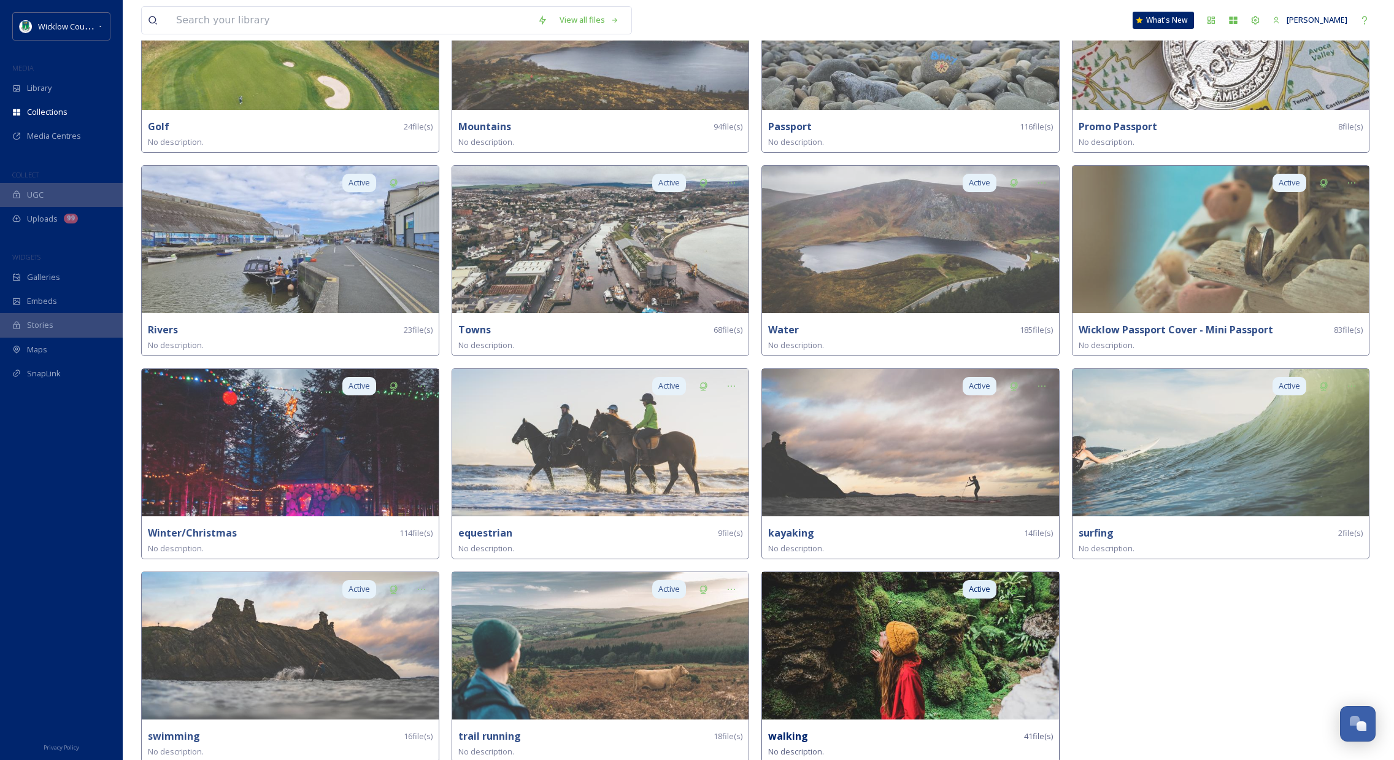
click at [940, 646] on img at bounding box center [910, 645] width 297 height 147
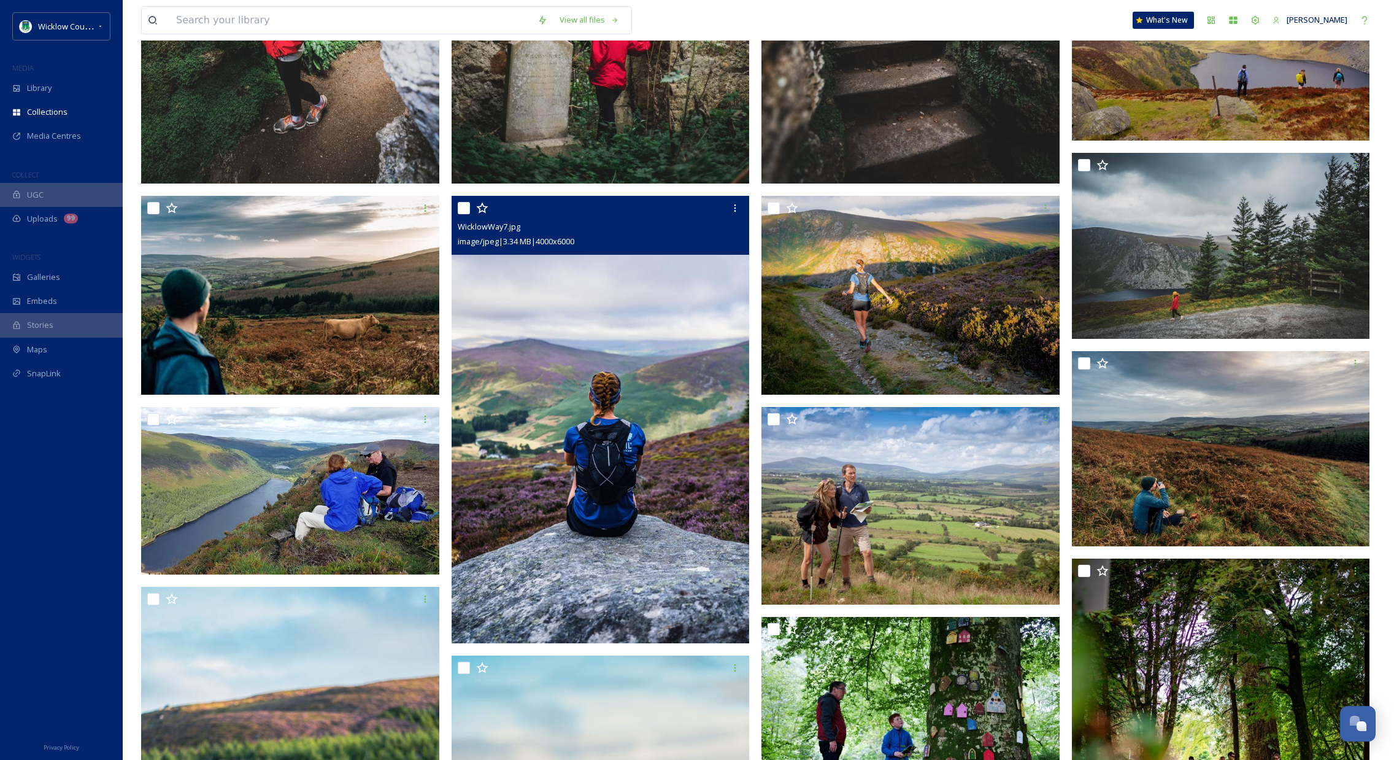
scroll to position [652, 0]
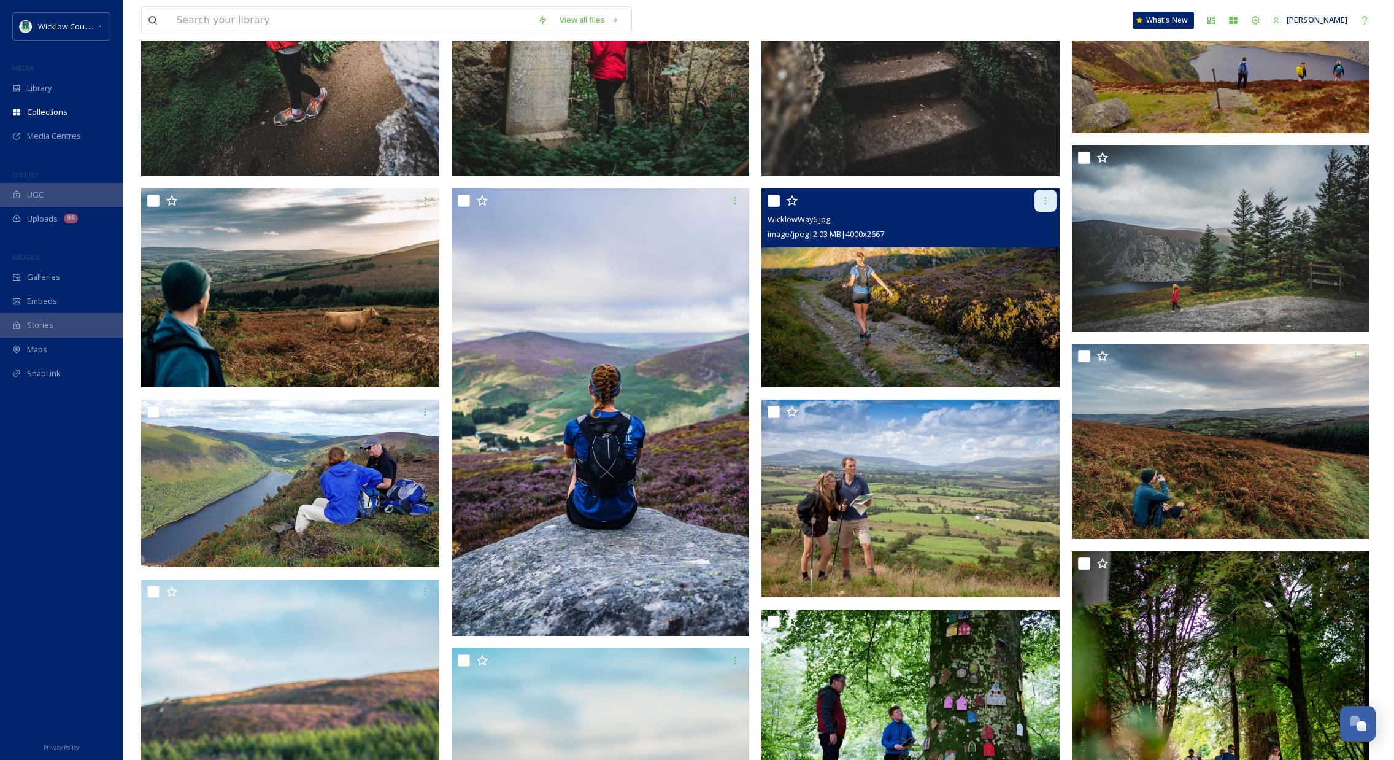
click at [1041, 200] on icon at bounding box center [1046, 201] width 10 height 10
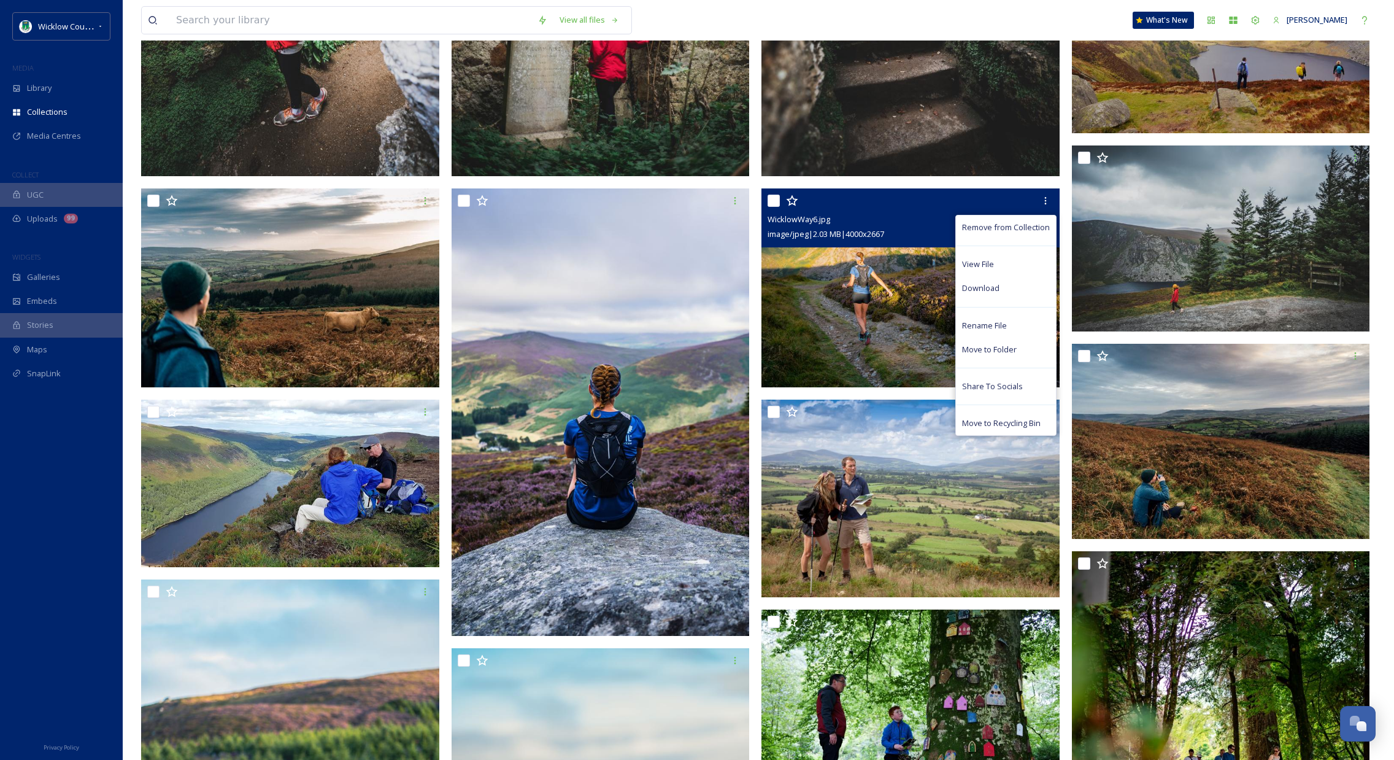
click at [979, 284] on span "Download" at bounding box center [980, 288] width 37 height 12
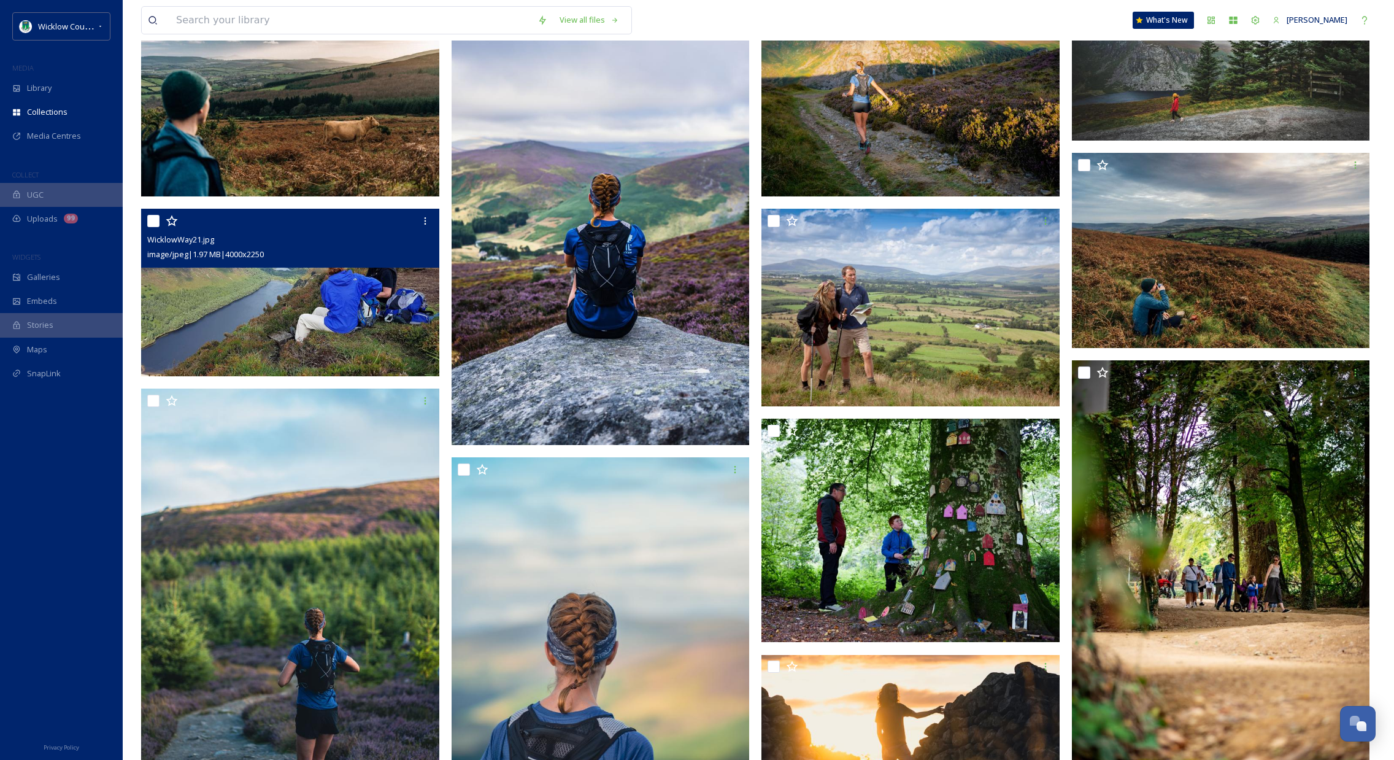
scroll to position [851, 0]
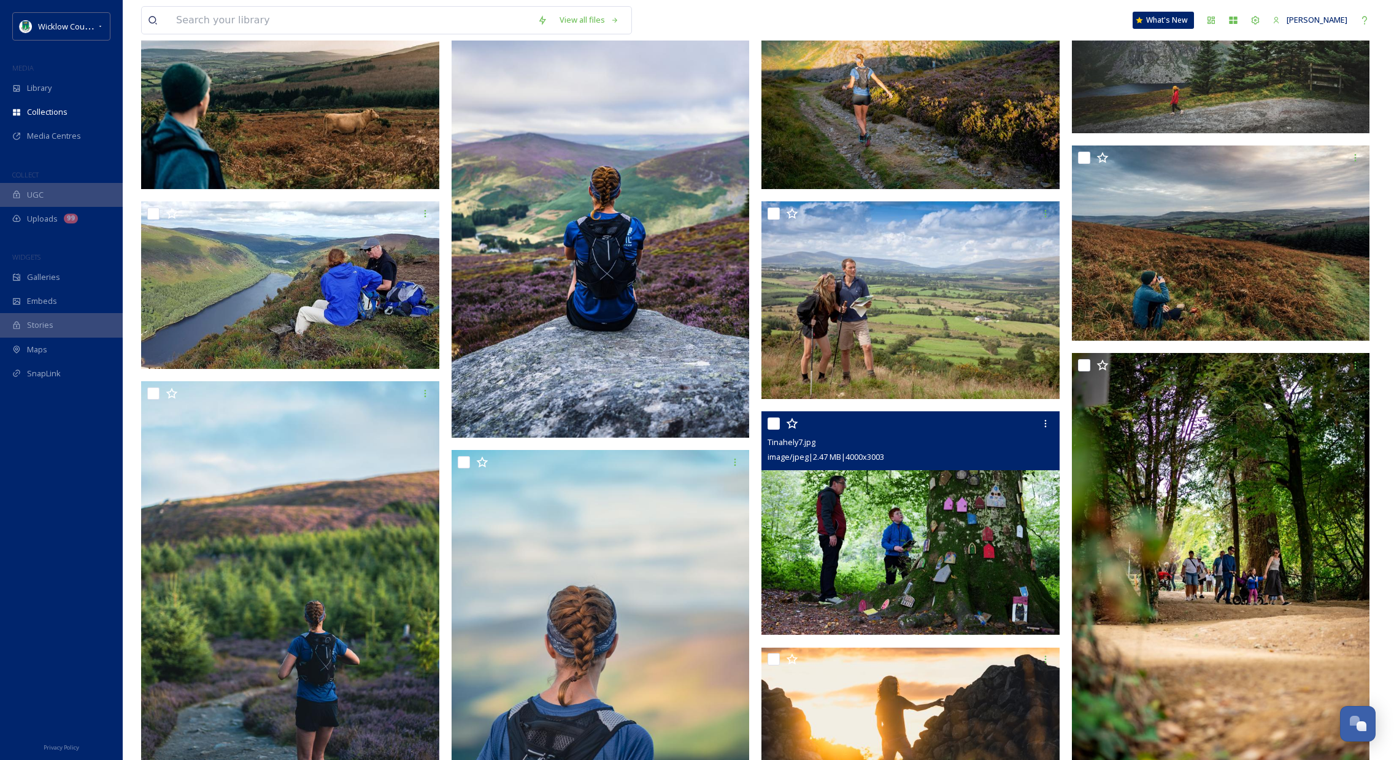
click at [890, 512] on img at bounding box center [911, 523] width 298 height 224
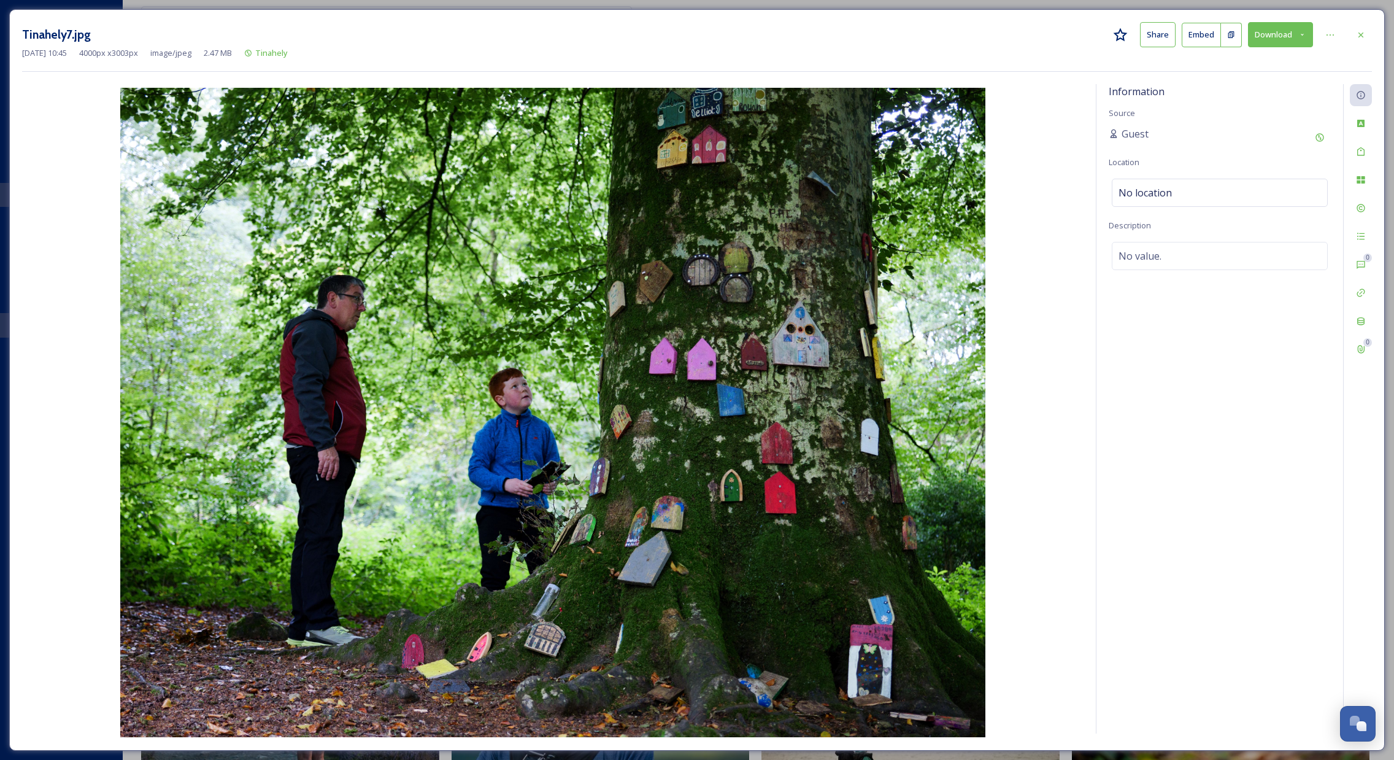
click at [1359, 37] on icon at bounding box center [1361, 35] width 10 height 10
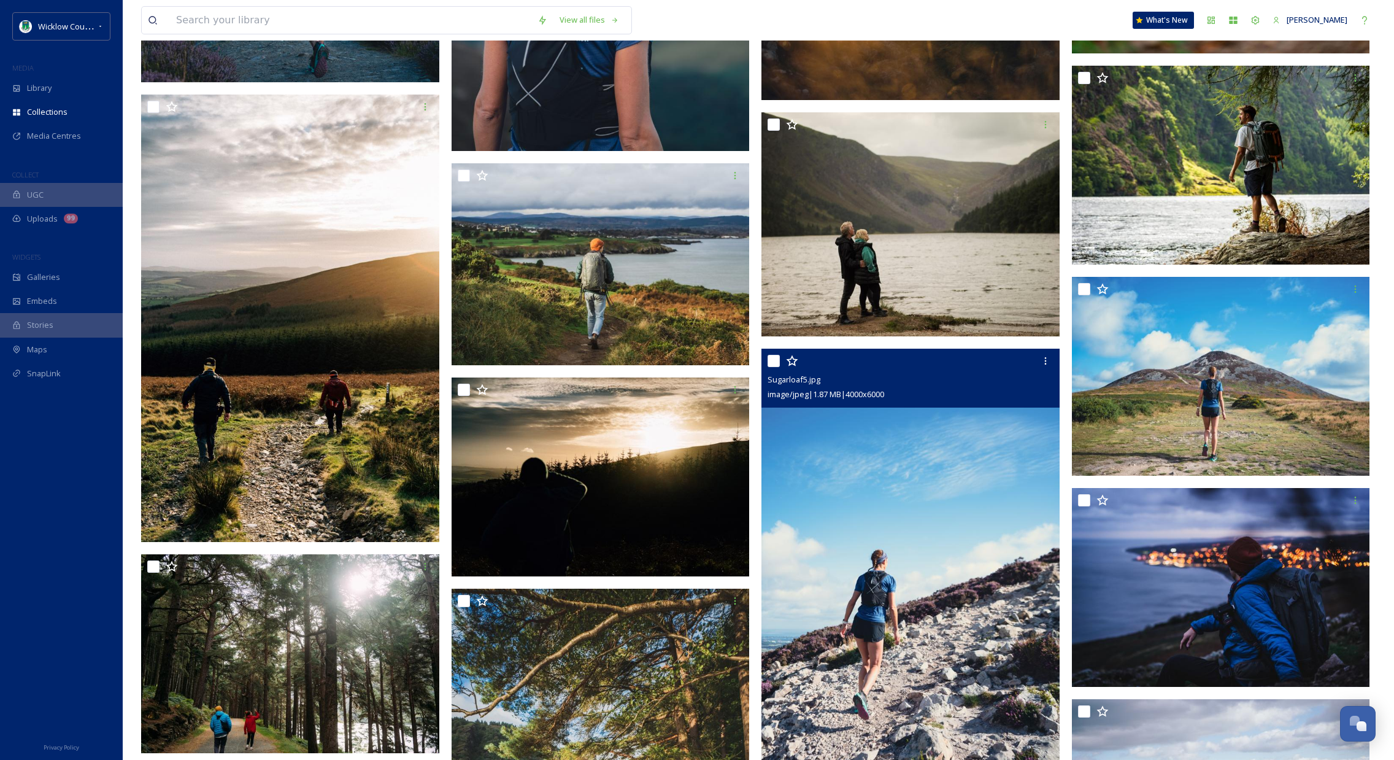
scroll to position [1601, 0]
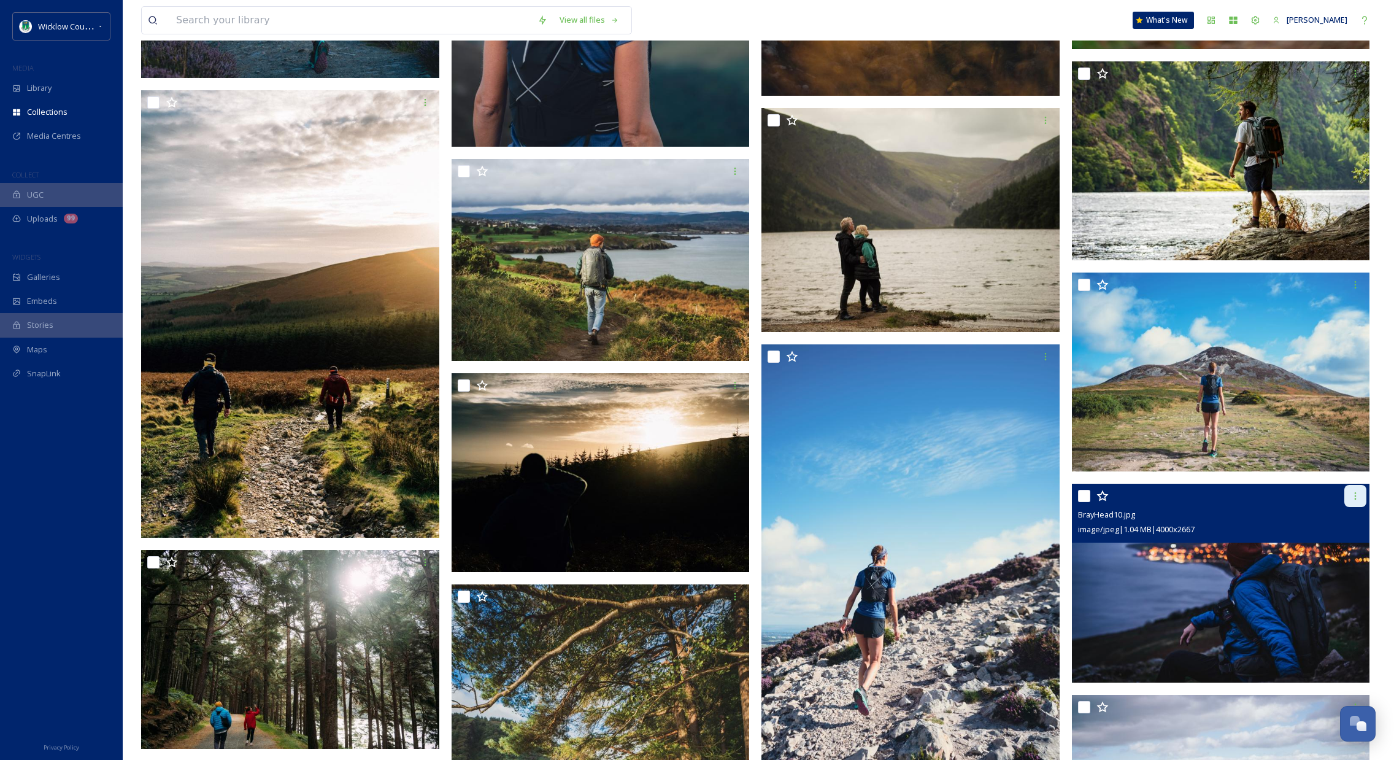
click at [1359, 493] on icon at bounding box center [1356, 496] width 10 height 10
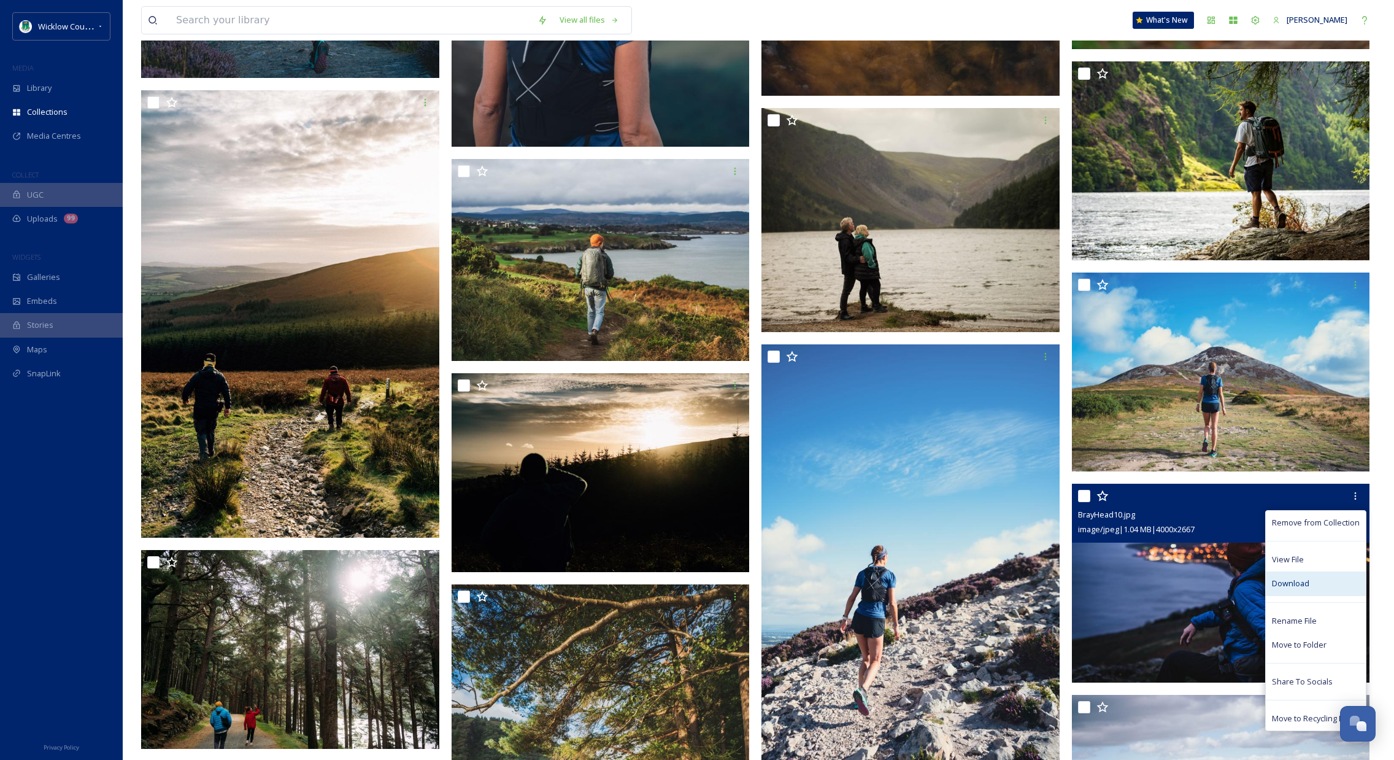
click at [1295, 578] on span "Download" at bounding box center [1290, 583] width 37 height 12
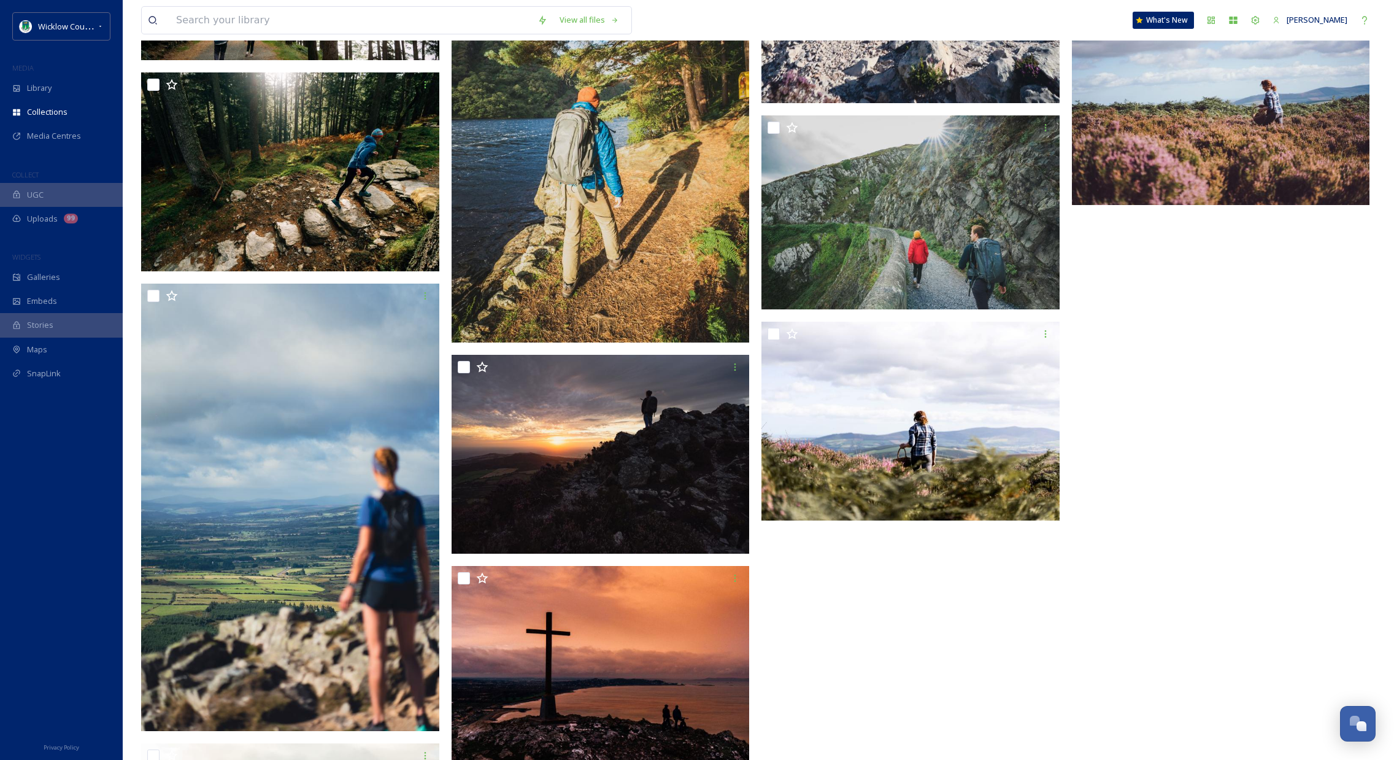
scroll to position [2239, 0]
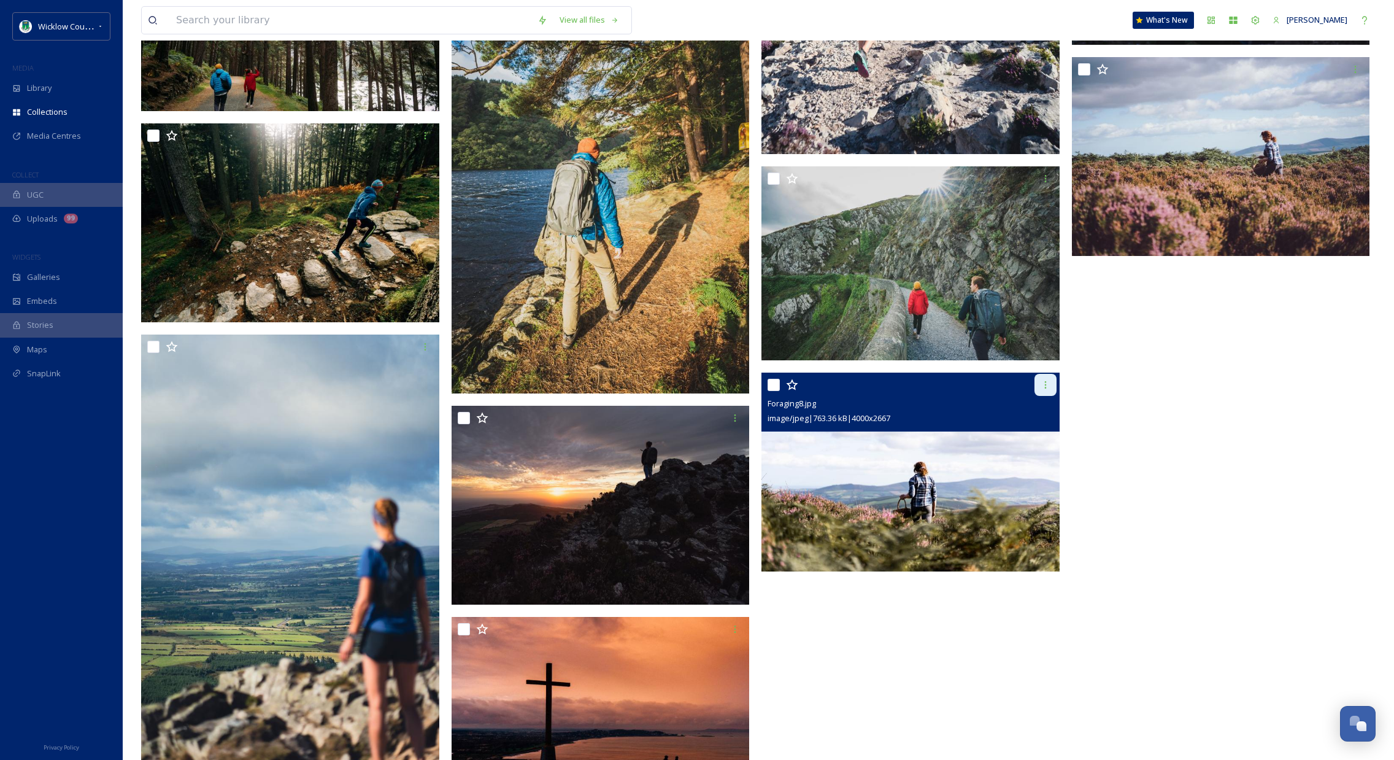
click at [1043, 377] on div at bounding box center [1046, 385] width 22 height 22
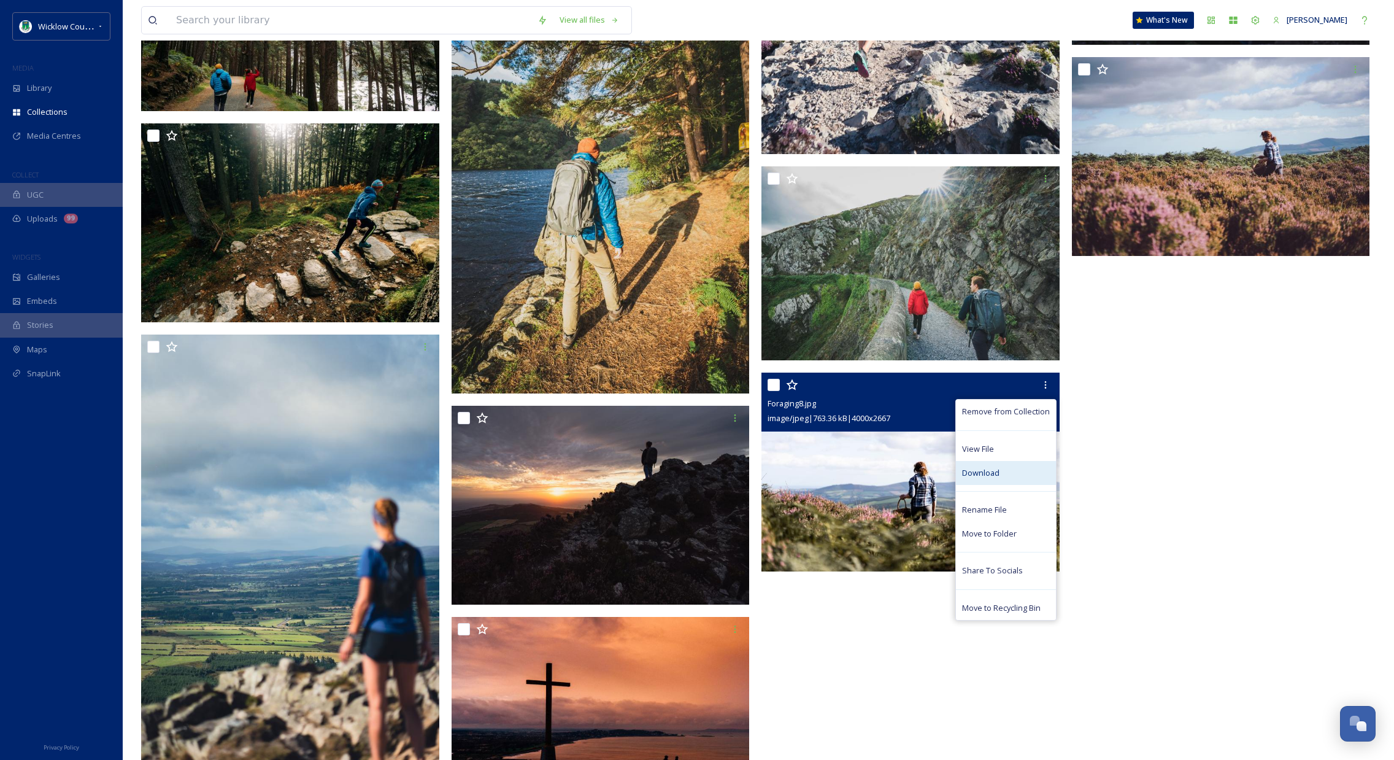
click at [989, 474] on span "Download" at bounding box center [980, 473] width 37 height 12
